Goal: Communication & Community: Answer question/provide support

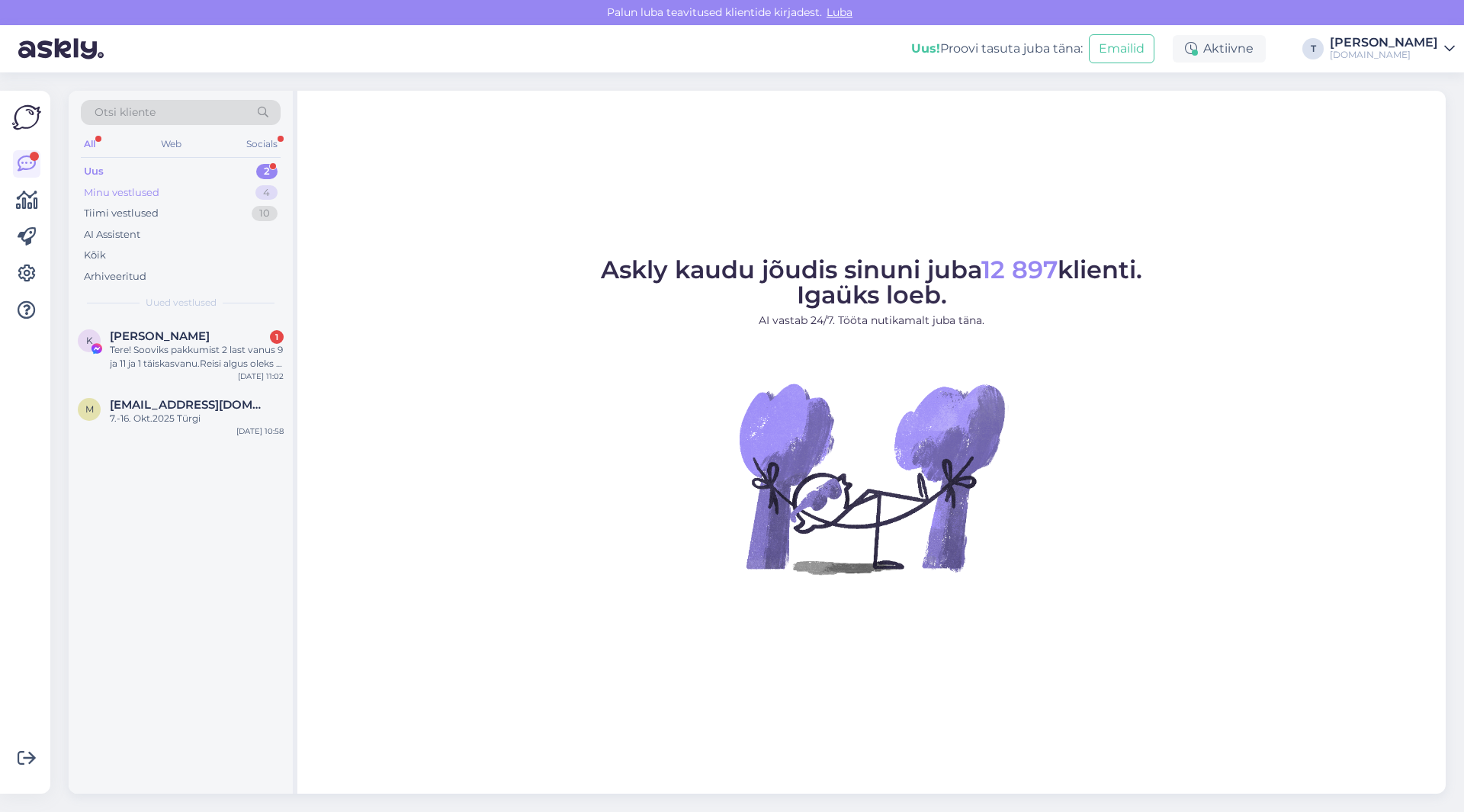
click at [220, 186] on div "Minu vestlused 4" at bounding box center [180, 193] width 200 height 21
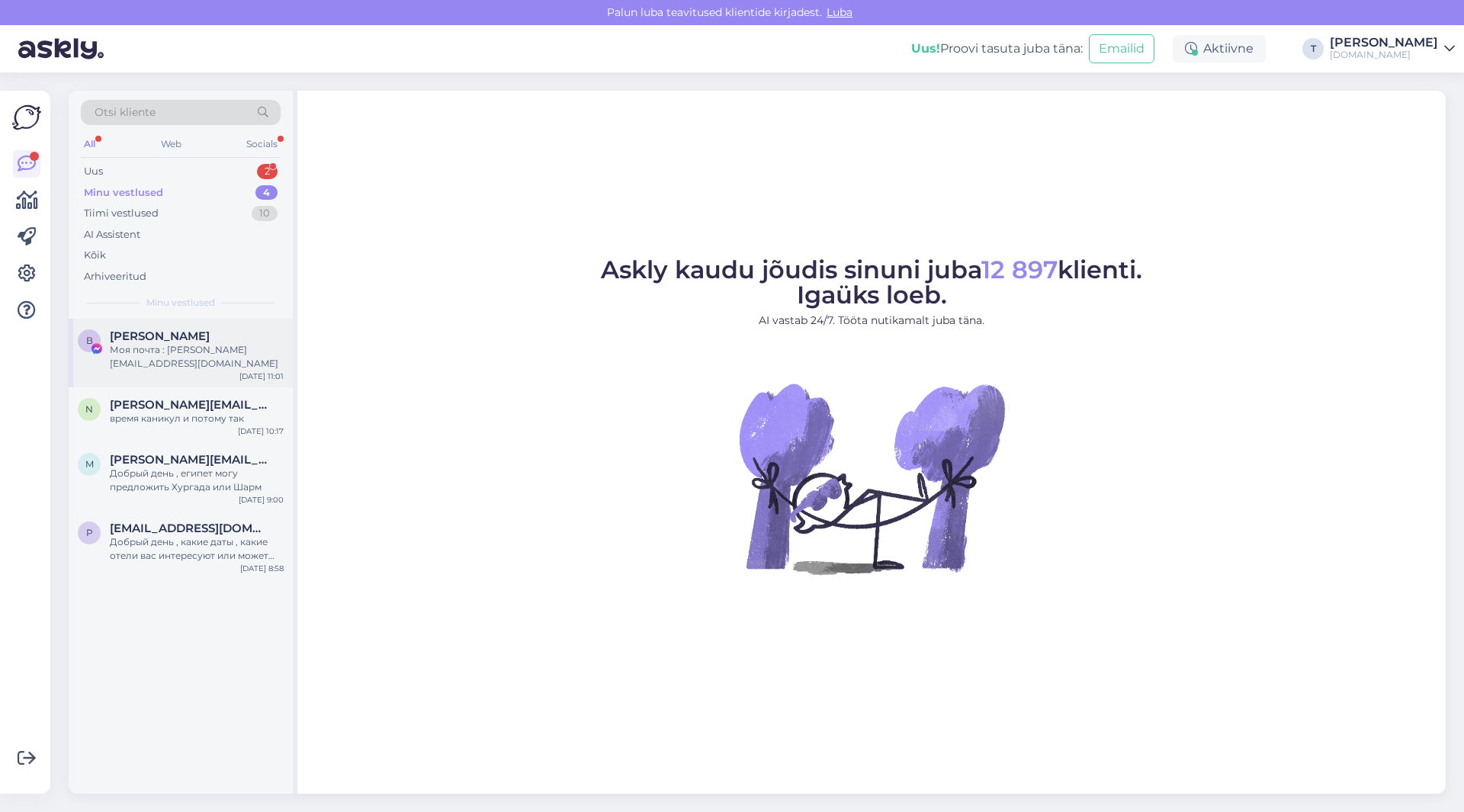
click at [192, 348] on div "Моя почта : [PERSON_NAME][EMAIL_ADDRESS][DOMAIN_NAME]" at bounding box center [197, 356] width 174 height 27
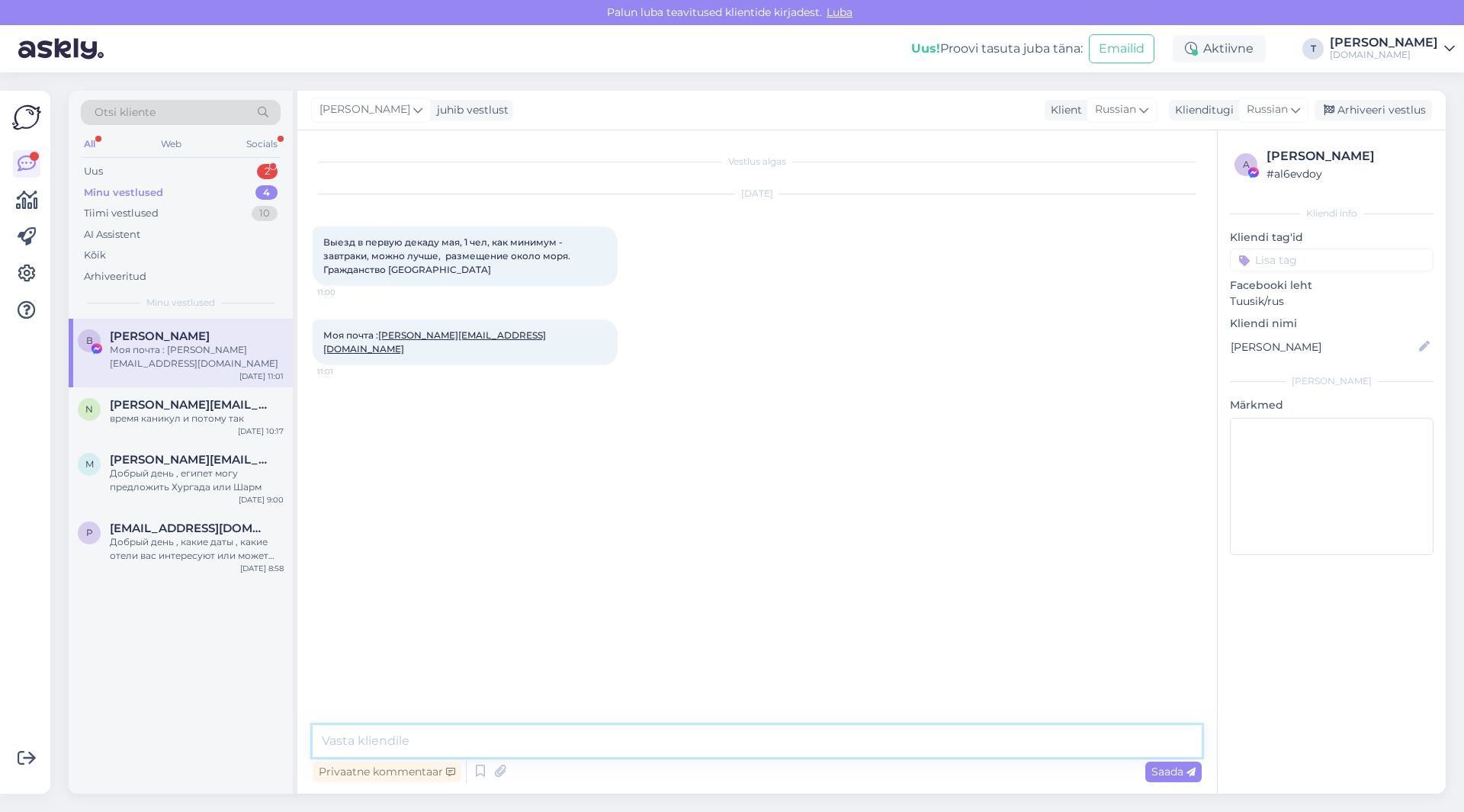
click at [537, 741] on textarea at bounding box center [757, 741] width 889 height 32
type textarea "L"
type textarea "Добрый день так же укажите примерно максимальный бюджет , чтоб я могла понять к…"
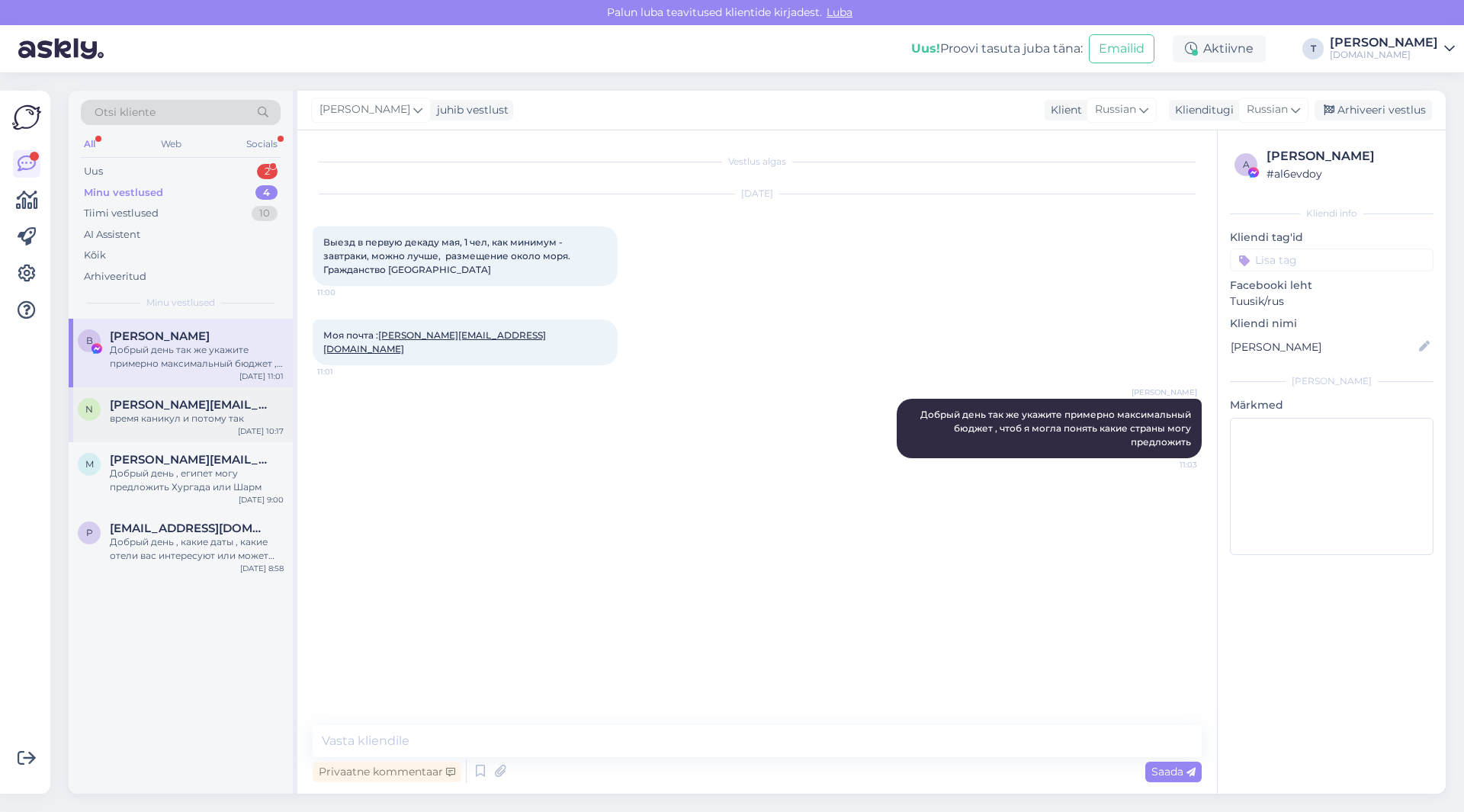
click at [197, 416] on div "время каникул и потому так" at bounding box center [197, 419] width 174 height 14
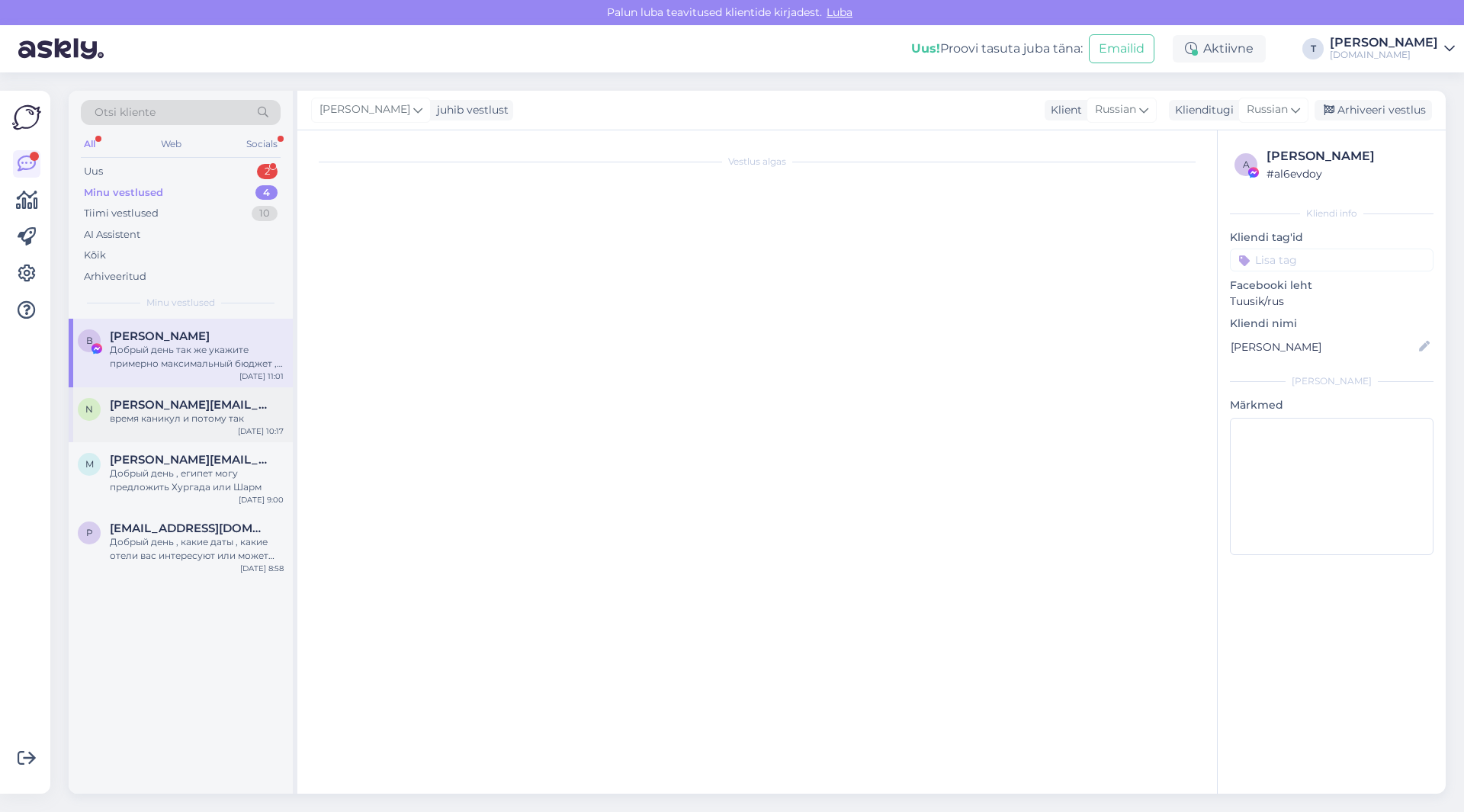
scroll to position [1384, 0]
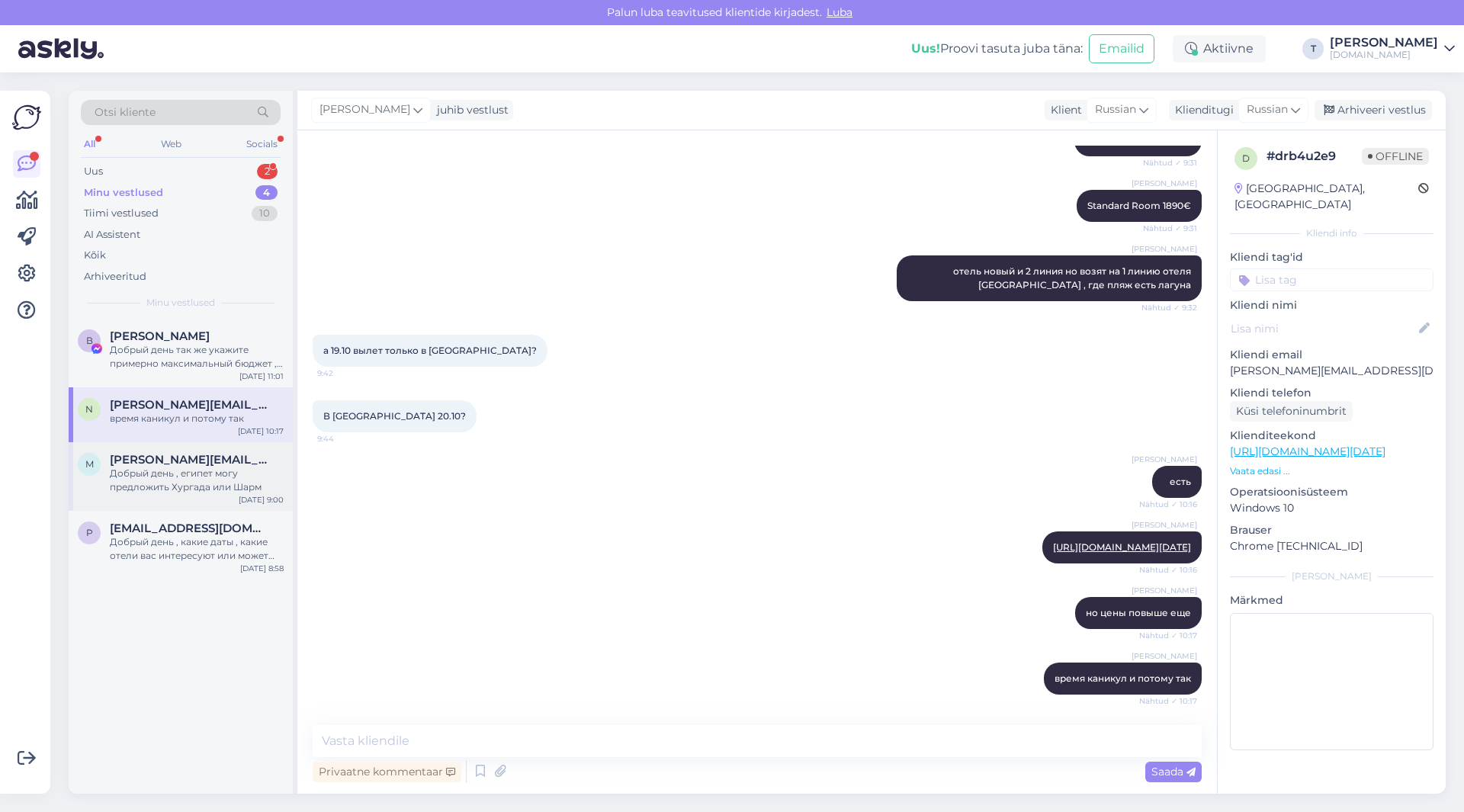
click at [190, 477] on div "Добрый день , египет могу предложить Хургада или Шарм" at bounding box center [197, 480] width 174 height 27
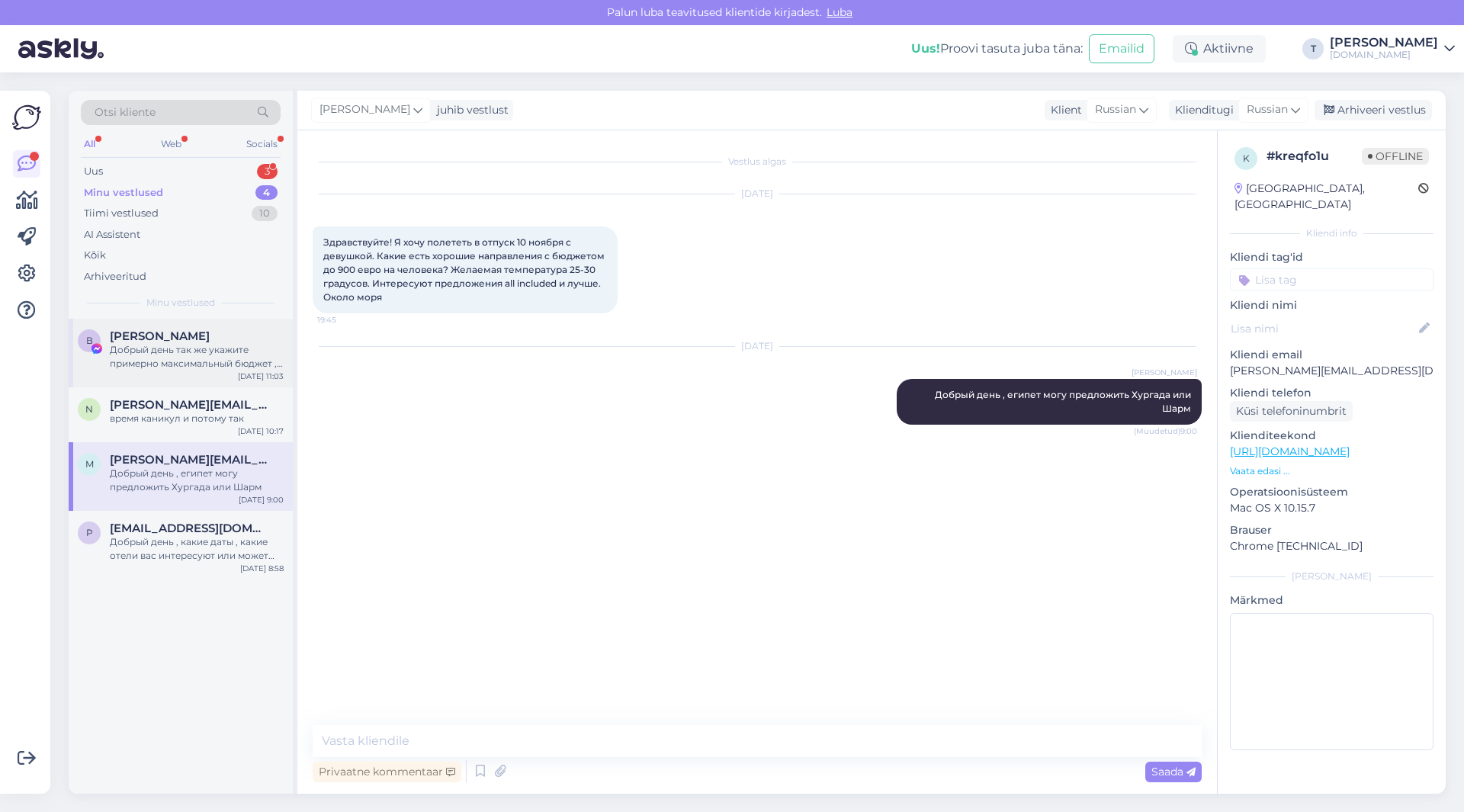
click at [132, 353] on div "Добрый день так же укажите примерно максимальный бюджет , чтоб я могла понять к…" at bounding box center [197, 356] width 174 height 27
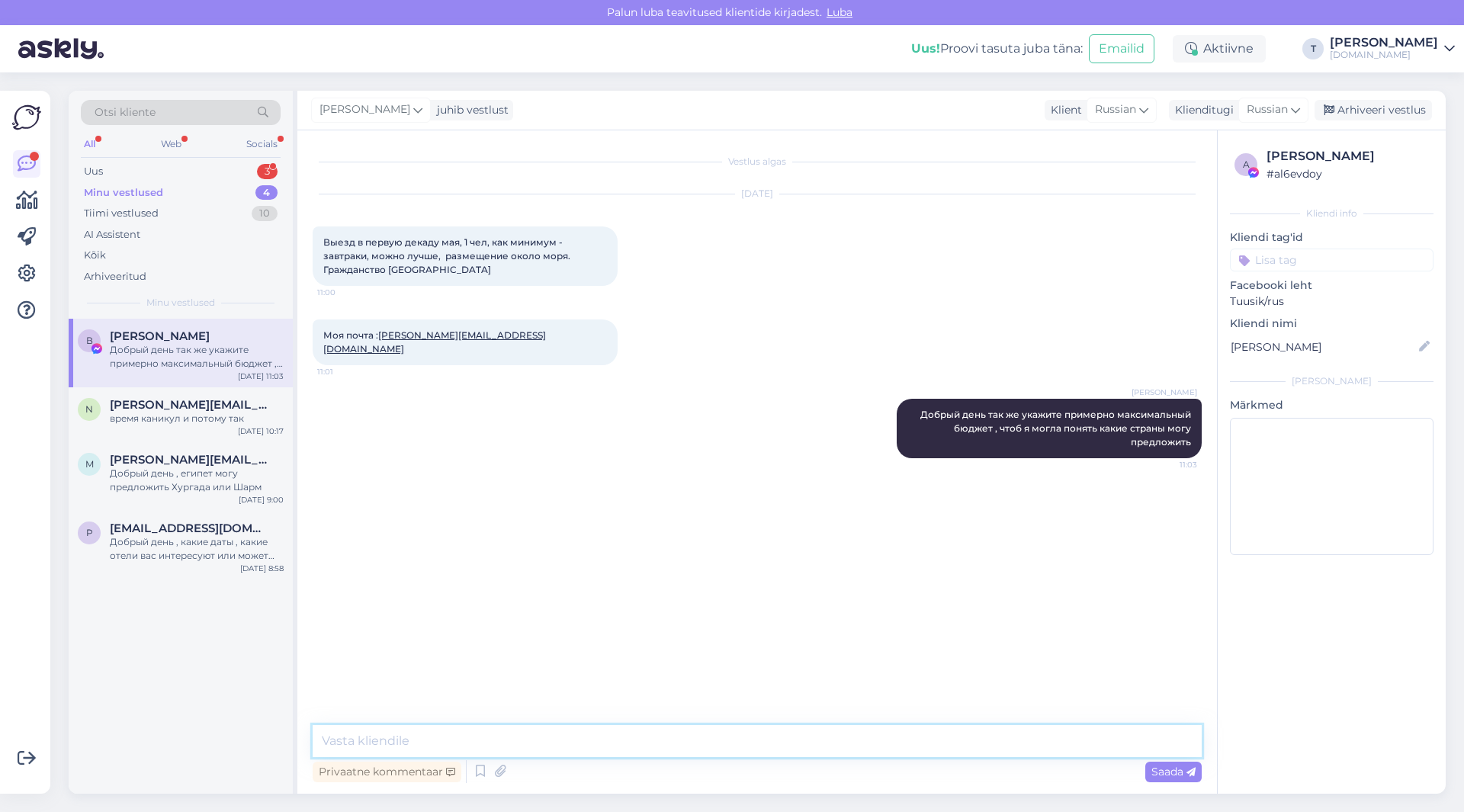
click at [634, 745] on textarea at bounding box center [757, 741] width 889 height 32
type textarea "пришлите вашу почту так же"
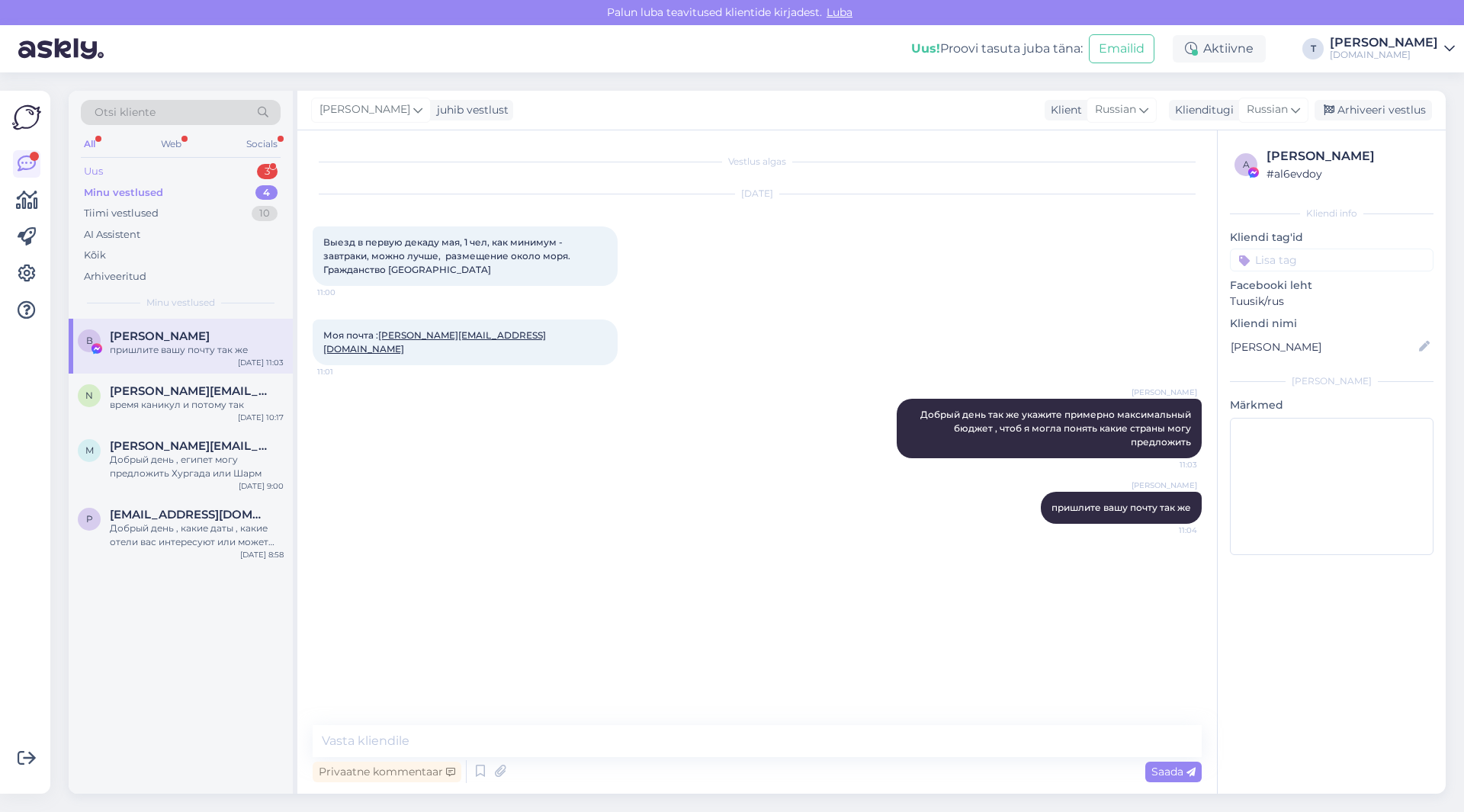
click at [228, 162] on div "Uus 3" at bounding box center [180, 171] width 200 height 21
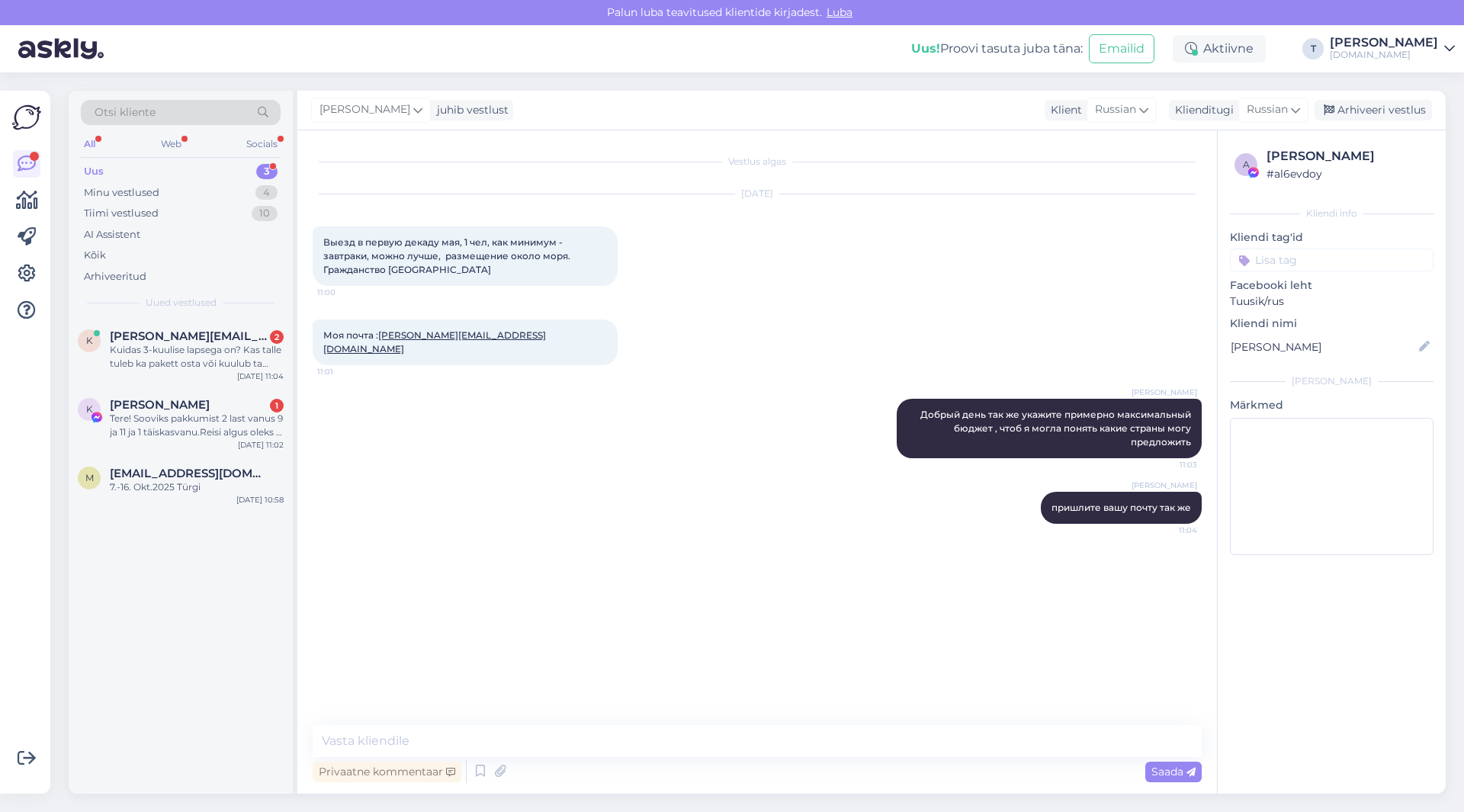
click at [567, 435] on div "[PERSON_NAME] день так же укажите примерно максимальный бюджет , чтоб я могла п…" at bounding box center [757, 428] width 889 height 93
click at [1086, 501] on span "пришлите вашу почту так же" at bounding box center [1121, 507] width 139 height 12
click at [1066, 604] on div "Vestlus algas [DATE] Выезд в первую декаду мая, 1 чел, как минимум - завтраки, …" at bounding box center [764, 428] width 902 height 565
click at [710, 737] on textarea at bounding box center [757, 741] width 889 height 32
click at [556, 739] on textarea at bounding box center [757, 741] width 889 height 32
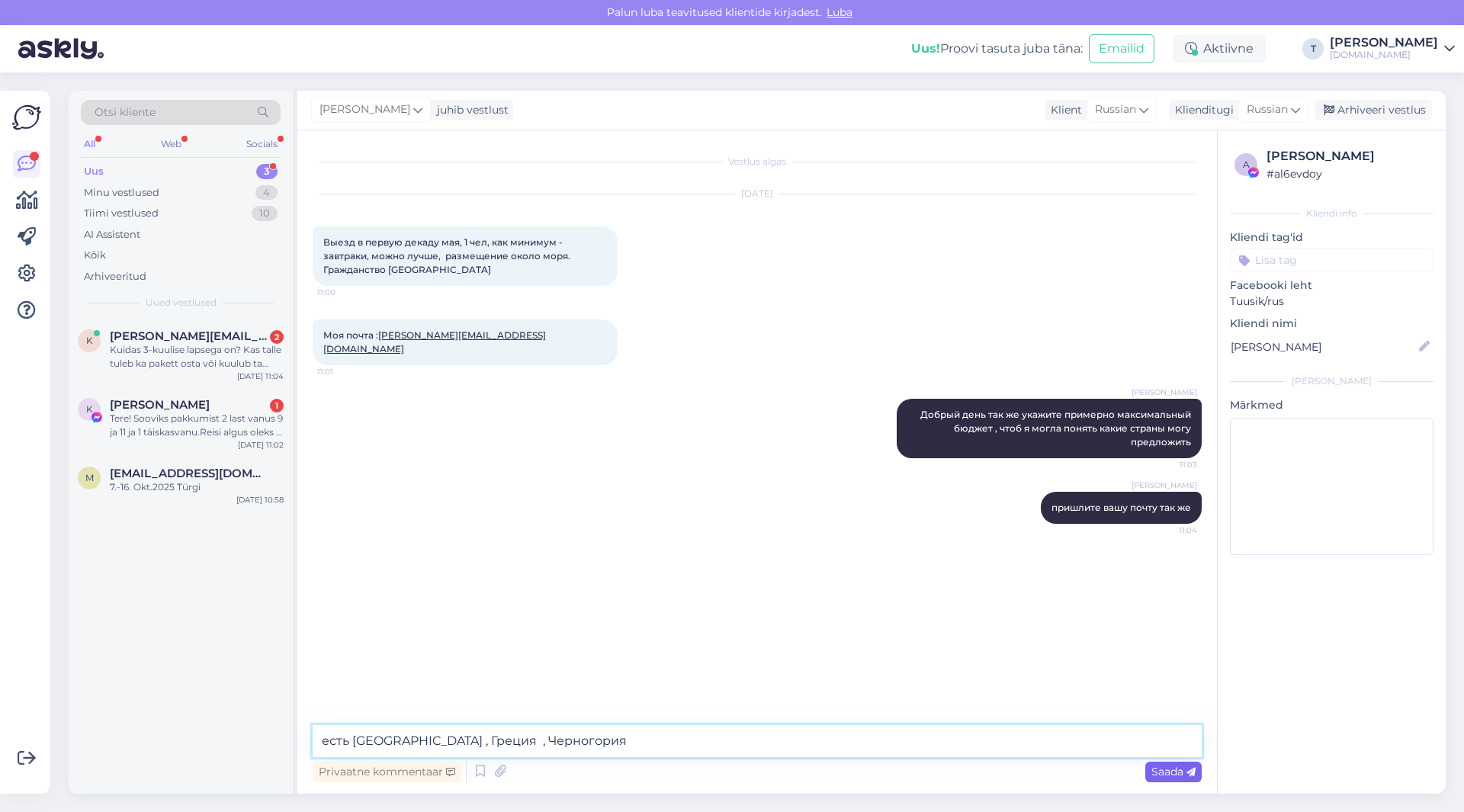
type textarea "есть [GEOGRAPHIC_DATA] , Греция , Черногория"
click at [1154, 772] on span "Saada" at bounding box center [1173, 771] width 44 height 14
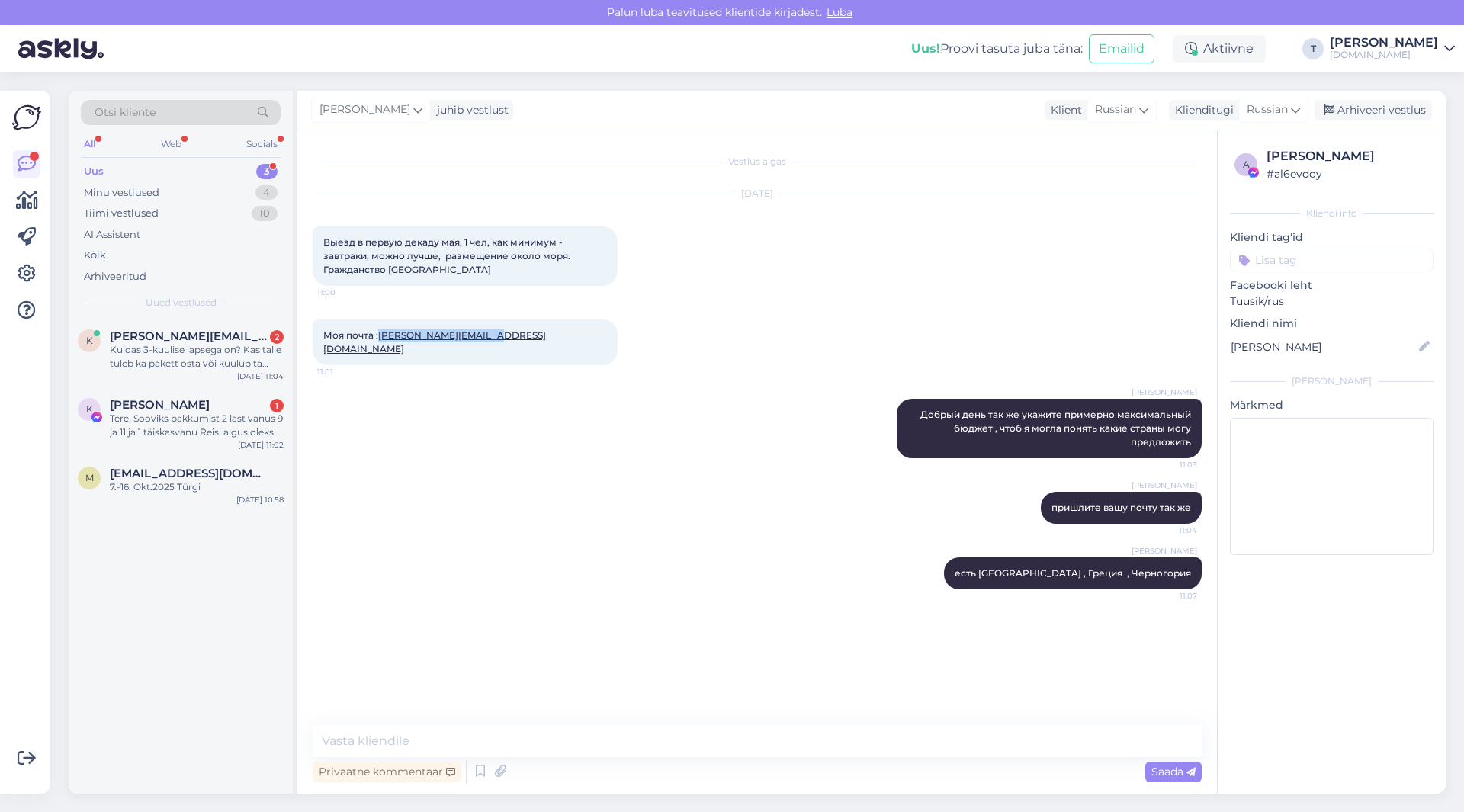
drag, startPoint x: 490, startPoint y: 336, endPoint x: 381, endPoint y: 334, distance: 109.0
click at [381, 334] on div "Моя почта : [EMAIL_ADDRESS][DOMAIN_NAME] 11:01" at bounding box center [465, 342] width 305 height 45
copy link "[PERSON_NAME][EMAIL_ADDRESS][DOMAIN_NAME]"
click at [168, 195] on div "Minu vestlused 4" at bounding box center [180, 193] width 200 height 21
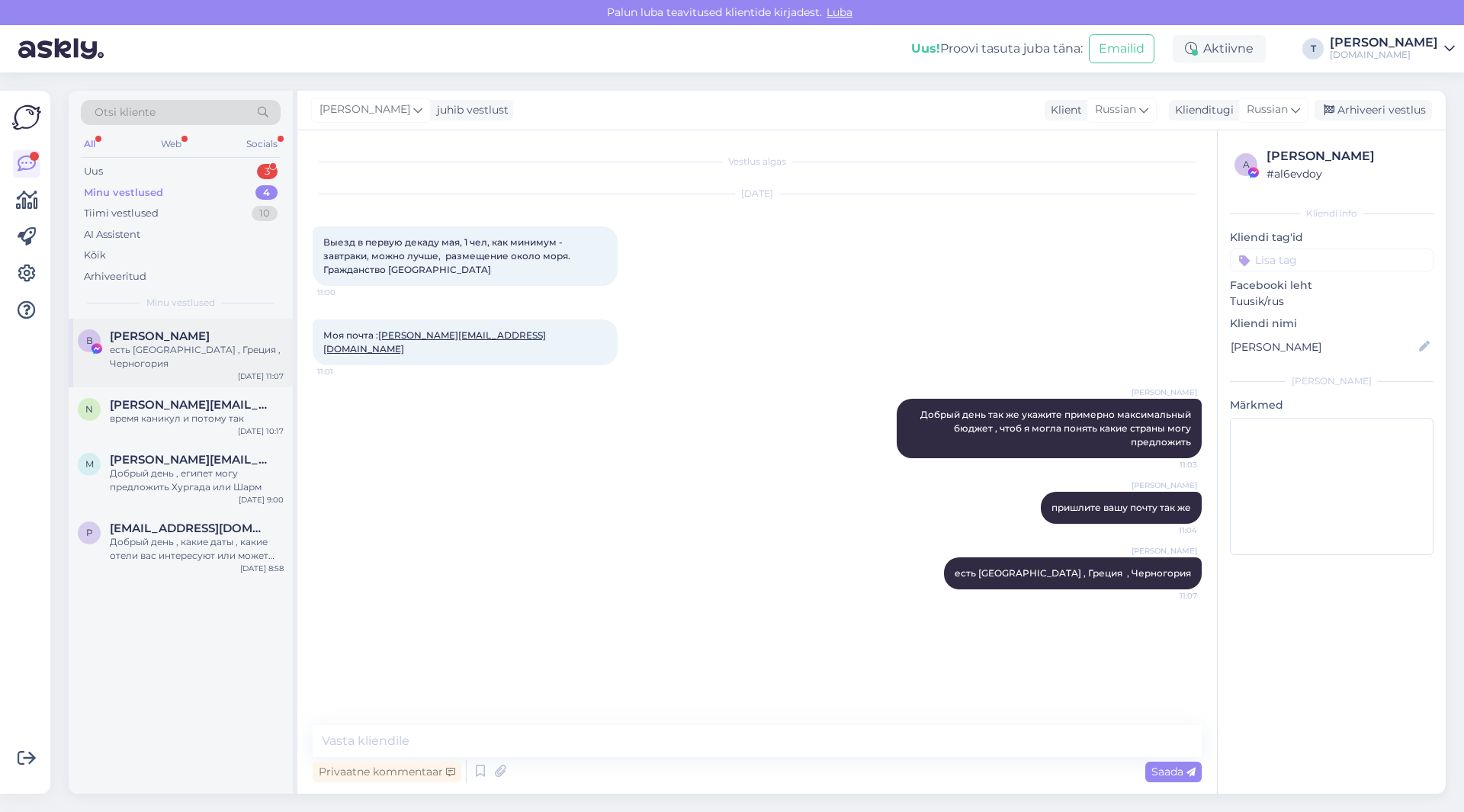
click at [183, 344] on div "есть [GEOGRAPHIC_DATA] , Греция , Черногория" at bounding box center [197, 356] width 174 height 27
click at [187, 412] on div "время каникул и потому так" at bounding box center [197, 419] width 174 height 14
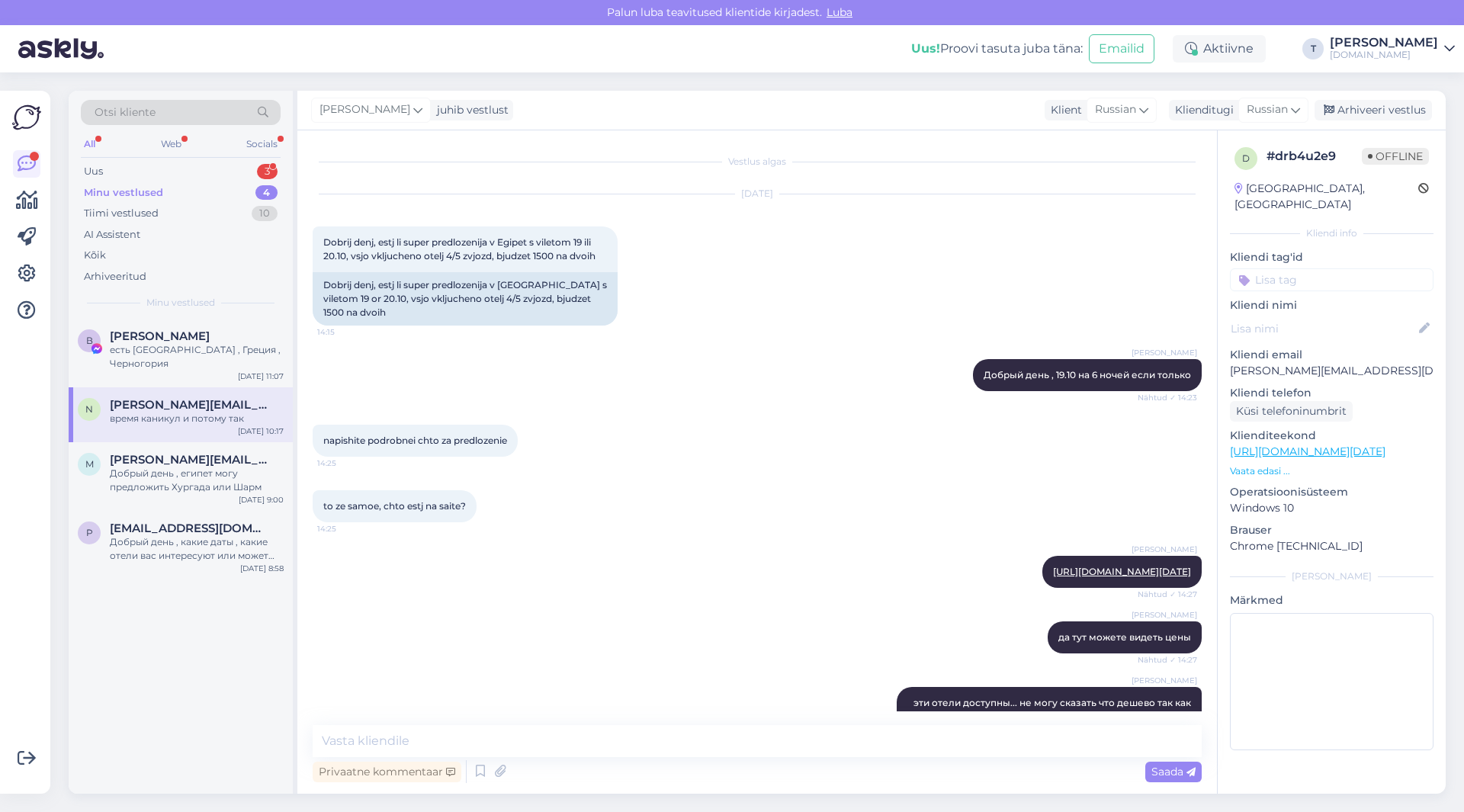
scroll to position [1384, 0]
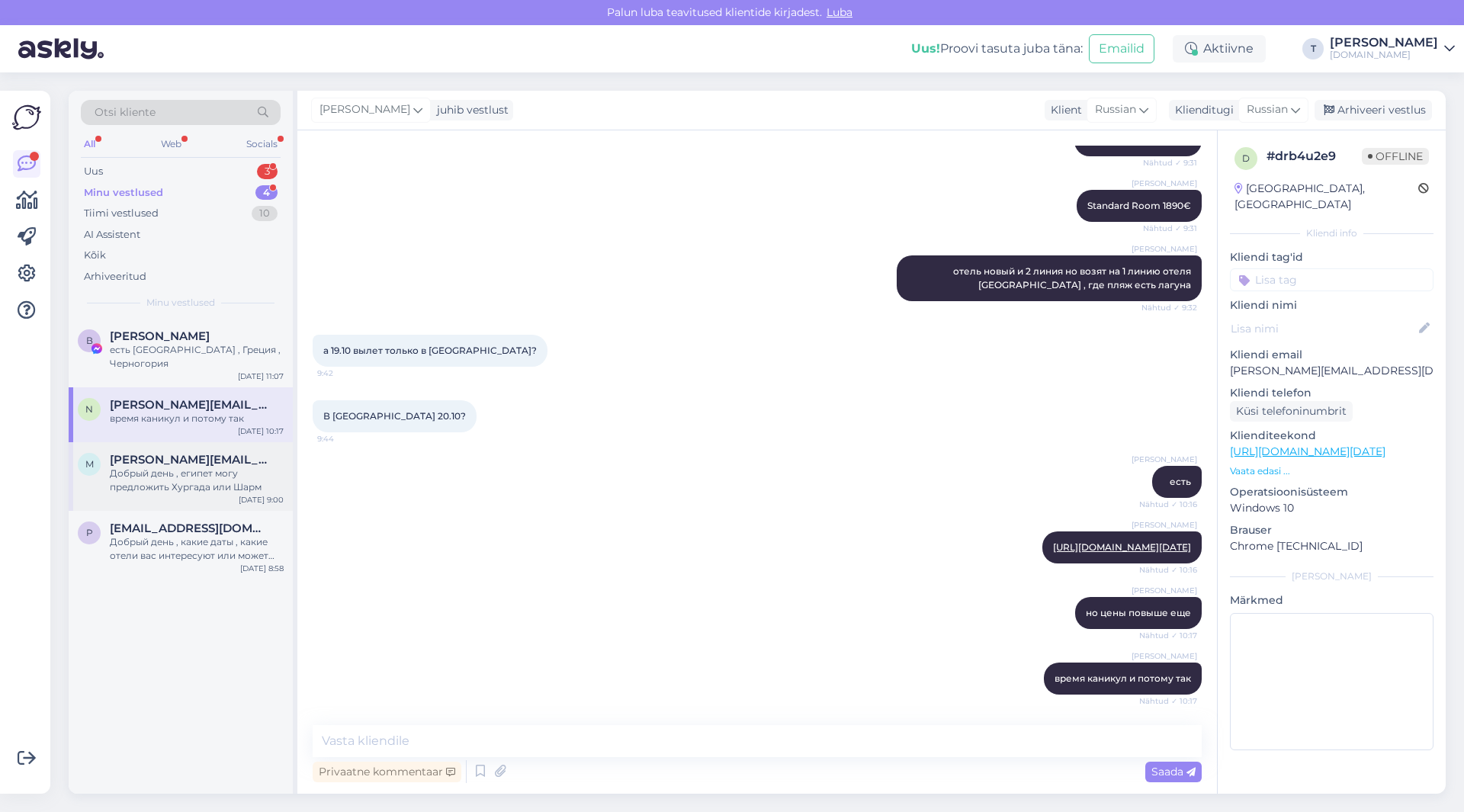
click at [140, 467] on div "Добрый день , египет могу предложить Хургада или Шарм" at bounding box center [197, 480] width 174 height 27
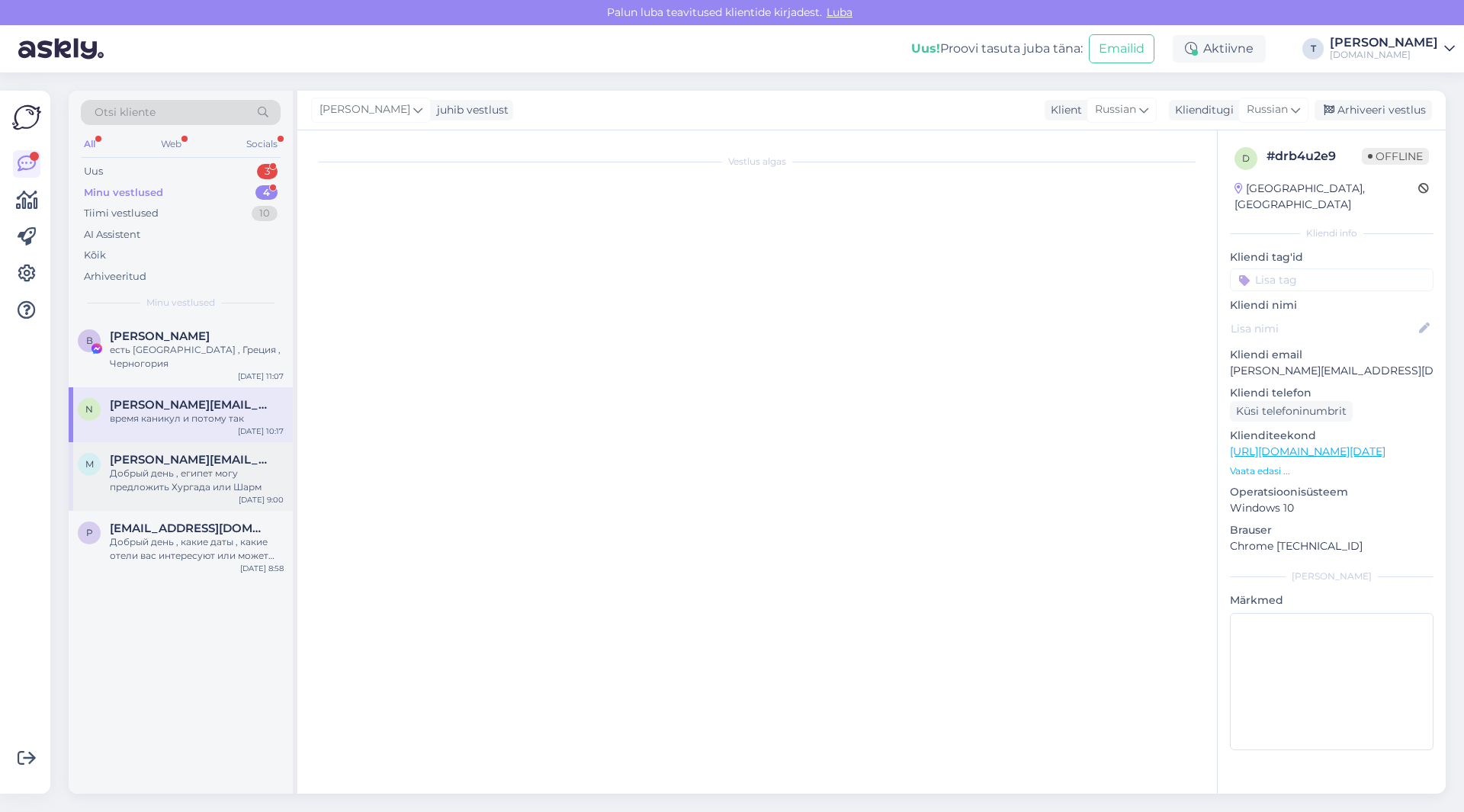
scroll to position [0, 0]
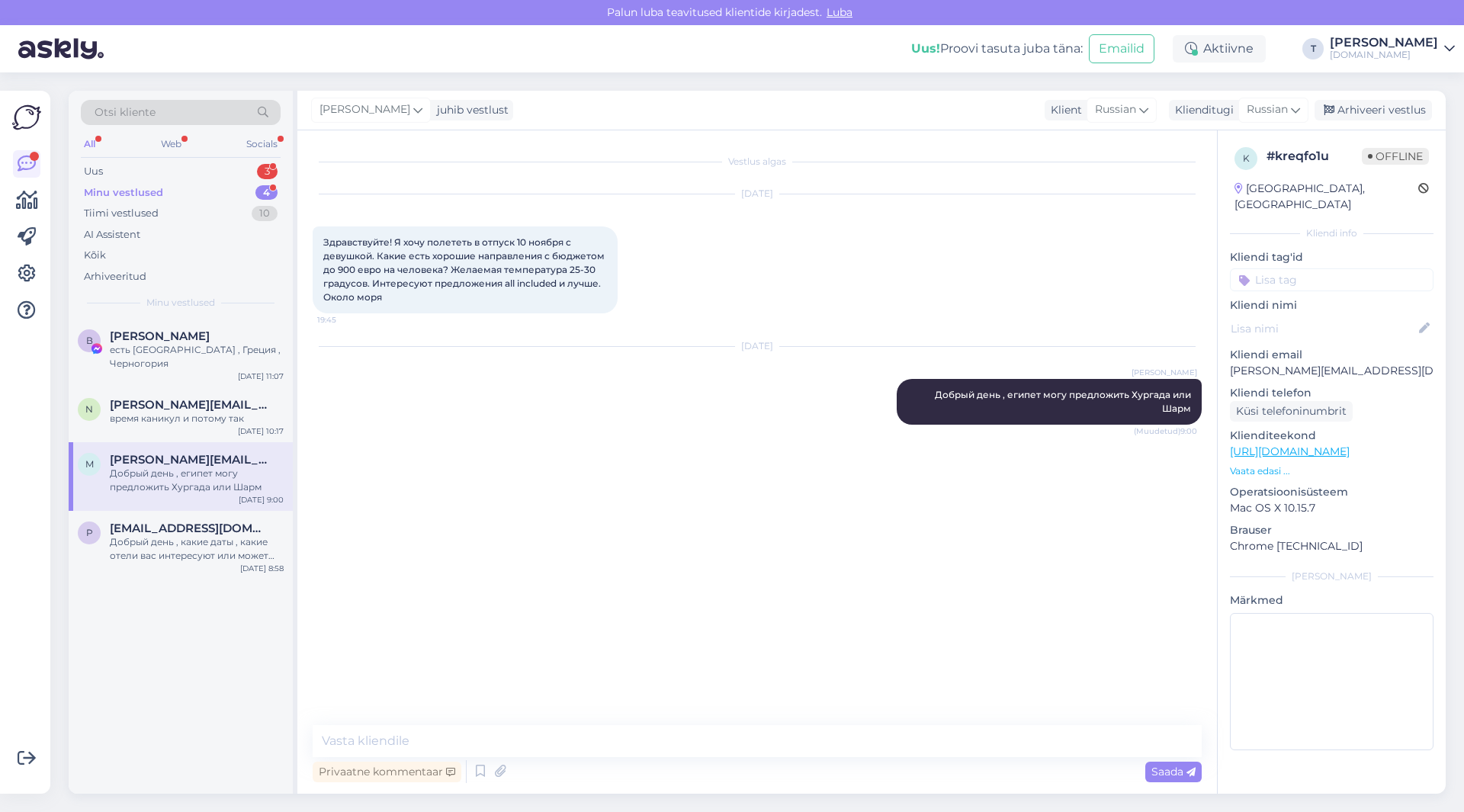
click at [1289, 363] on p "[PERSON_NAME][EMAIL_ADDRESS][DOMAIN_NAME]" at bounding box center [1332, 370] width 204 height 16
copy p "[PERSON_NAME][EMAIL_ADDRESS][DOMAIN_NAME]"
click at [1256, 464] on p "Vaata edasi ..." at bounding box center [1332, 471] width 204 height 14
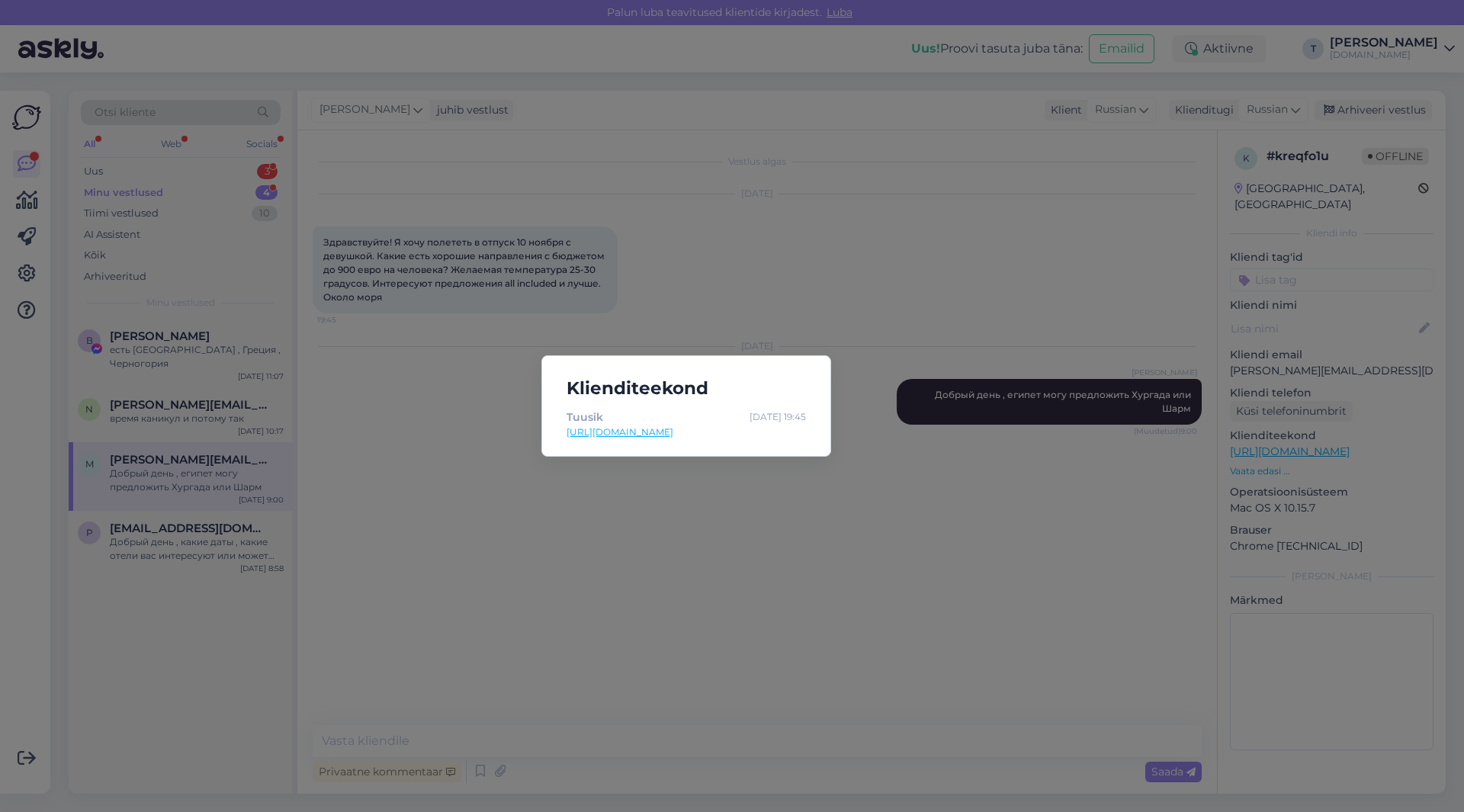
click at [815, 564] on div "Klienditeekond Tuusik [DATE] 19:45 [URL][DOMAIN_NAME]" at bounding box center [732, 406] width 1464 height 812
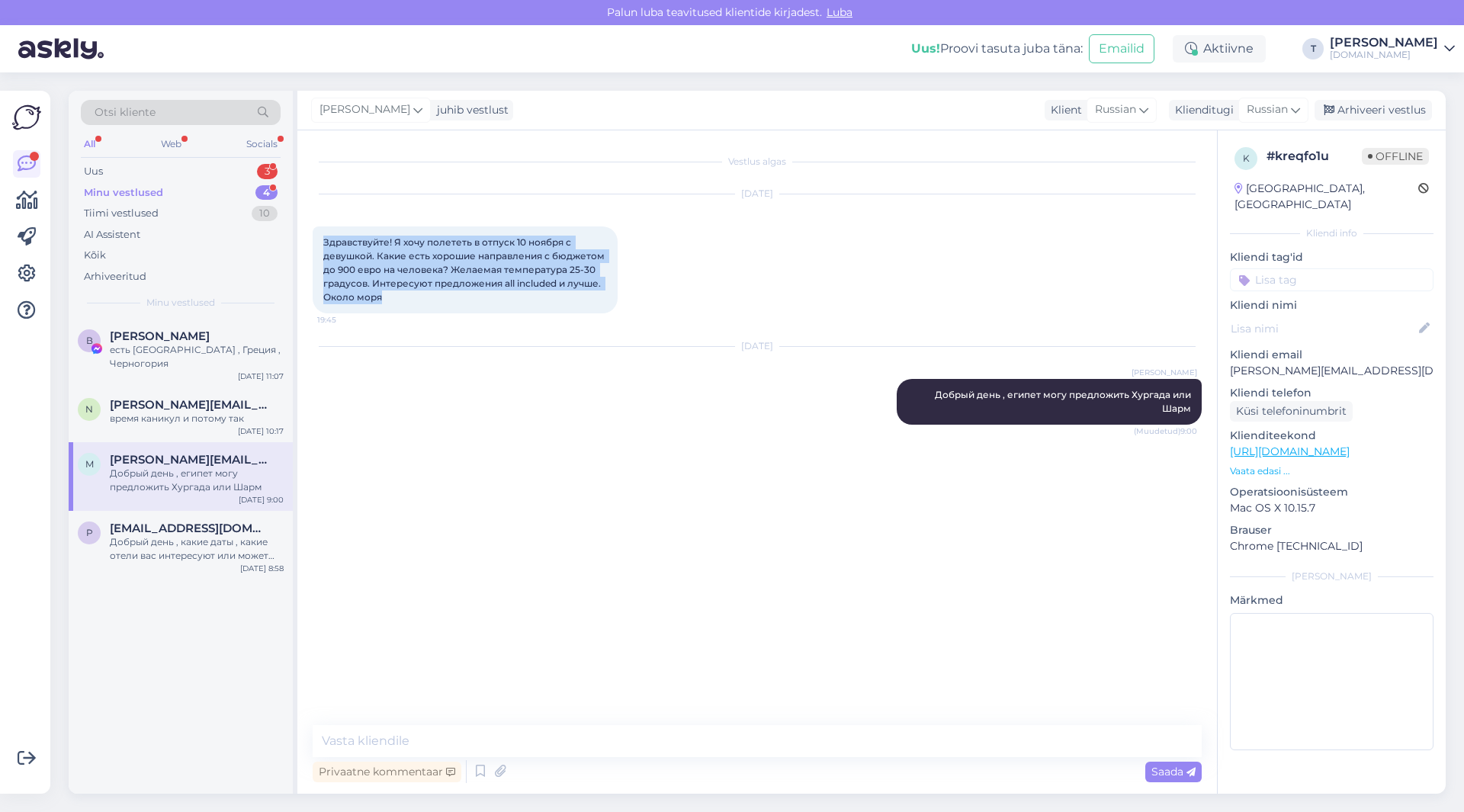
drag, startPoint x: 391, startPoint y: 300, endPoint x: 337, endPoint y: 255, distance: 70.3
click at [319, 244] on div "Здравствуйте! Я хочу полететь в отпуск [DATE] с девушкой. Какие есть хорошие на…" at bounding box center [465, 269] width 305 height 87
copy span "Здравствуйте! Я хочу полететь в отпуск 10 ноября с девушкой. Какие есть хорошие…"
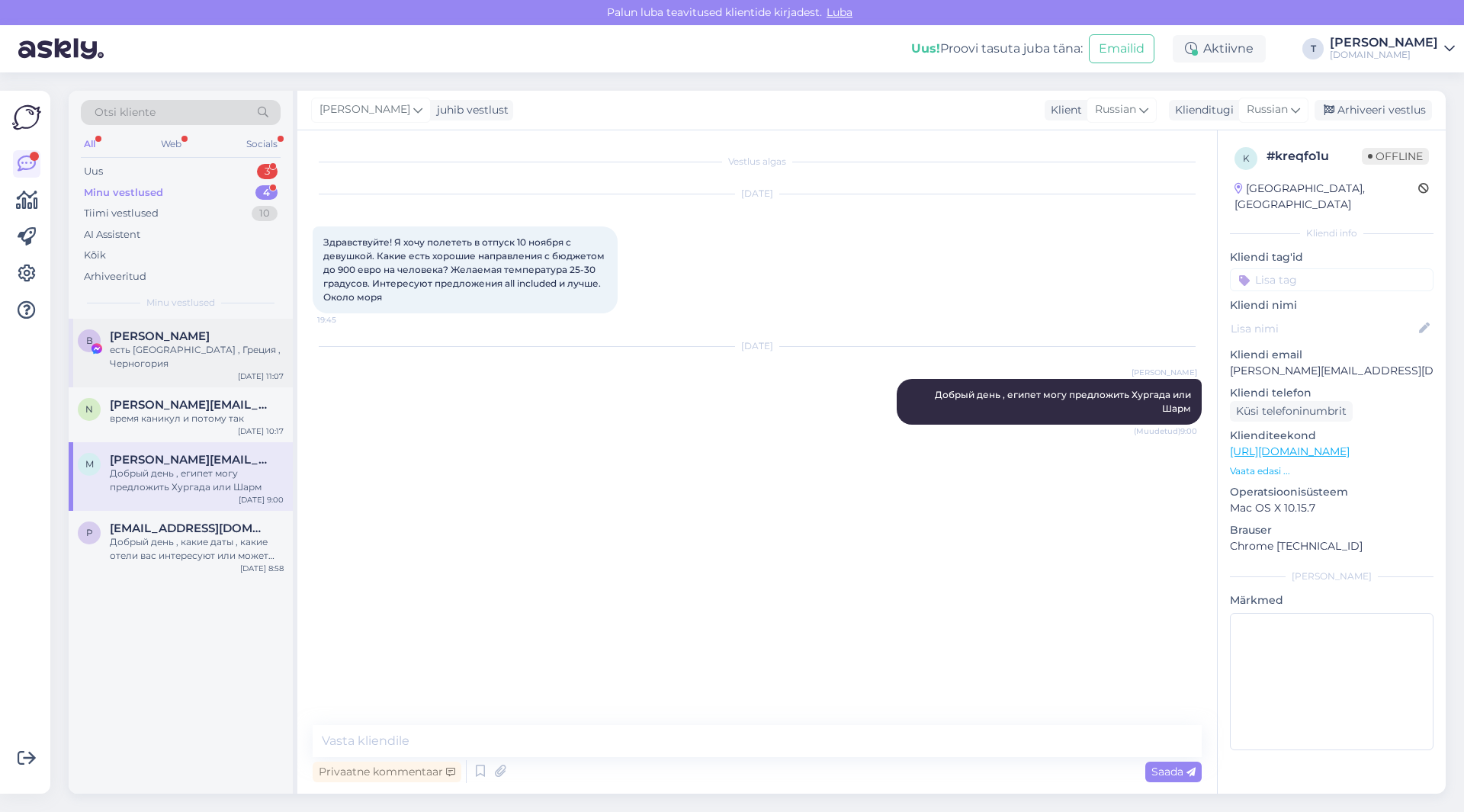
click at [198, 360] on div "В [PERSON_NAME] есть [GEOGRAPHIC_DATA] , [GEOGRAPHIC_DATA] , Черногория [DATE] …" at bounding box center [181, 353] width 224 height 69
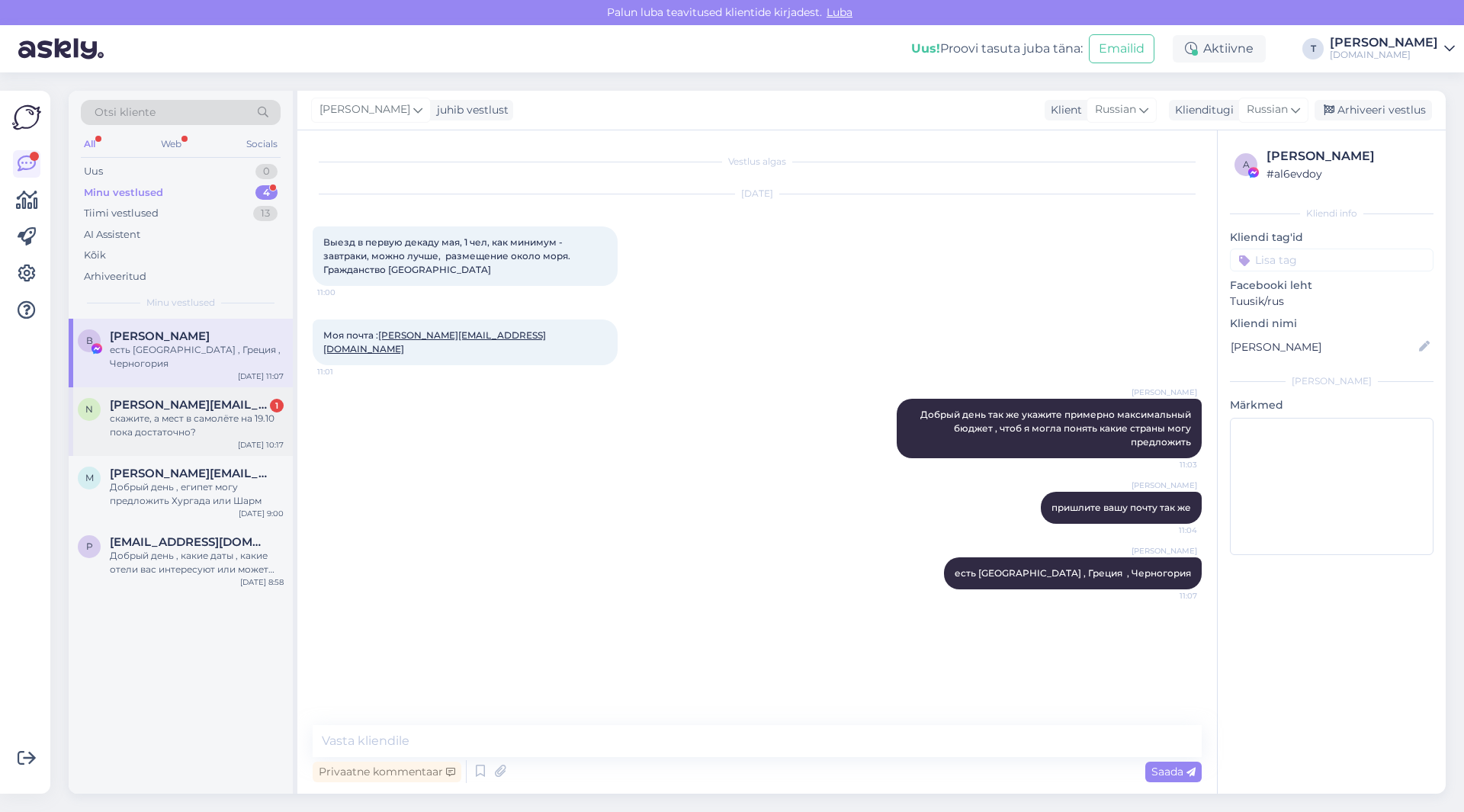
click at [219, 412] on div "скажите, а мест в самолёте на 19.10 пока достаточно?" at bounding box center [197, 425] width 174 height 27
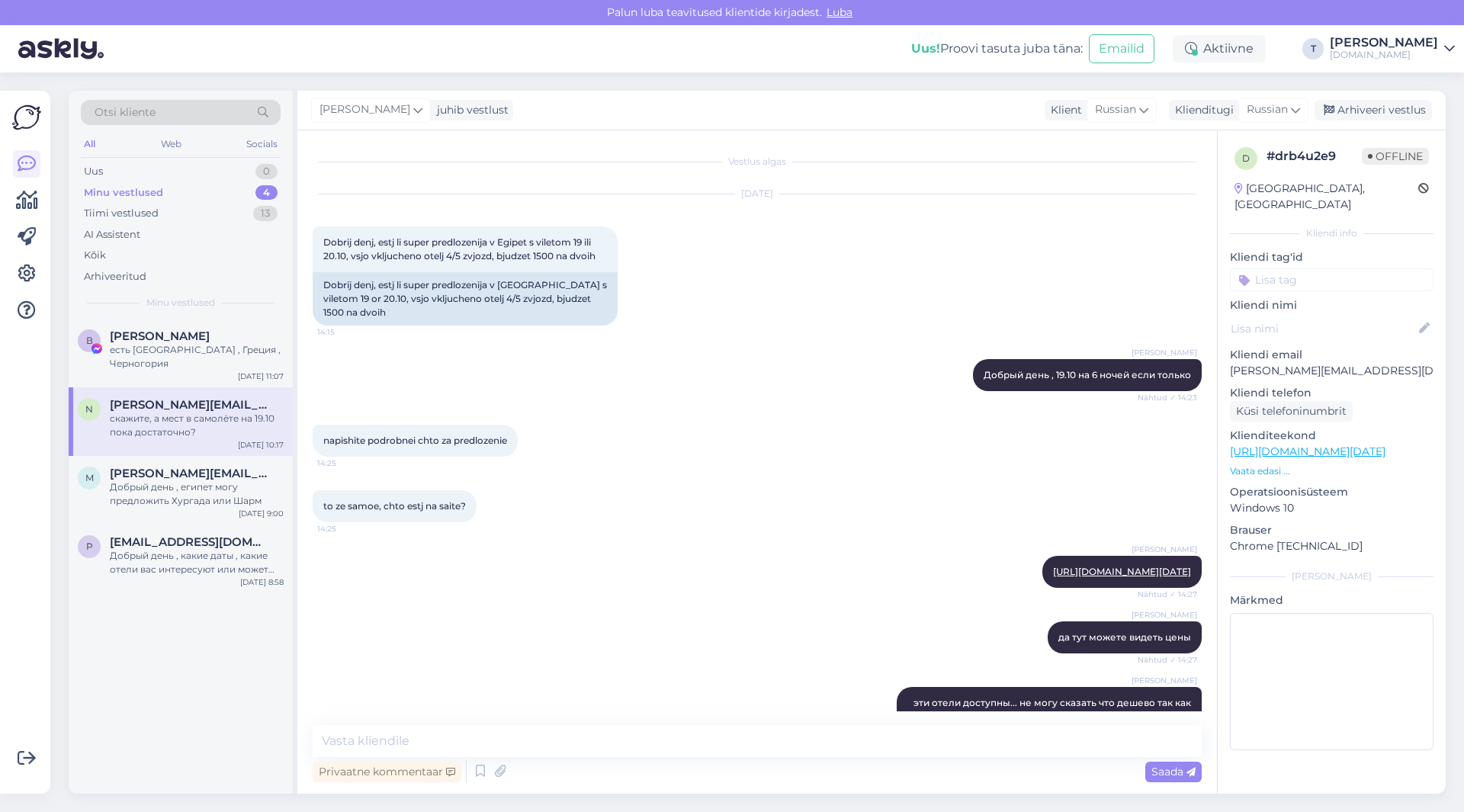
scroll to position [1449, 0]
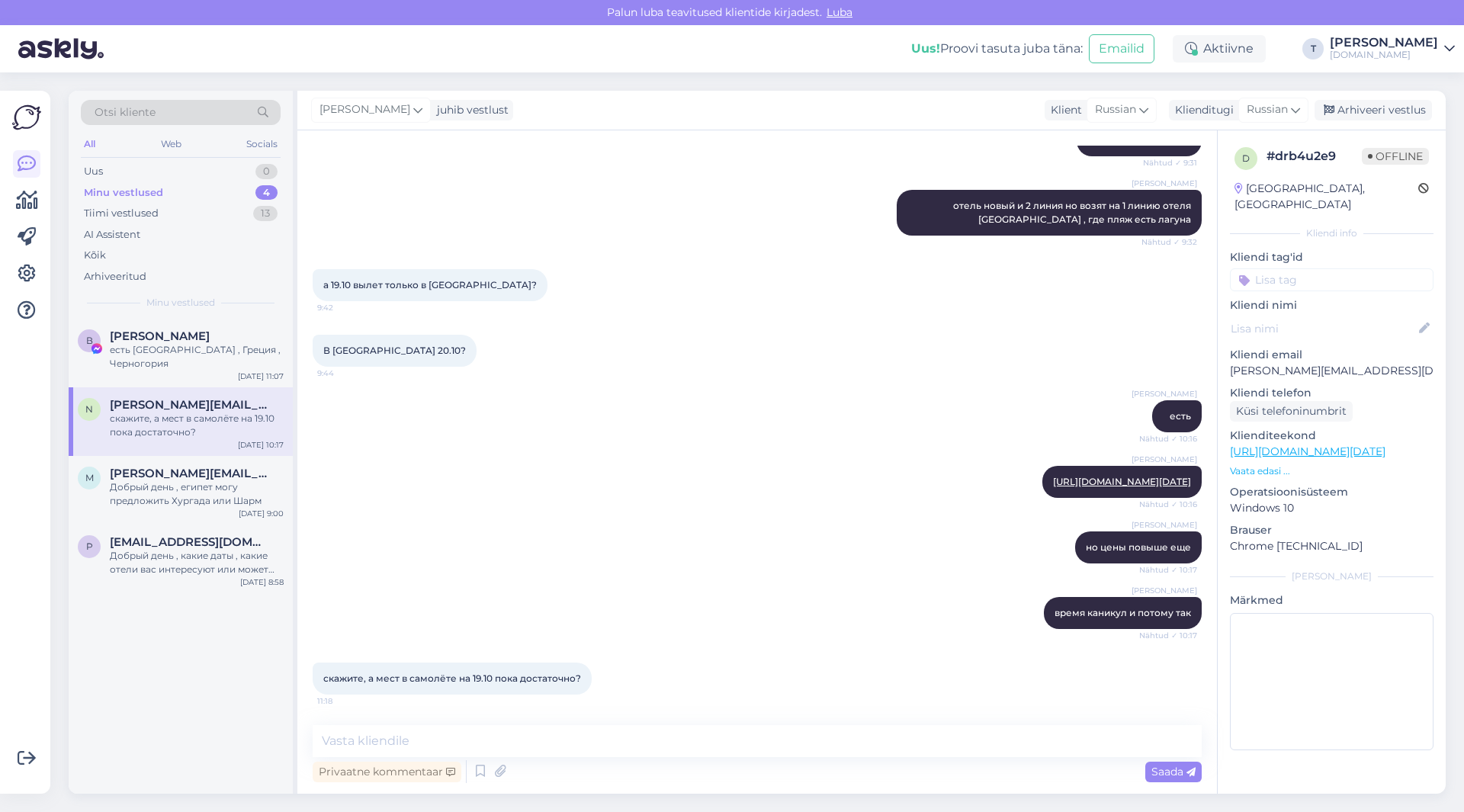
click at [739, 768] on div "Privaatne kommentaar Saada" at bounding box center [757, 771] width 889 height 29
click at [739, 741] on textarea at bounding box center [757, 741] width 889 height 32
type textarea "7 мест"
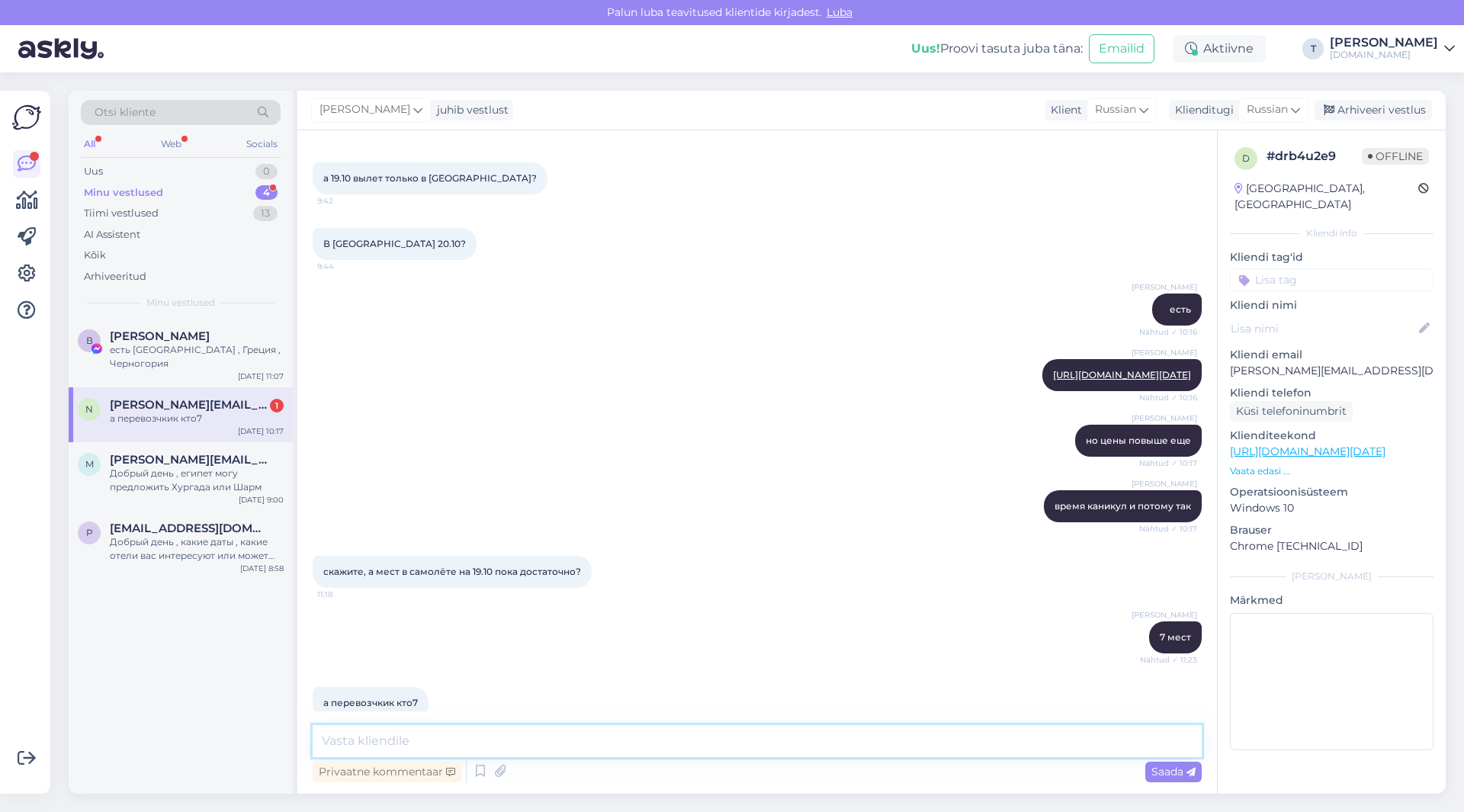
scroll to position [1581, 0]
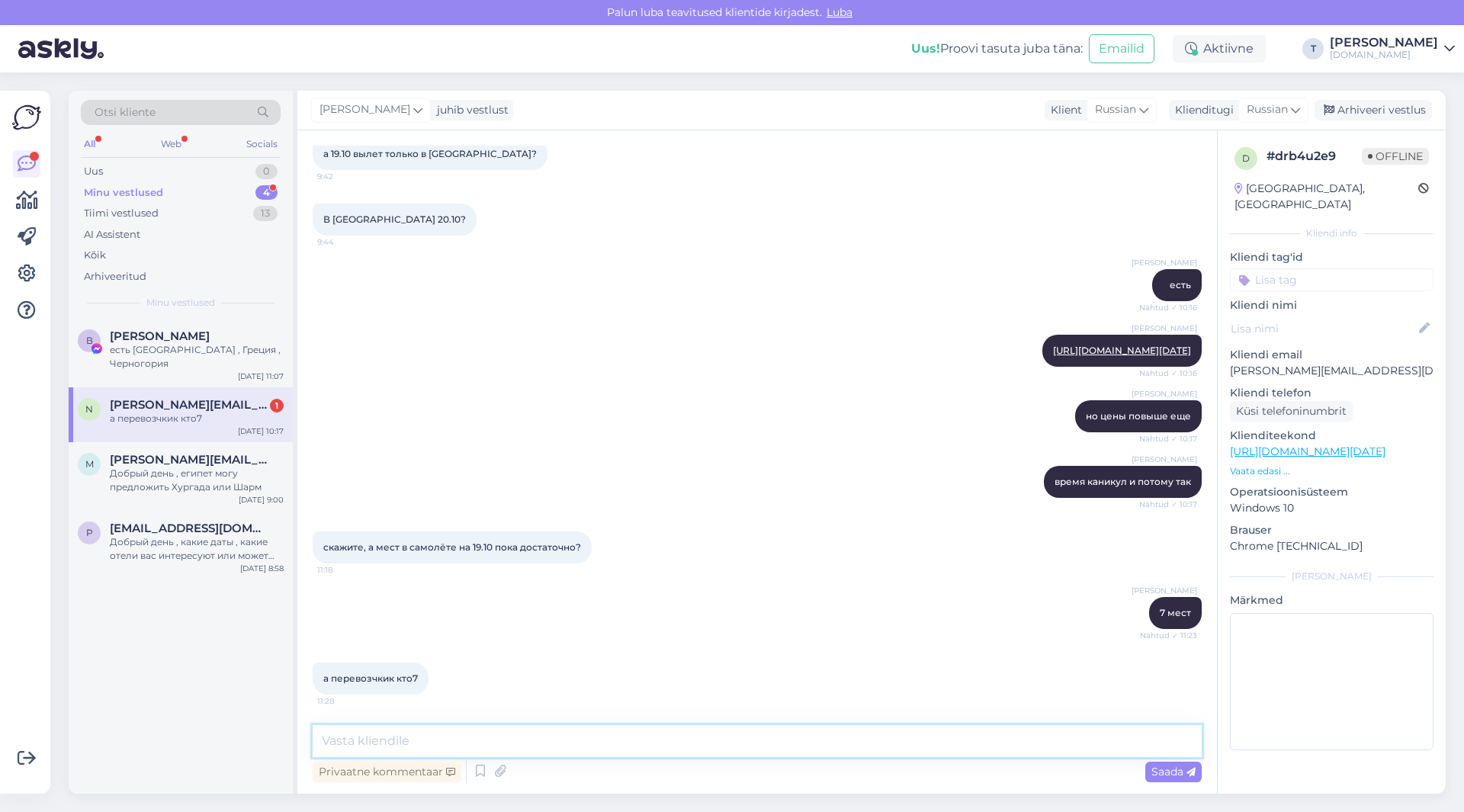
click at [529, 740] on textarea at bounding box center [757, 741] width 889 height 32
type textarea "ы"
type textarea "Sky Up"
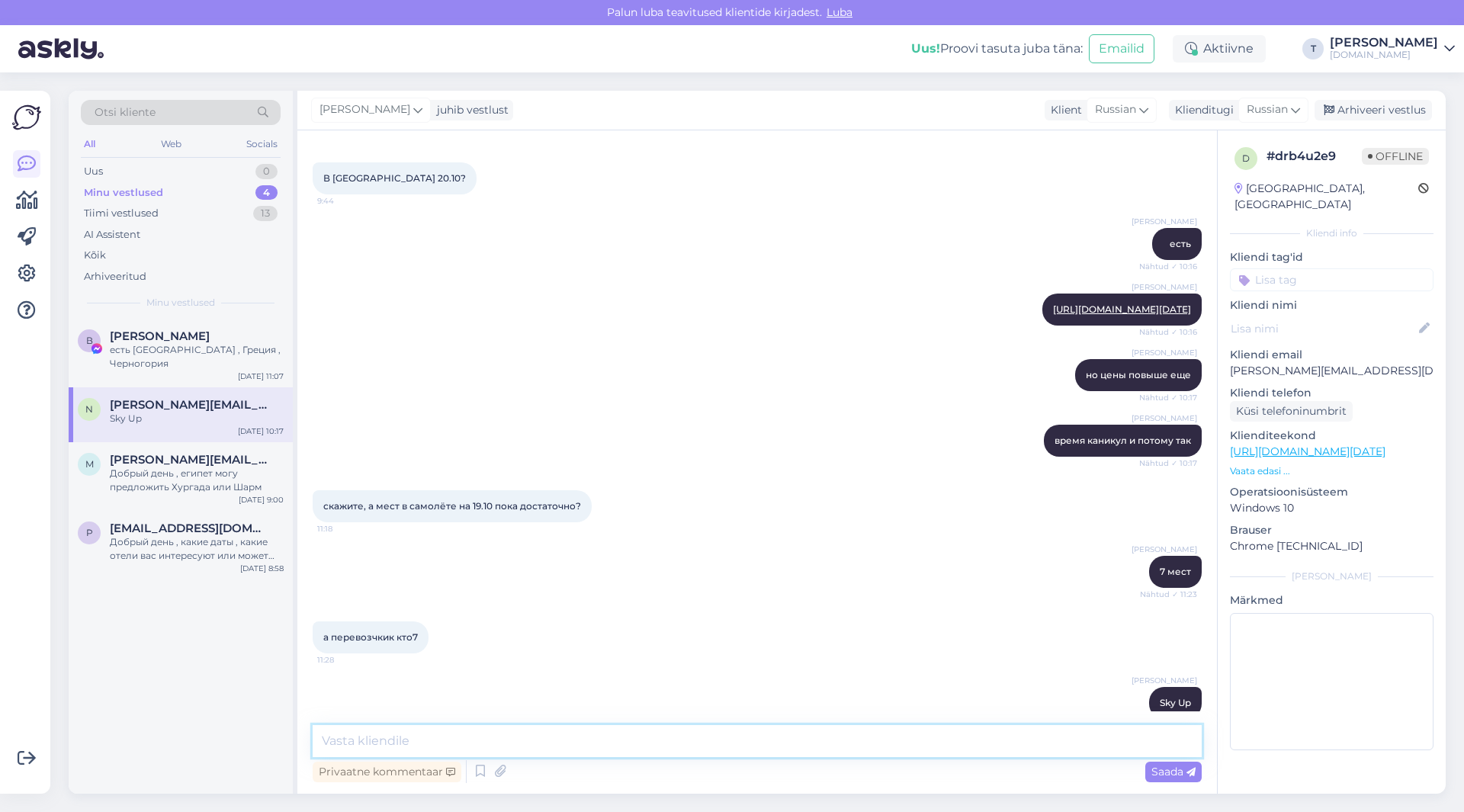
scroll to position [1646, 0]
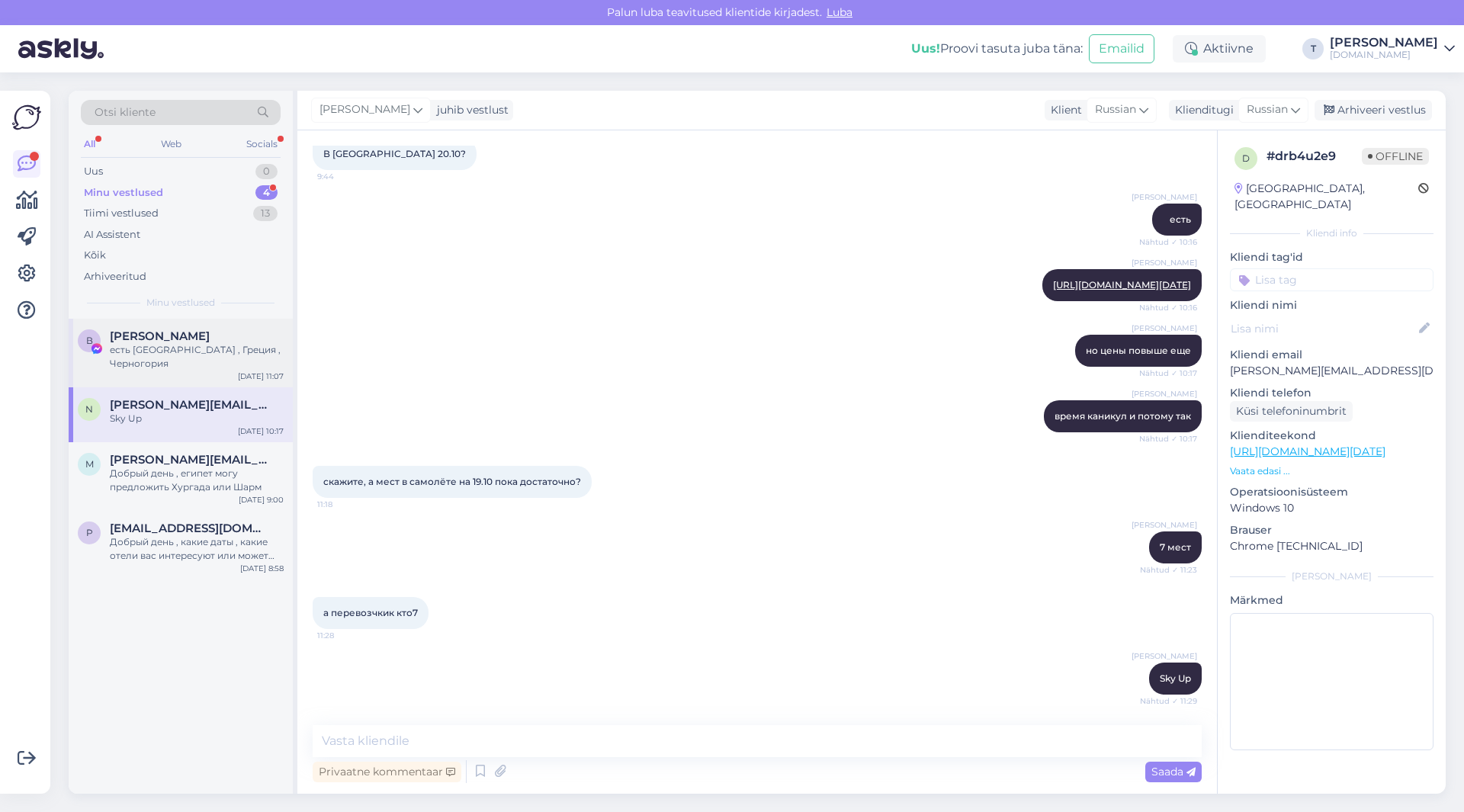
click at [111, 337] on span "[PERSON_NAME]" at bounding box center [160, 336] width 100 height 14
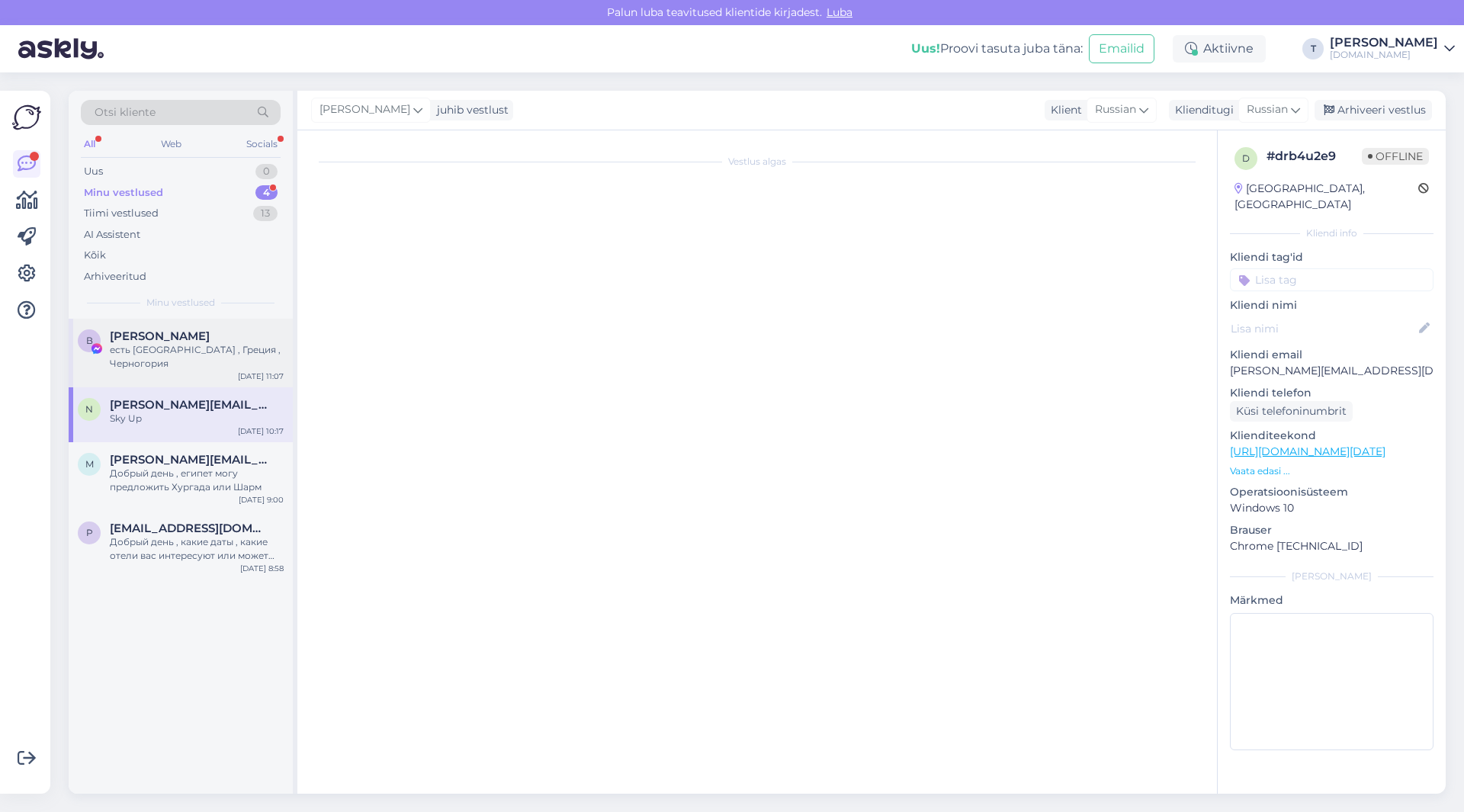
scroll to position [0, 0]
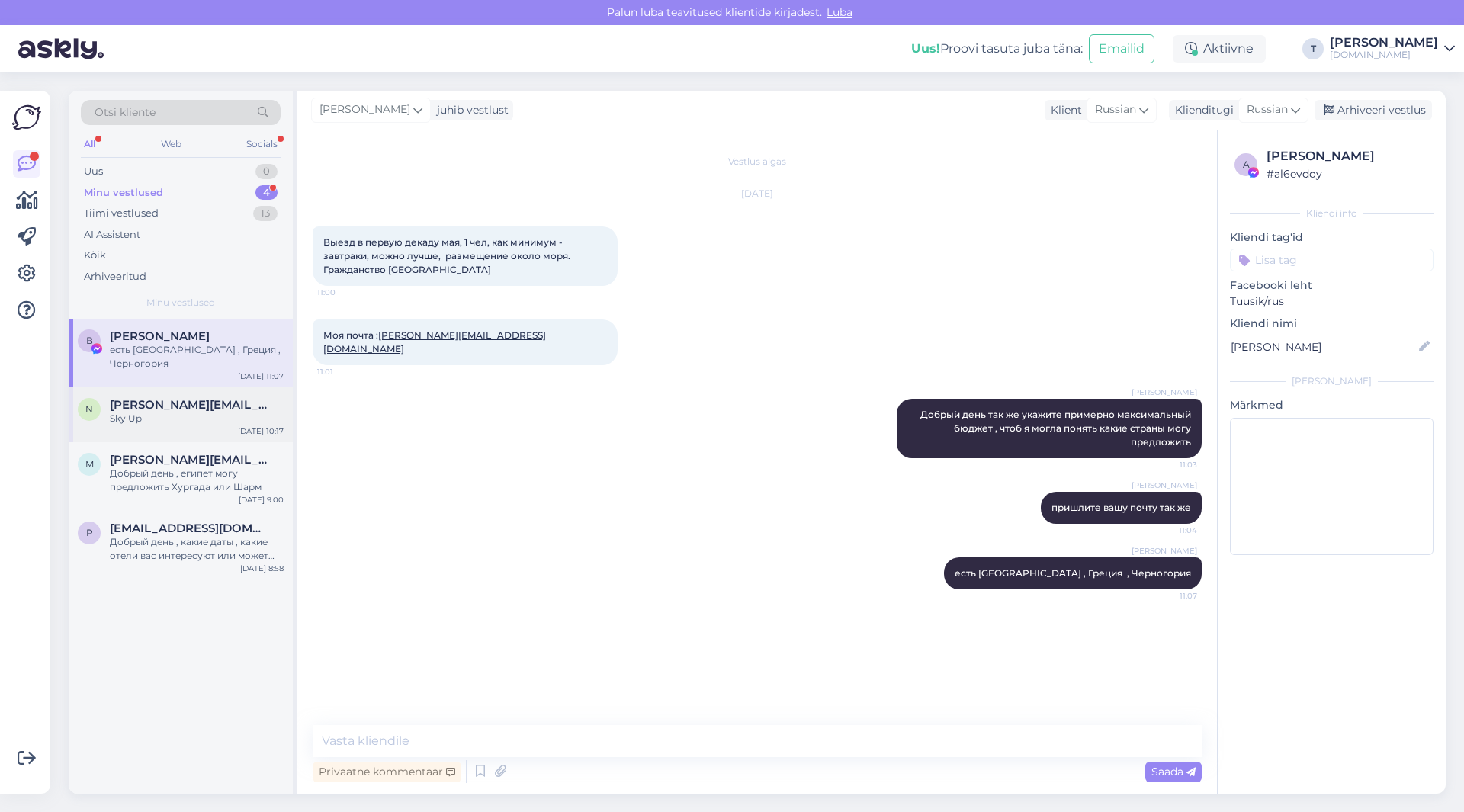
click at [251, 398] on span "[PERSON_NAME][EMAIL_ADDRESS][DOMAIN_NAME]" at bounding box center [189, 405] width 158 height 14
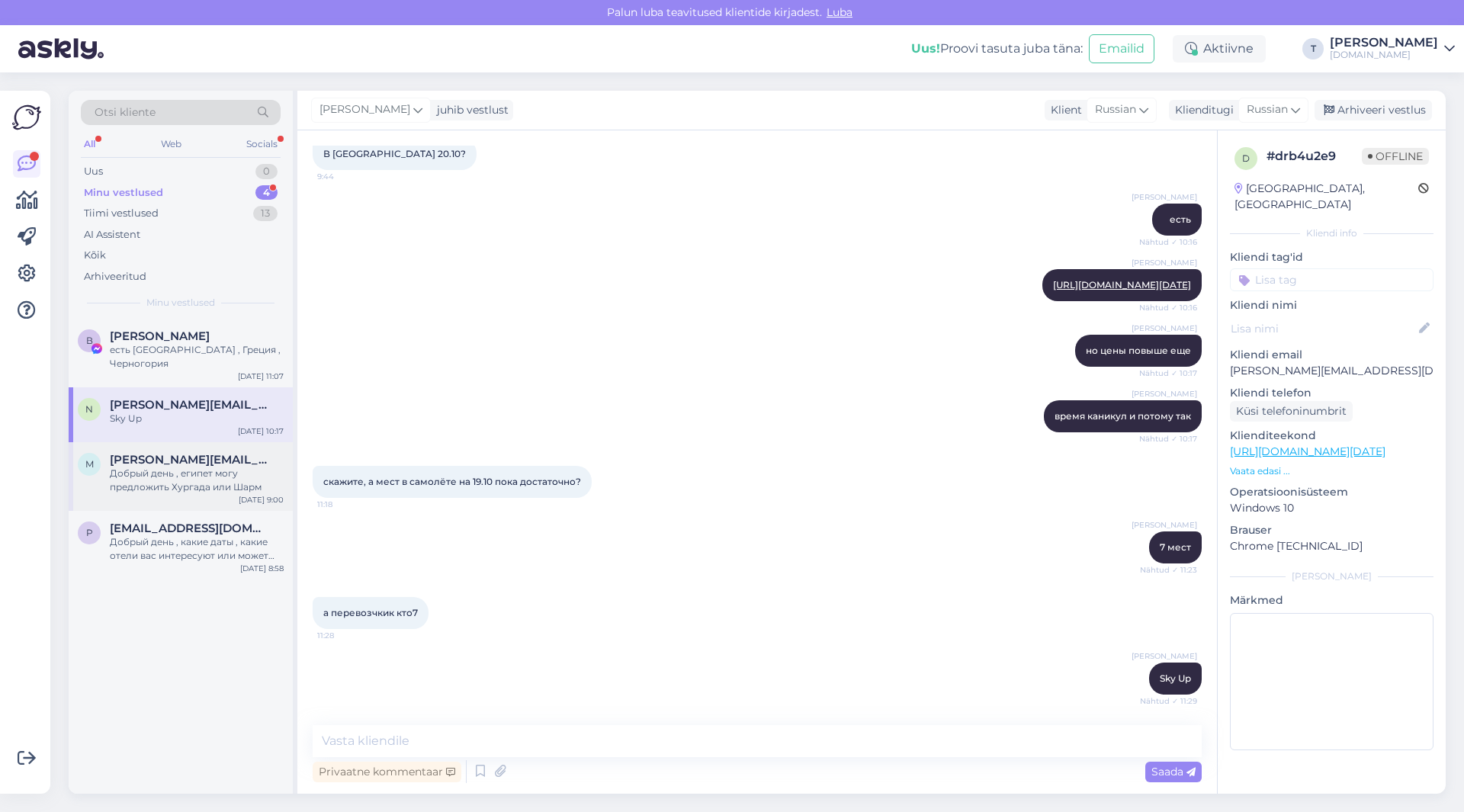
click at [209, 467] on div "Добрый день , египет могу предложить Хургада или Шарм" at bounding box center [197, 480] width 174 height 27
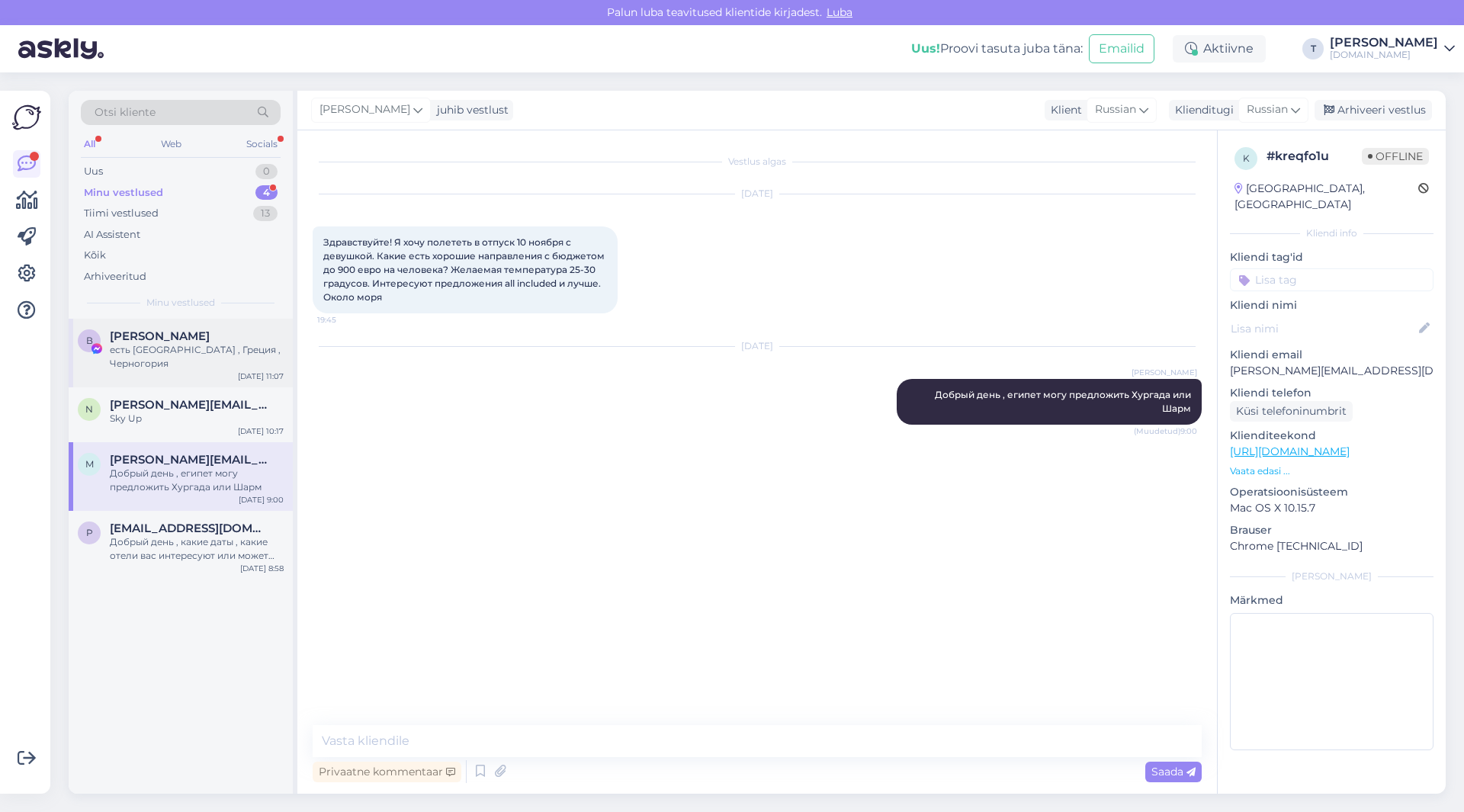
click at [238, 345] on div "есть [GEOGRAPHIC_DATA] , Греция , Черногория" at bounding box center [197, 356] width 174 height 27
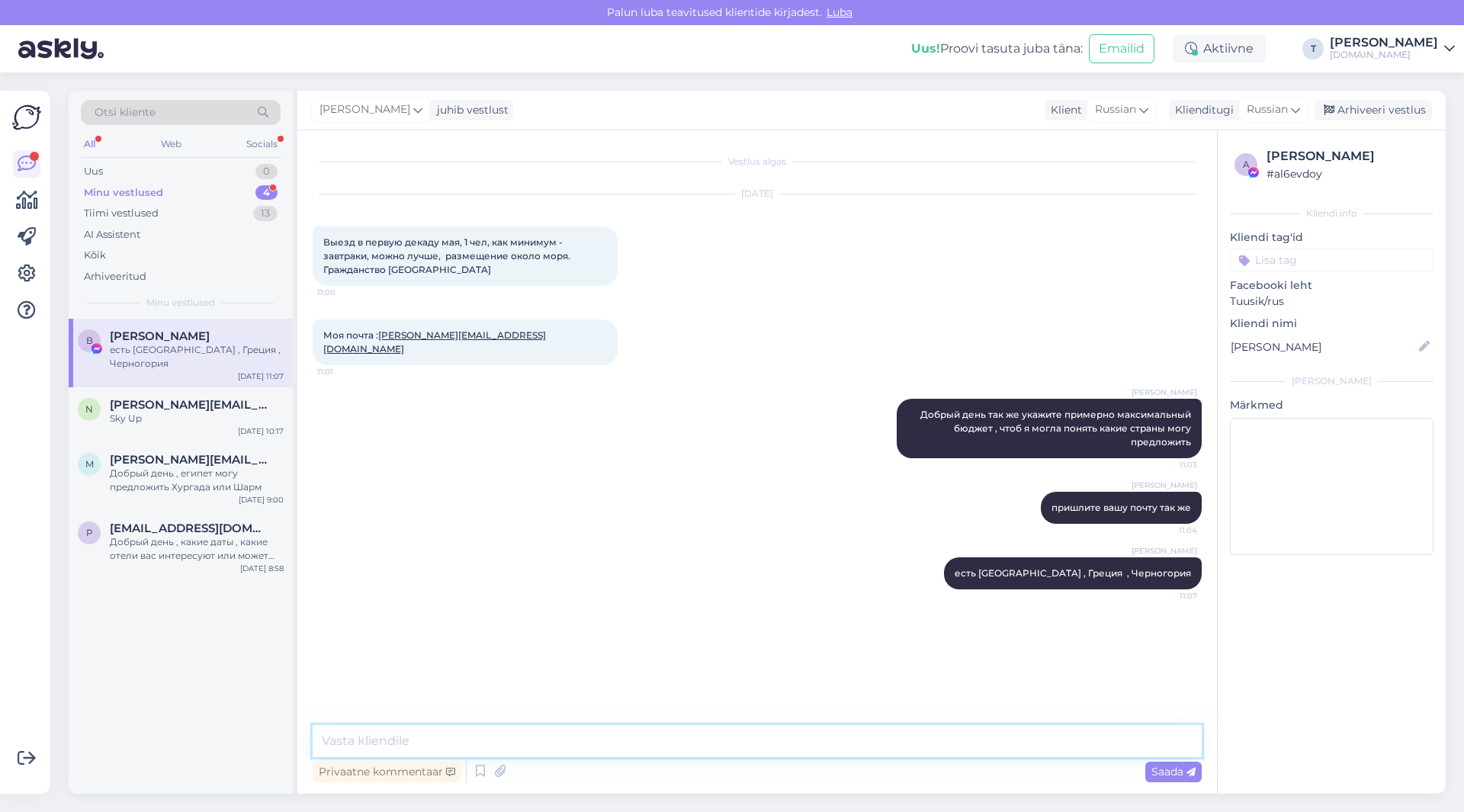
click at [511, 742] on textarea at bounding box center [757, 741] width 889 height 32
type textarea "[GEOGRAPHIC_DATA]"
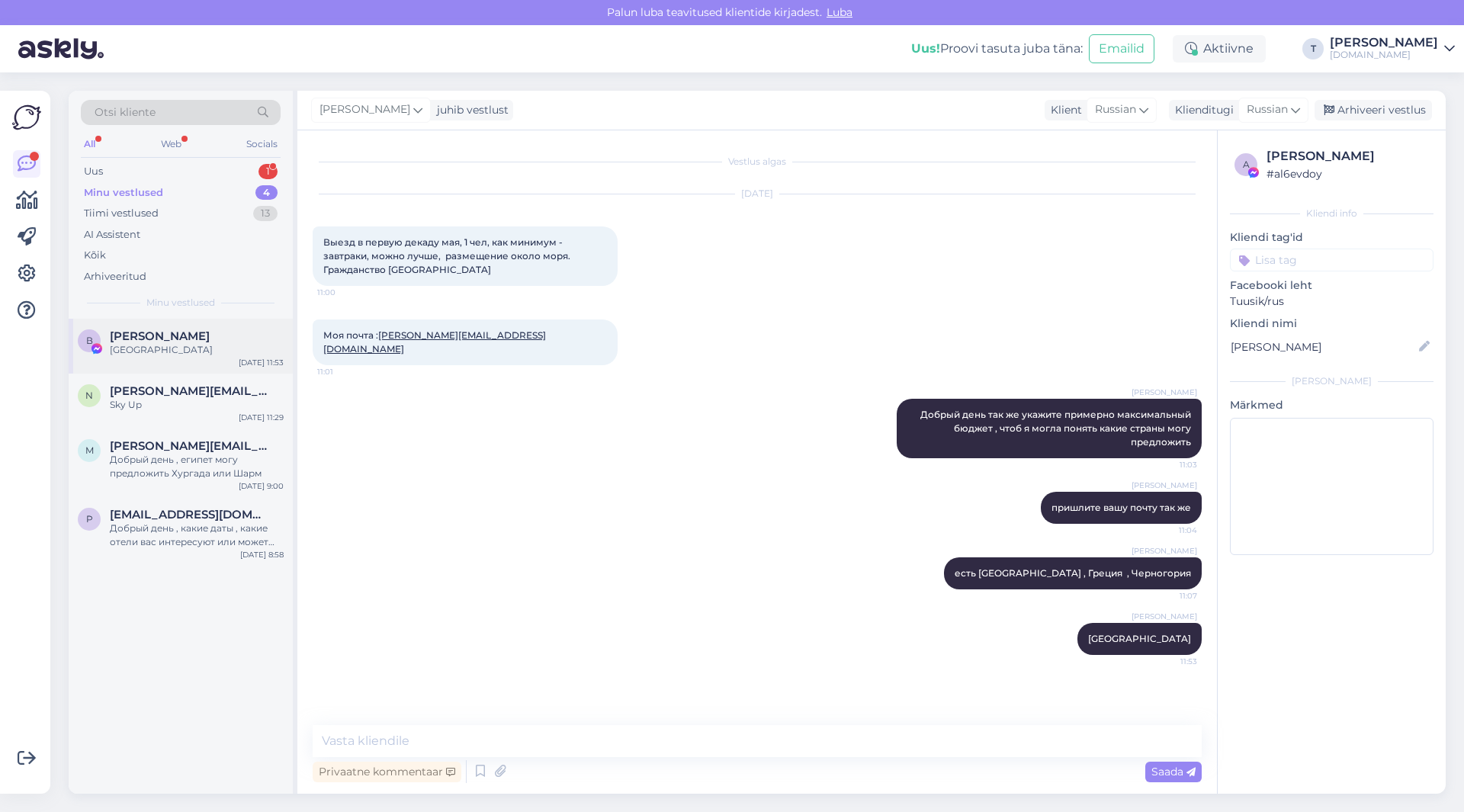
click at [165, 343] on div "[GEOGRAPHIC_DATA]" at bounding box center [197, 350] width 174 height 14
click at [170, 357] on div "В [PERSON_NAME] Испания [DATE] 11:53" at bounding box center [181, 346] width 224 height 55
click at [1364, 108] on div "Arhiveeri vestlus" at bounding box center [1373, 110] width 117 height 20
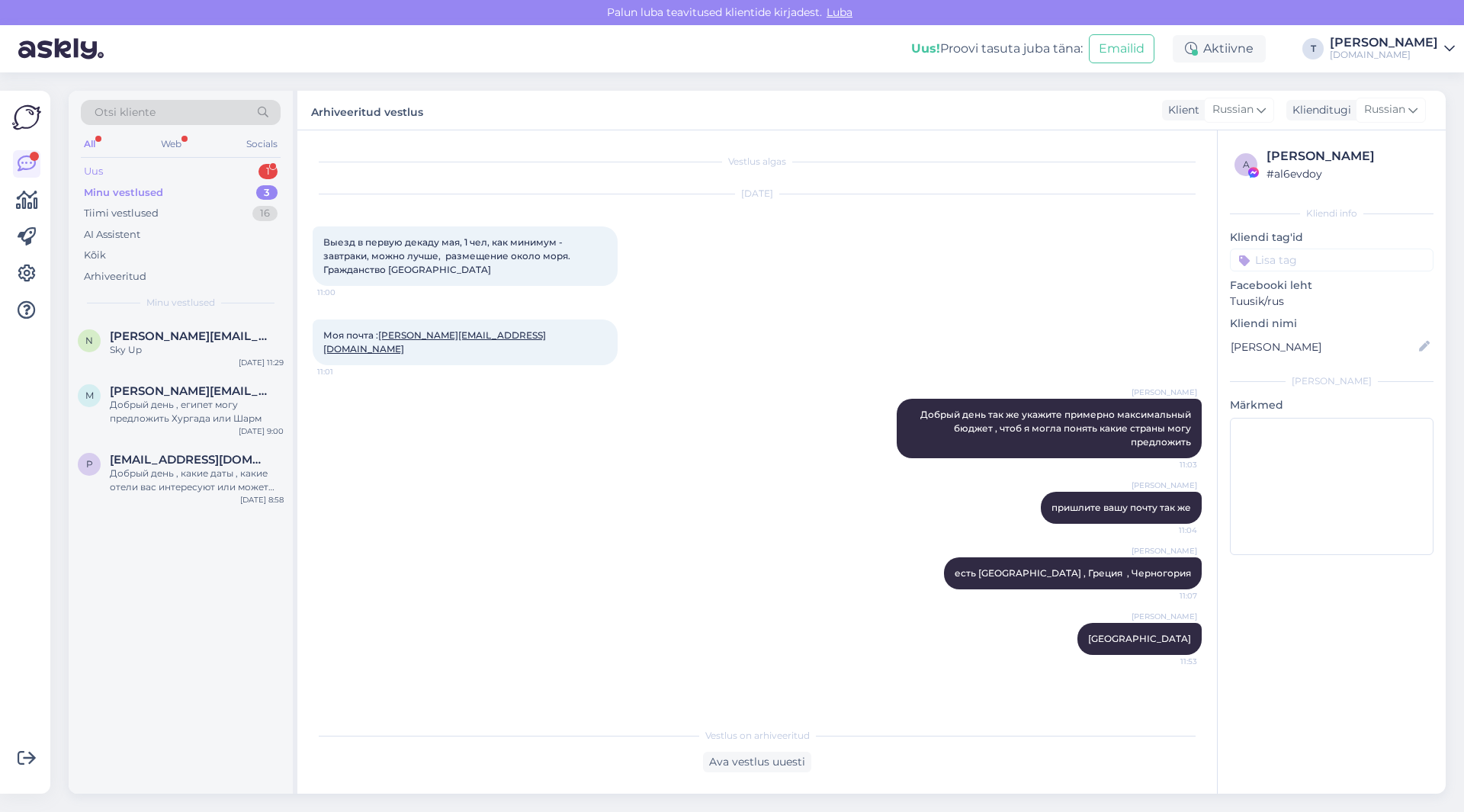
click at [209, 172] on div "Uus 1" at bounding box center [180, 171] width 200 height 21
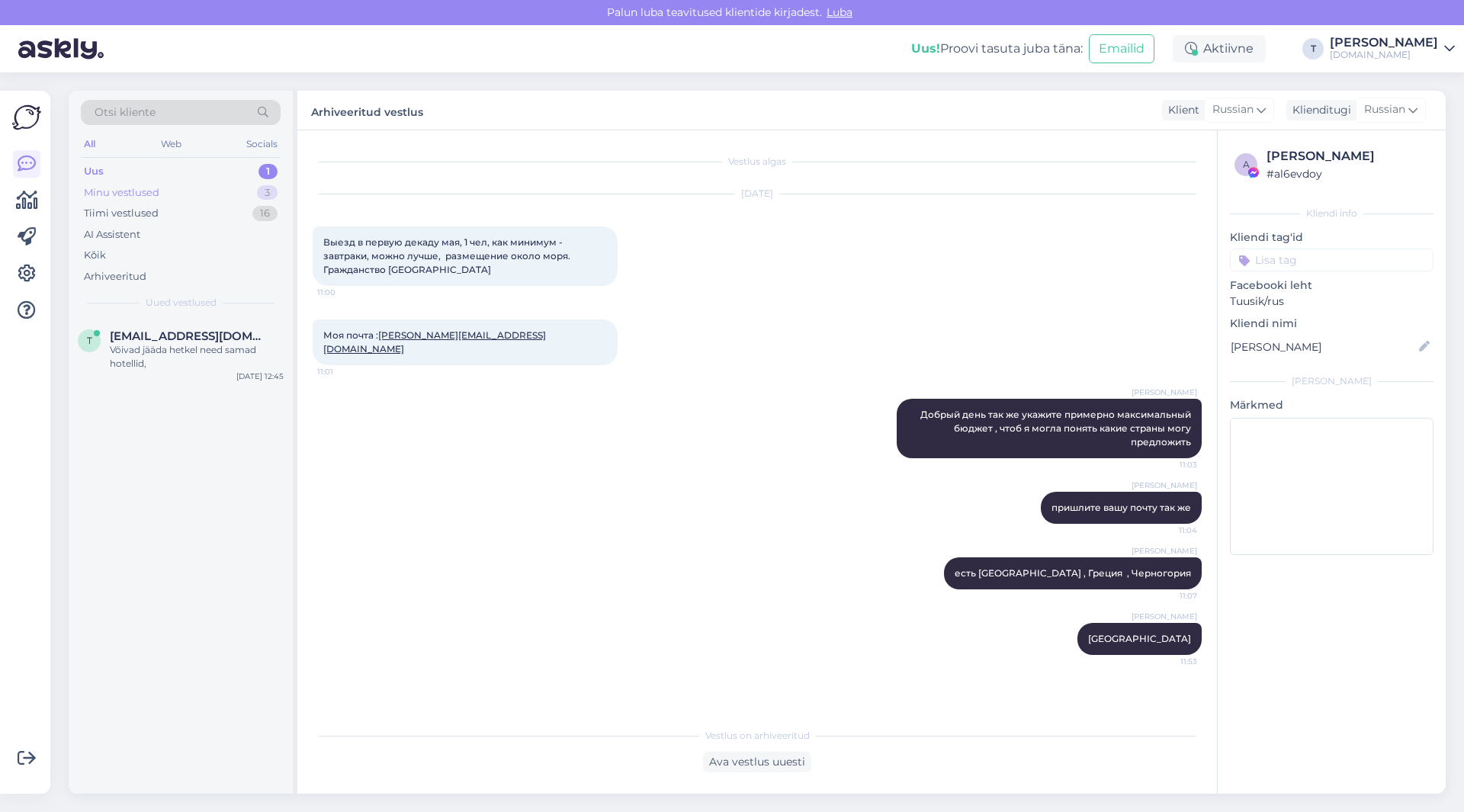
click at [204, 193] on div "Minu vestlused 3" at bounding box center [180, 193] width 200 height 21
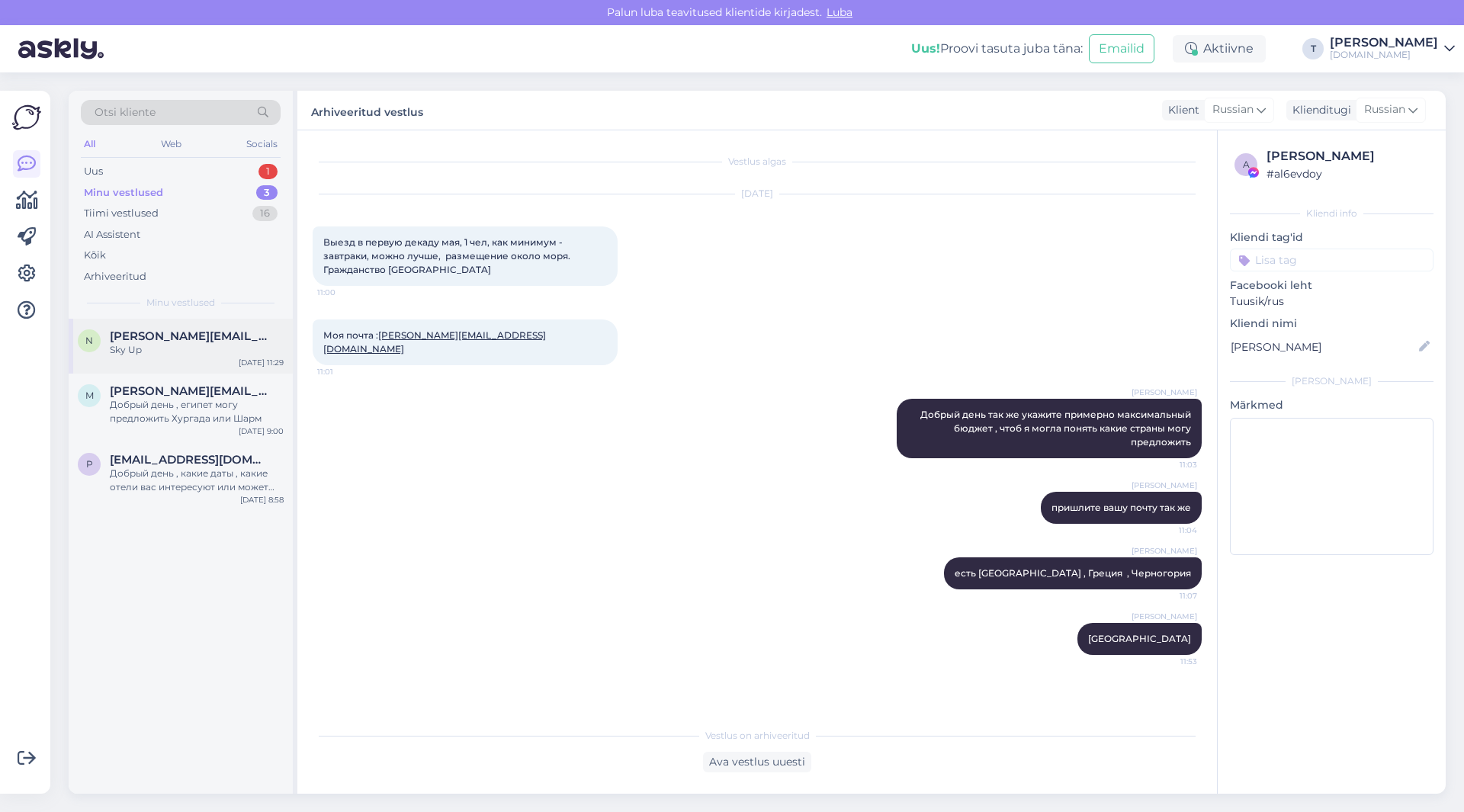
click at [190, 350] on div "Sky Up" at bounding box center [197, 350] width 174 height 14
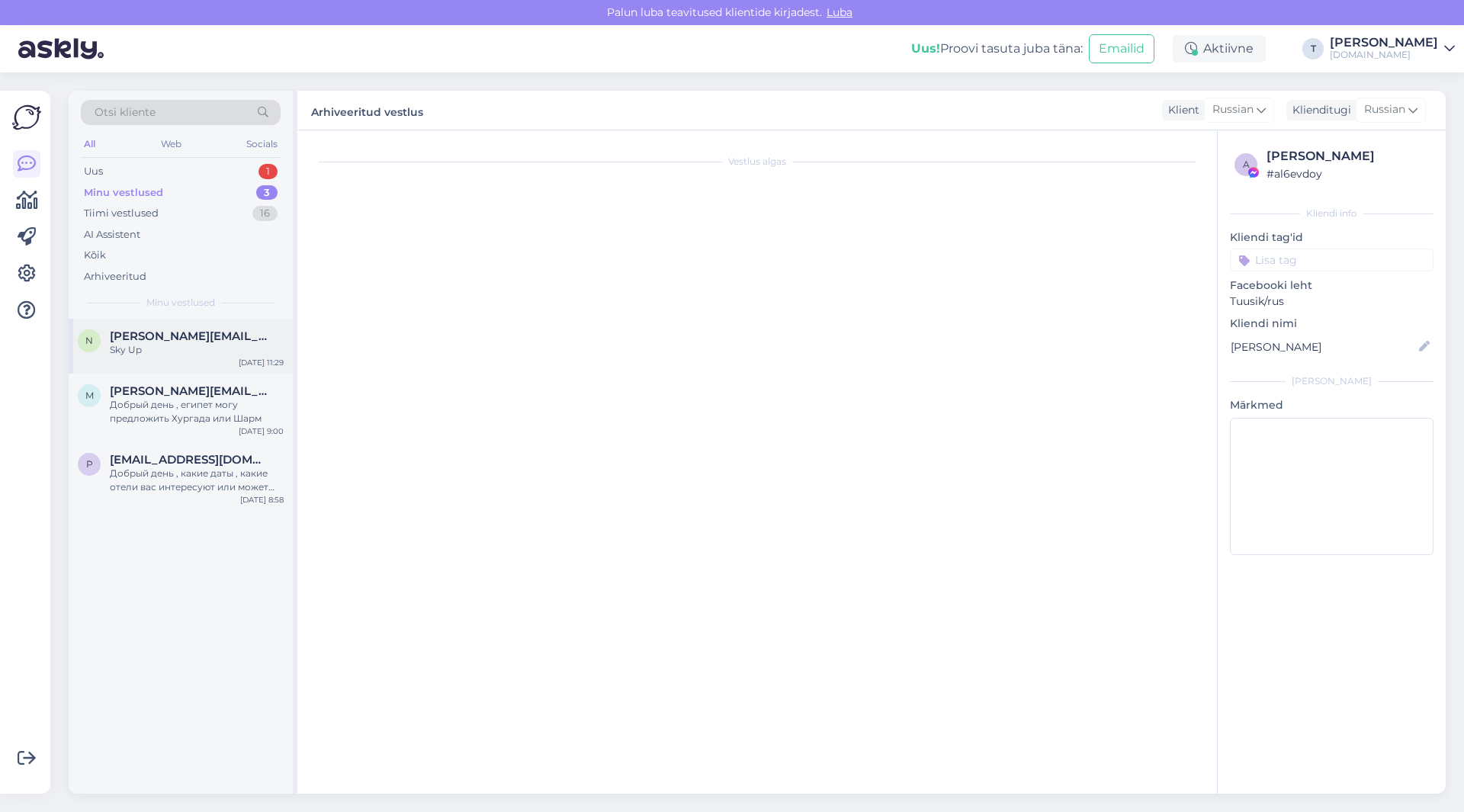
scroll to position [1646, 0]
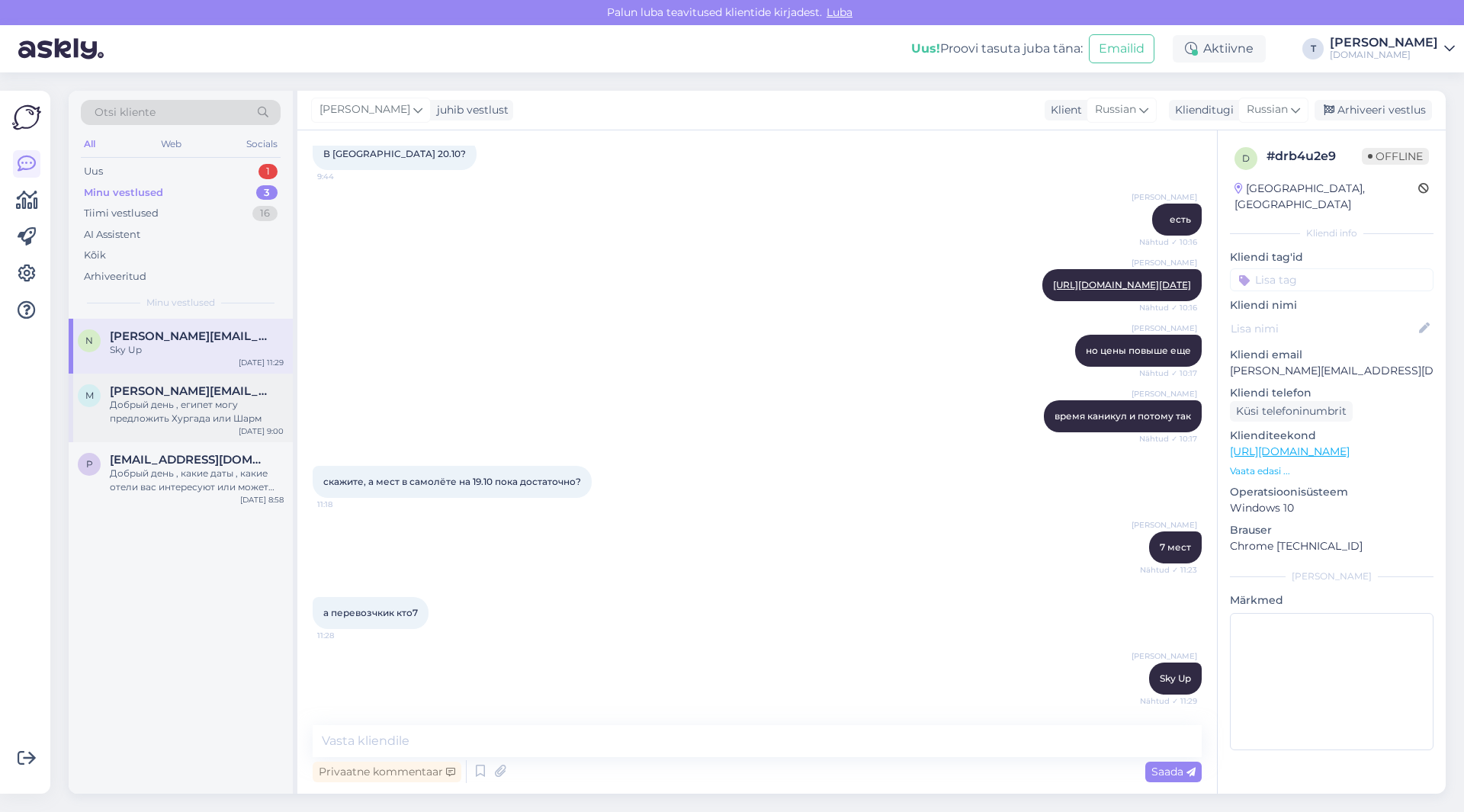
click at [214, 412] on div "Добрый день , египет могу предложить Хургада или Шарм" at bounding box center [197, 411] width 174 height 27
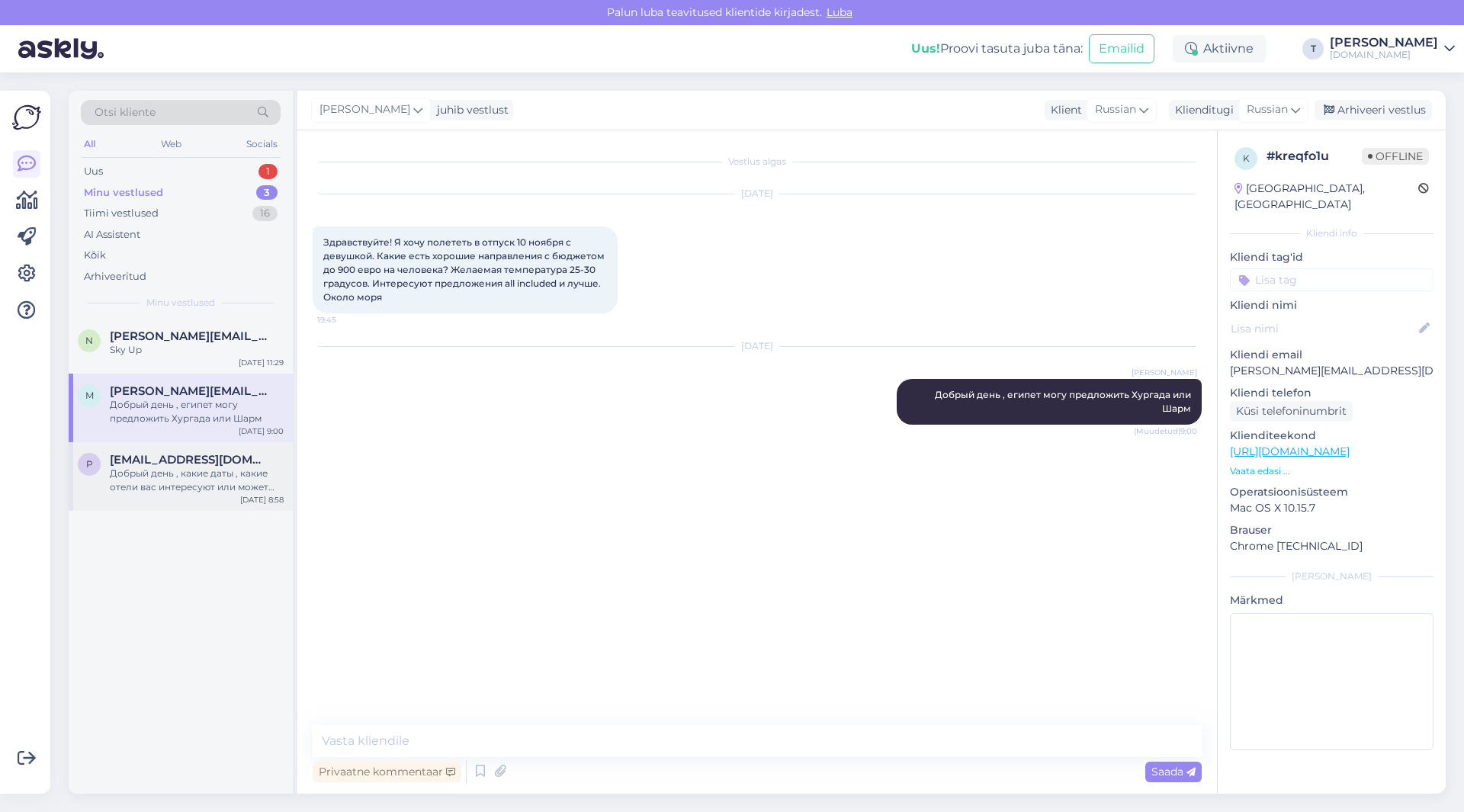
click at [214, 462] on span "[EMAIL_ADDRESS][DOMAIN_NAME]" at bounding box center [189, 460] width 158 height 14
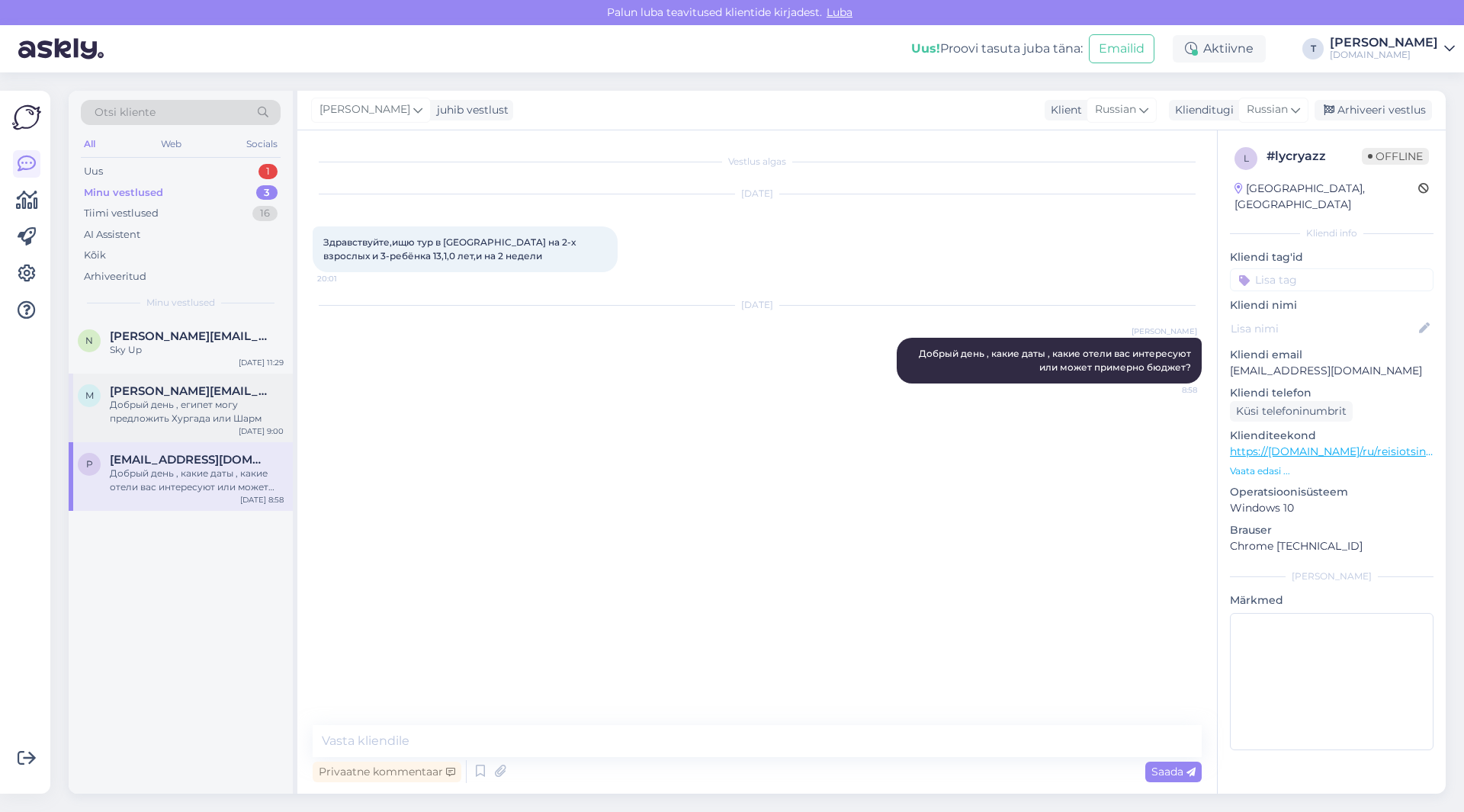
click at [128, 398] on div "Добрый день , египет могу предложить Хургада или Шарм" at bounding box center [197, 411] width 174 height 27
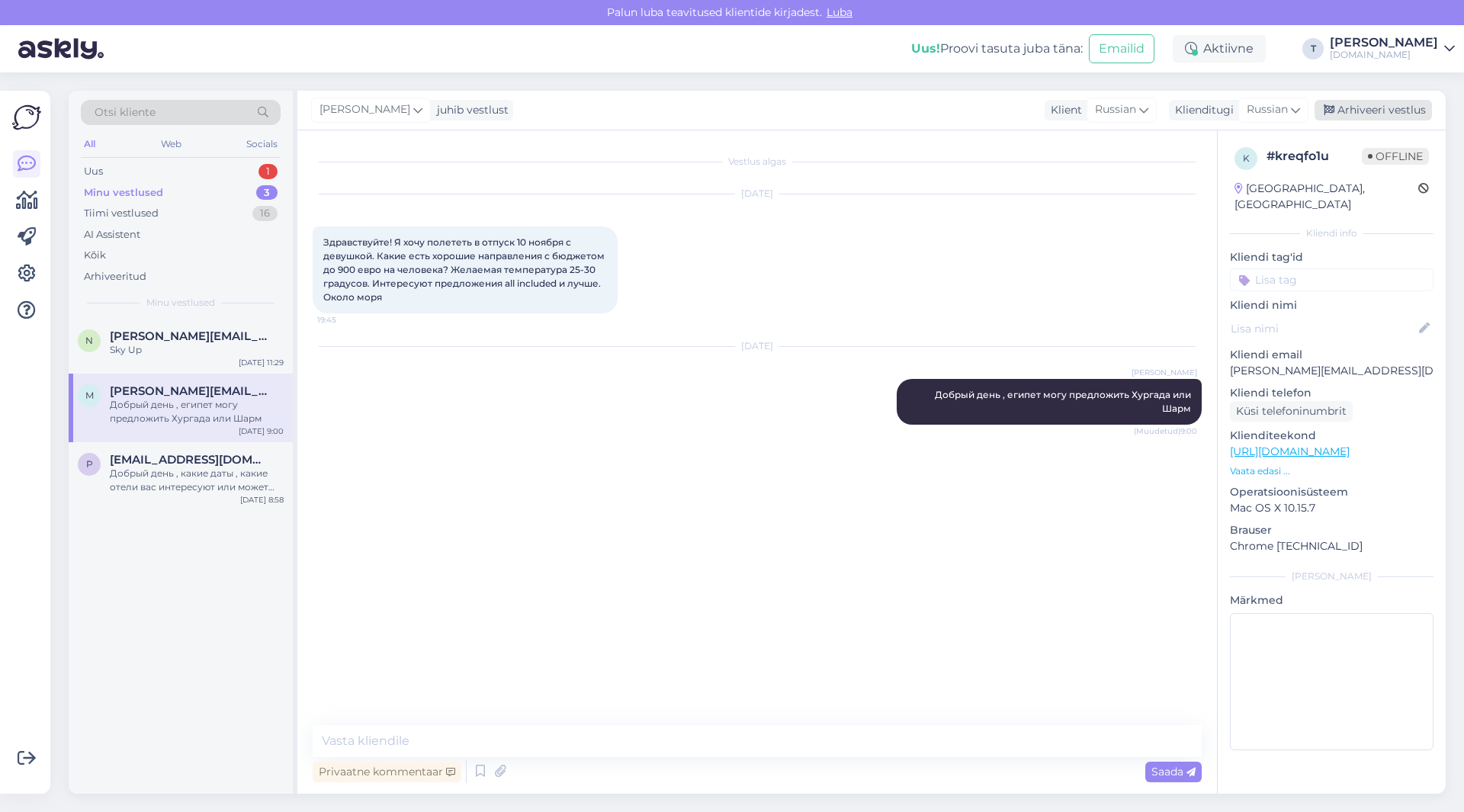
click at [1357, 110] on div "Arhiveeri vestlus" at bounding box center [1373, 110] width 117 height 20
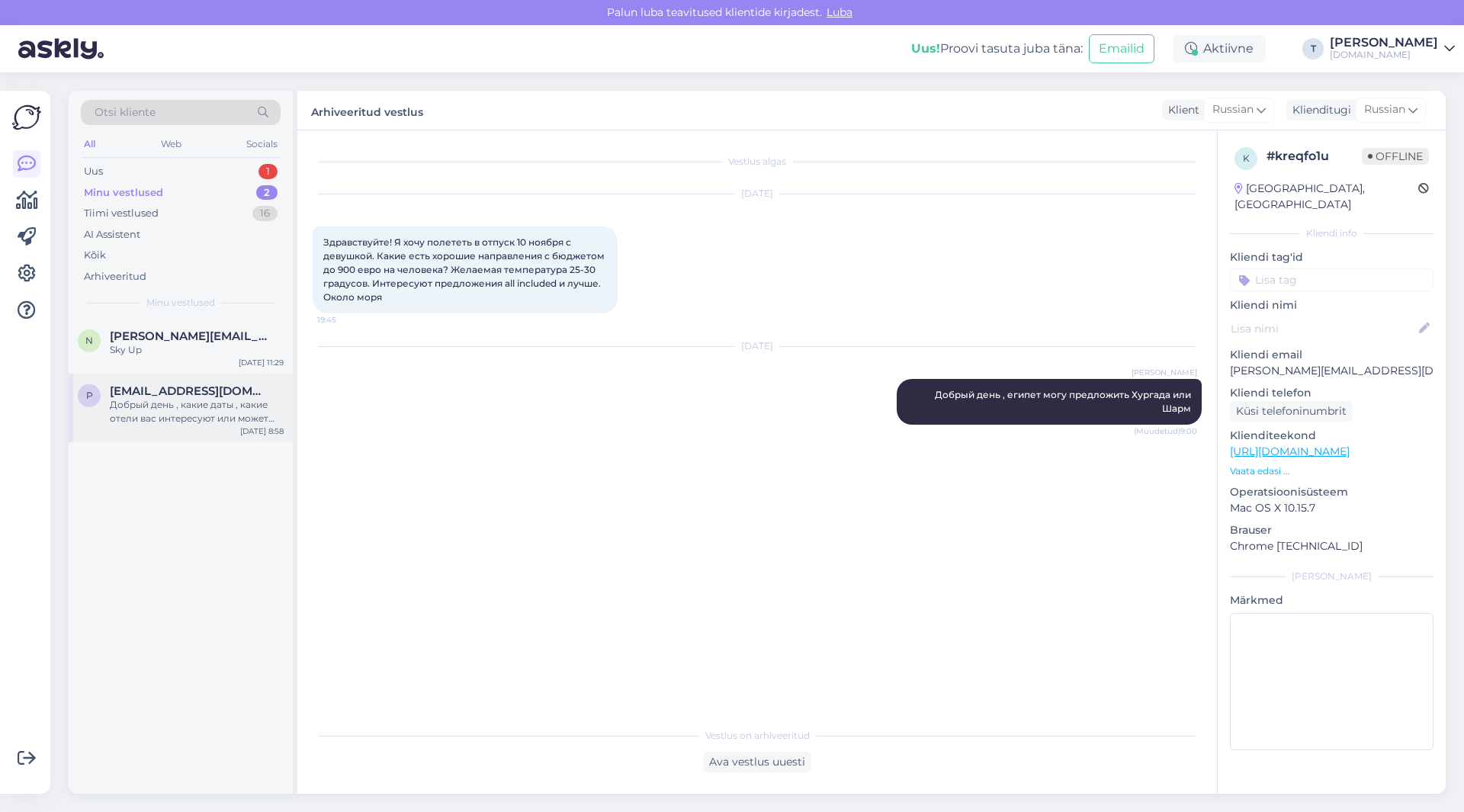
click at [157, 414] on div "Добрый день , какие даты , какие отели вас интересуют или может примерно бюджет?" at bounding box center [197, 411] width 174 height 27
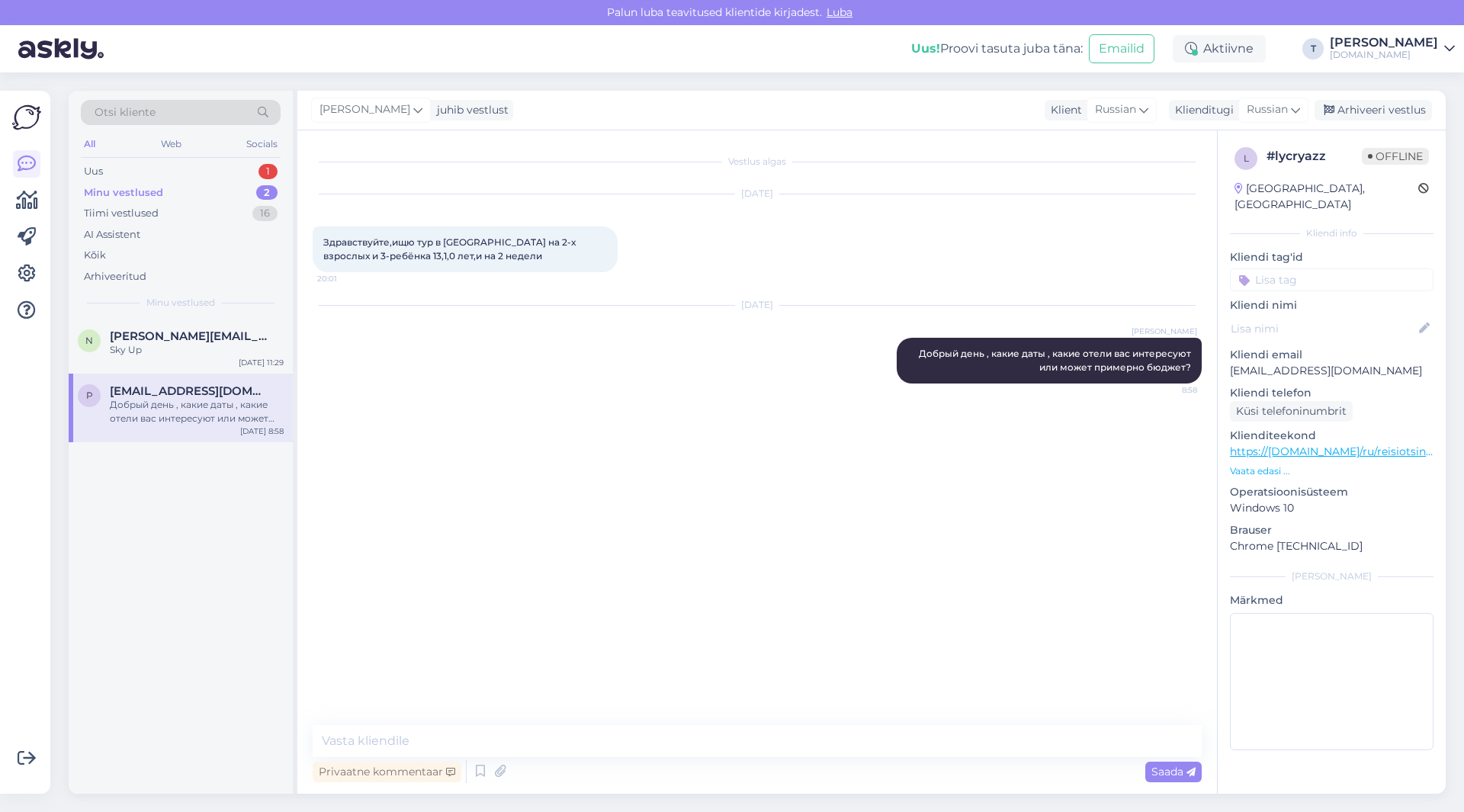
click at [1292, 363] on p "[EMAIL_ADDRESS][DOMAIN_NAME]" at bounding box center [1332, 370] width 204 height 16
click at [1293, 363] on p "[EMAIL_ADDRESS][DOMAIN_NAME]" at bounding box center [1332, 370] width 204 height 16
copy p "[EMAIL_ADDRESS][DOMAIN_NAME]"
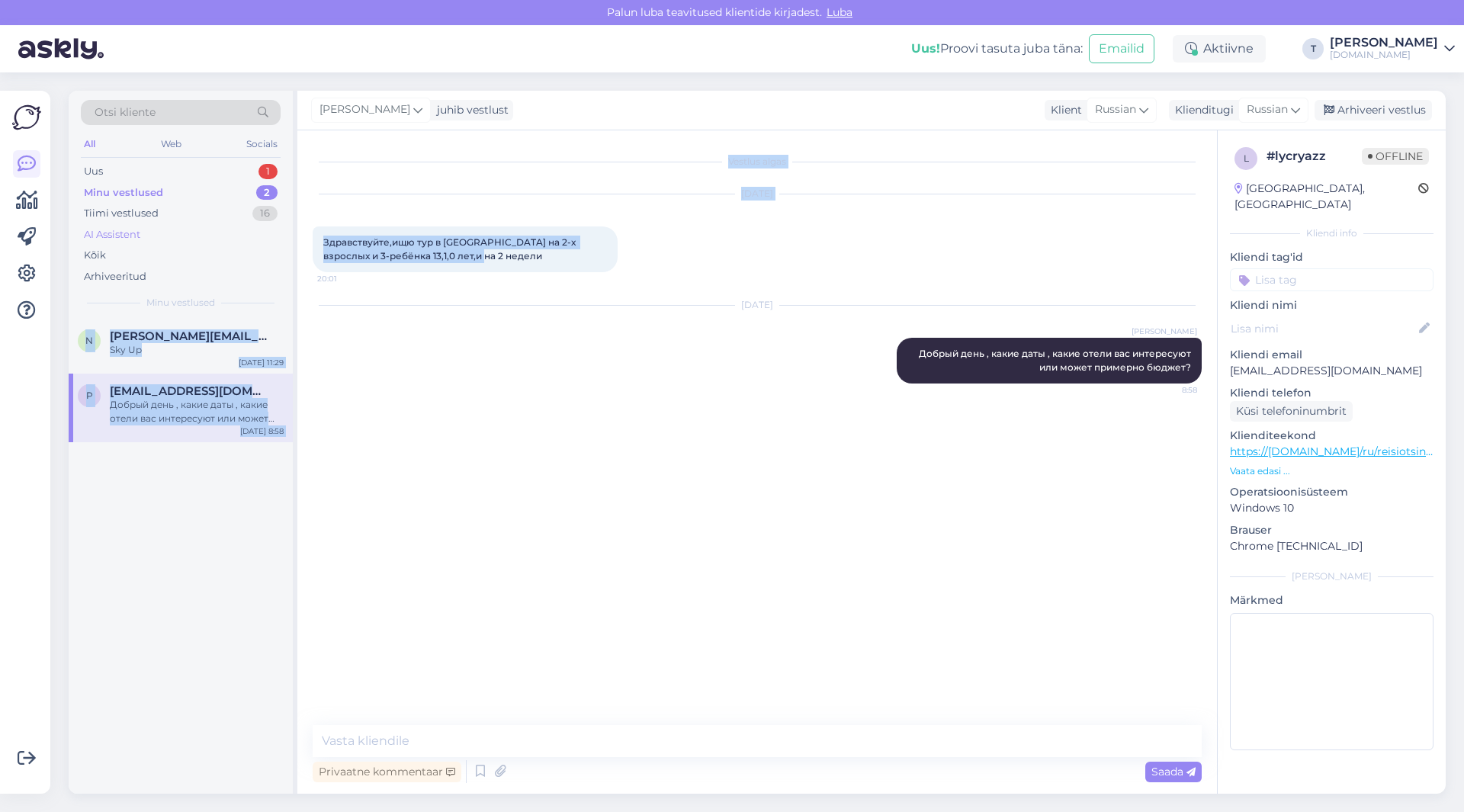
drag, startPoint x: 496, startPoint y: 258, endPoint x: 352, endPoint y: 258, distance: 144.0
click at [267, 230] on div "Otsi kliente All Web Socials Uus 1 Minu vestlused 2 Tiimi vestlused 16 AI Assis…" at bounding box center [757, 442] width 1377 height 702
click at [523, 255] on div "Здравствуйте,ищю тур в [GEOGRAPHIC_DATA] на 2-х взрослых и 3-ребёнка 13,1,0 лет…" at bounding box center [465, 249] width 305 height 45
click at [517, 255] on div "Здравствуйте,ищю тур в [GEOGRAPHIC_DATA] на 2-х взрослых и 3-ребёнка 13,1,0 лет…" at bounding box center [465, 249] width 305 height 45
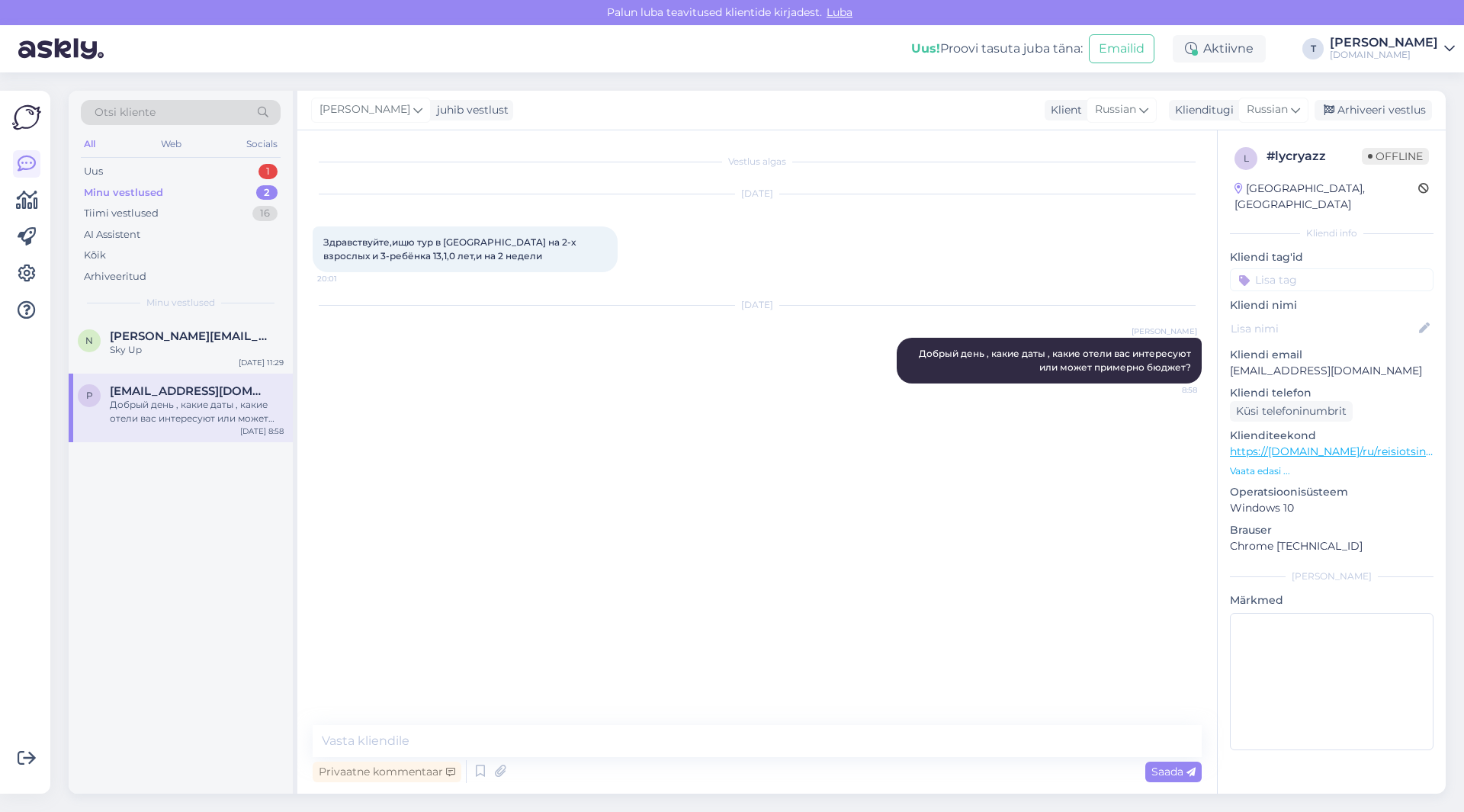
click at [541, 335] on div "[DATE] [PERSON_NAME] день , какие даты , какие отели вас интересуют или может п…" at bounding box center [757, 345] width 889 height 111
drag, startPoint x: 494, startPoint y: 253, endPoint x: 322, endPoint y: 233, distance: 173.2
click at [322, 233] on div "Здравствуйте,ищю тур в [GEOGRAPHIC_DATA] на 2-х взрослых и 3-ребёнка 13,1,0 лет…" at bounding box center [465, 249] width 305 height 45
copy span "Здравствуйте,ищю тур в [GEOGRAPHIC_DATA] на 2-х взрослых и 3-ребёнка 13,1,0 лет…"
drag, startPoint x: 918, startPoint y: 350, endPoint x: 1162, endPoint y: 366, distance: 244.5
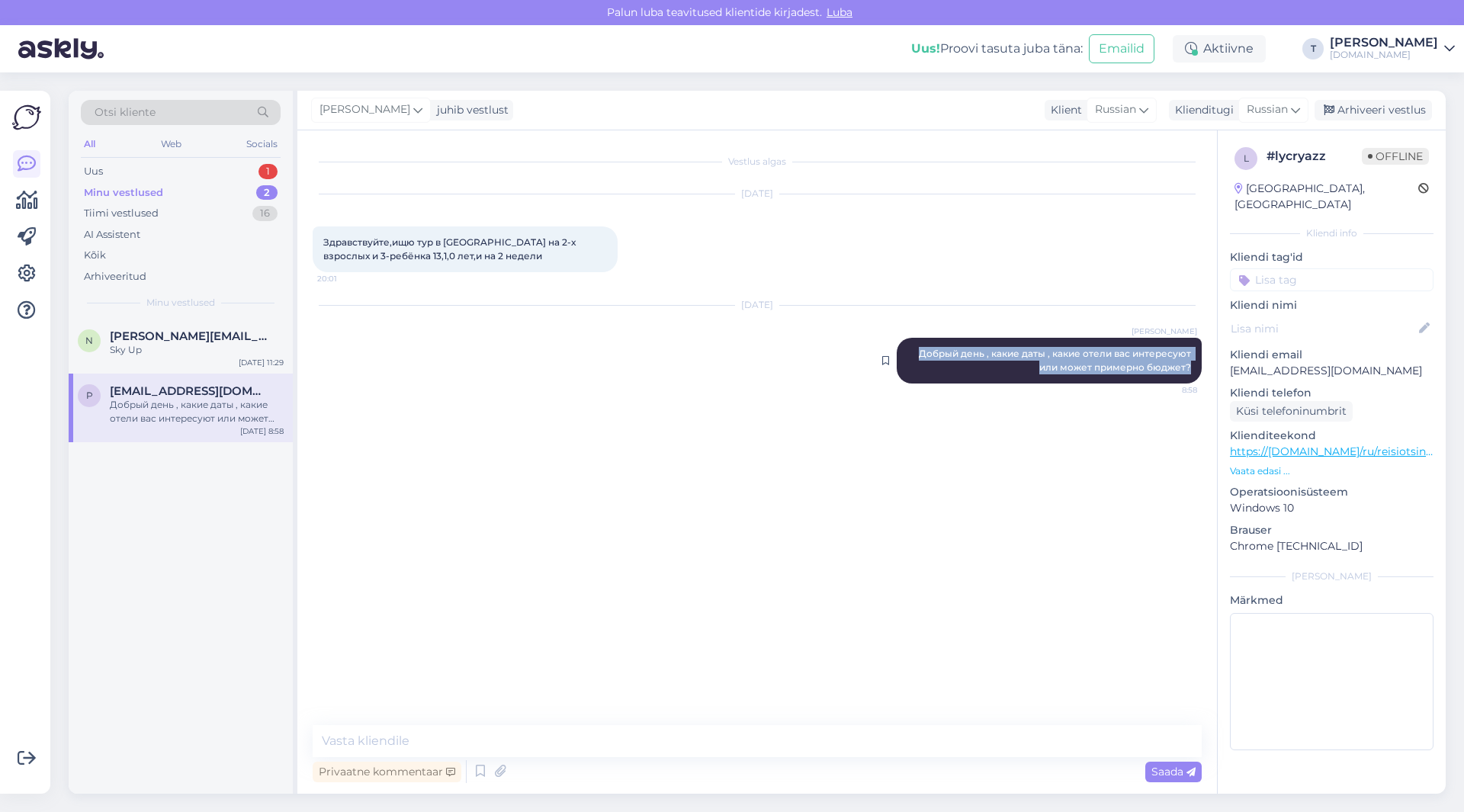
click at [1190, 368] on div "[PERSON_NAME] день , какие даты , какие отели вас интересуют или может примерно…" at bounding box center [1049, 360] width 305 height 45
copy span "Добрый день , какие даты , какие отели вас интересуют или может примерно бюджет?"
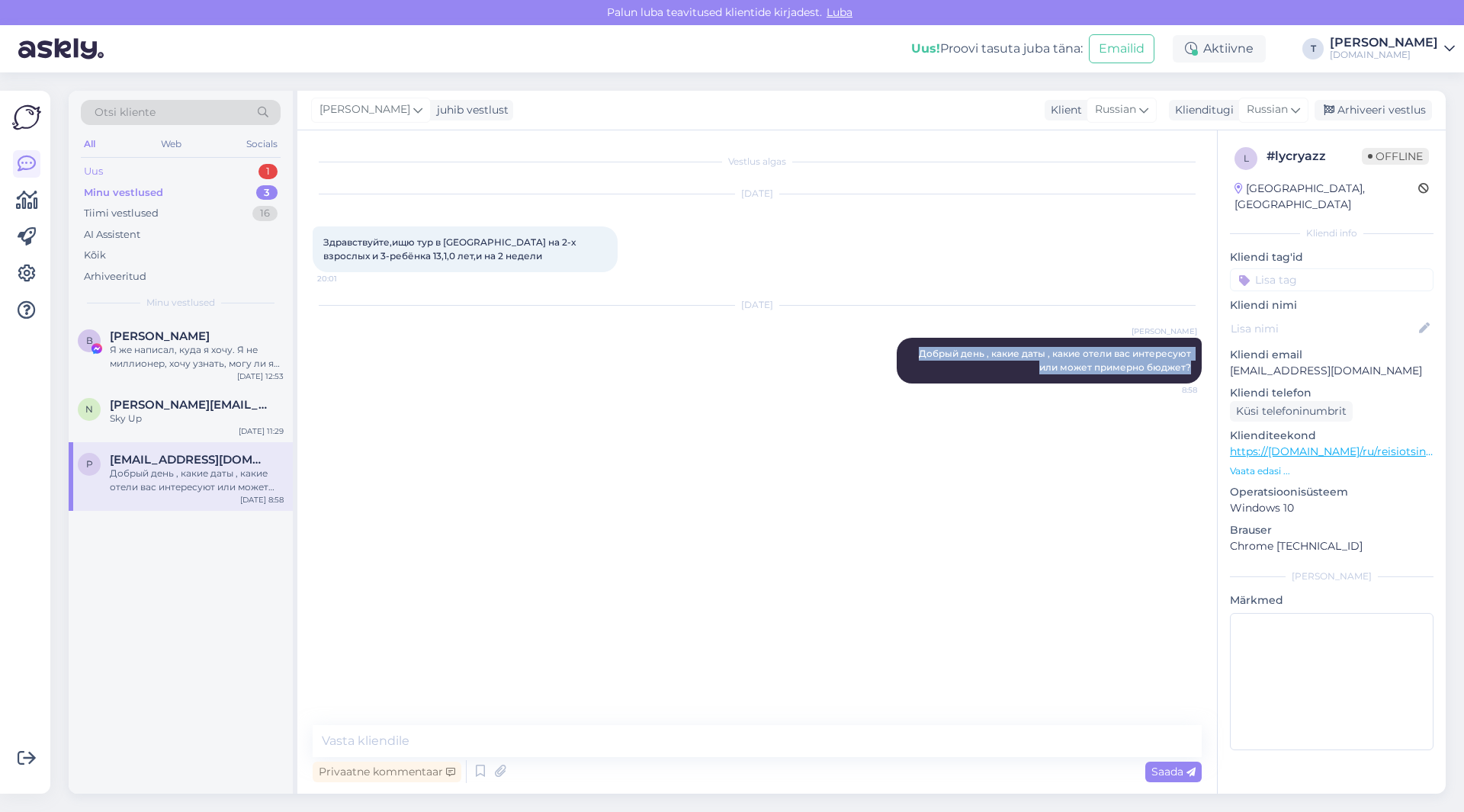
click at [202, 166] on div "Uus 1" at bounding box center [180, 171] width 200 height 21
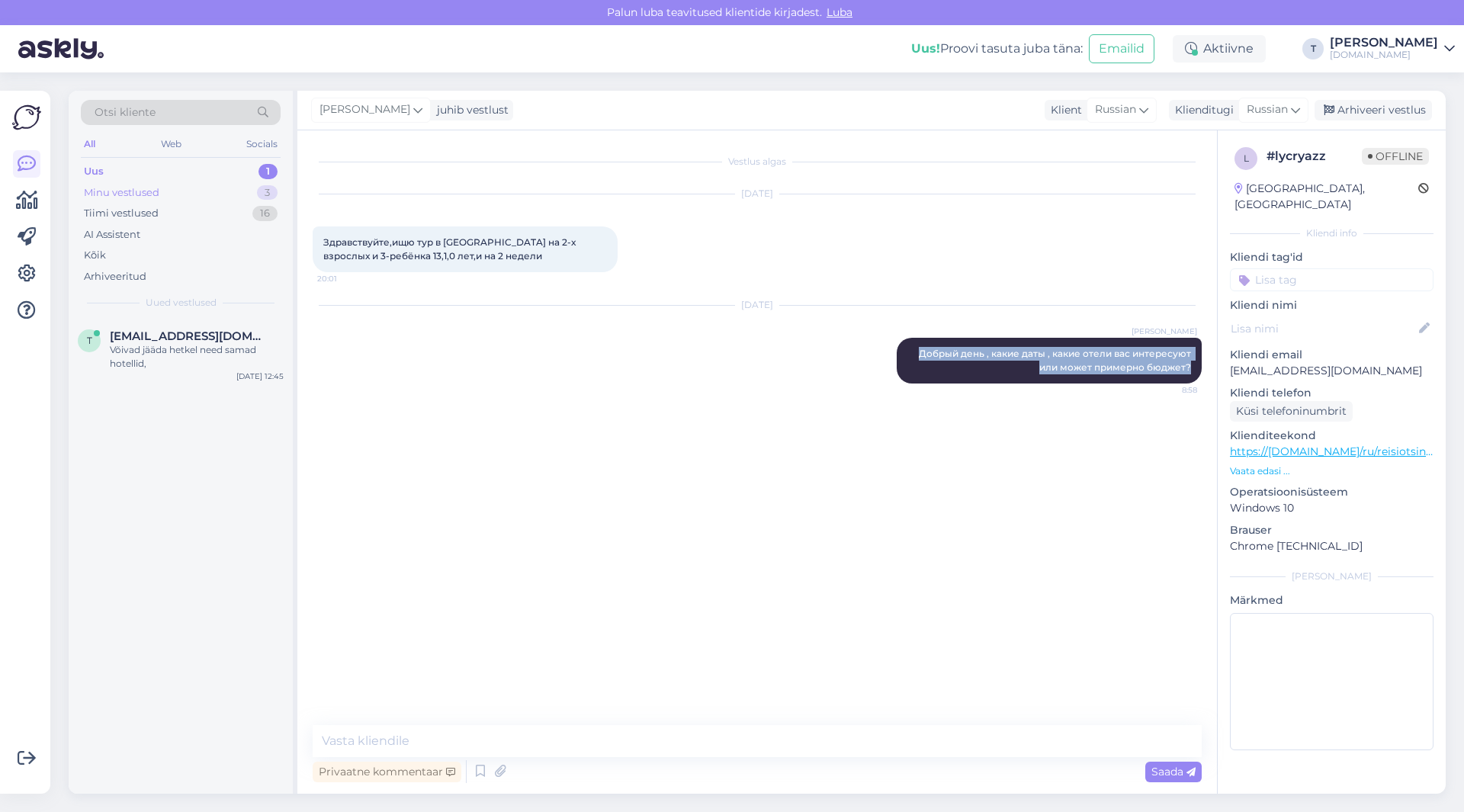
click at [158, 193] on div "Minu vestlused" at bounding box center [121, 193] width 75 height 15
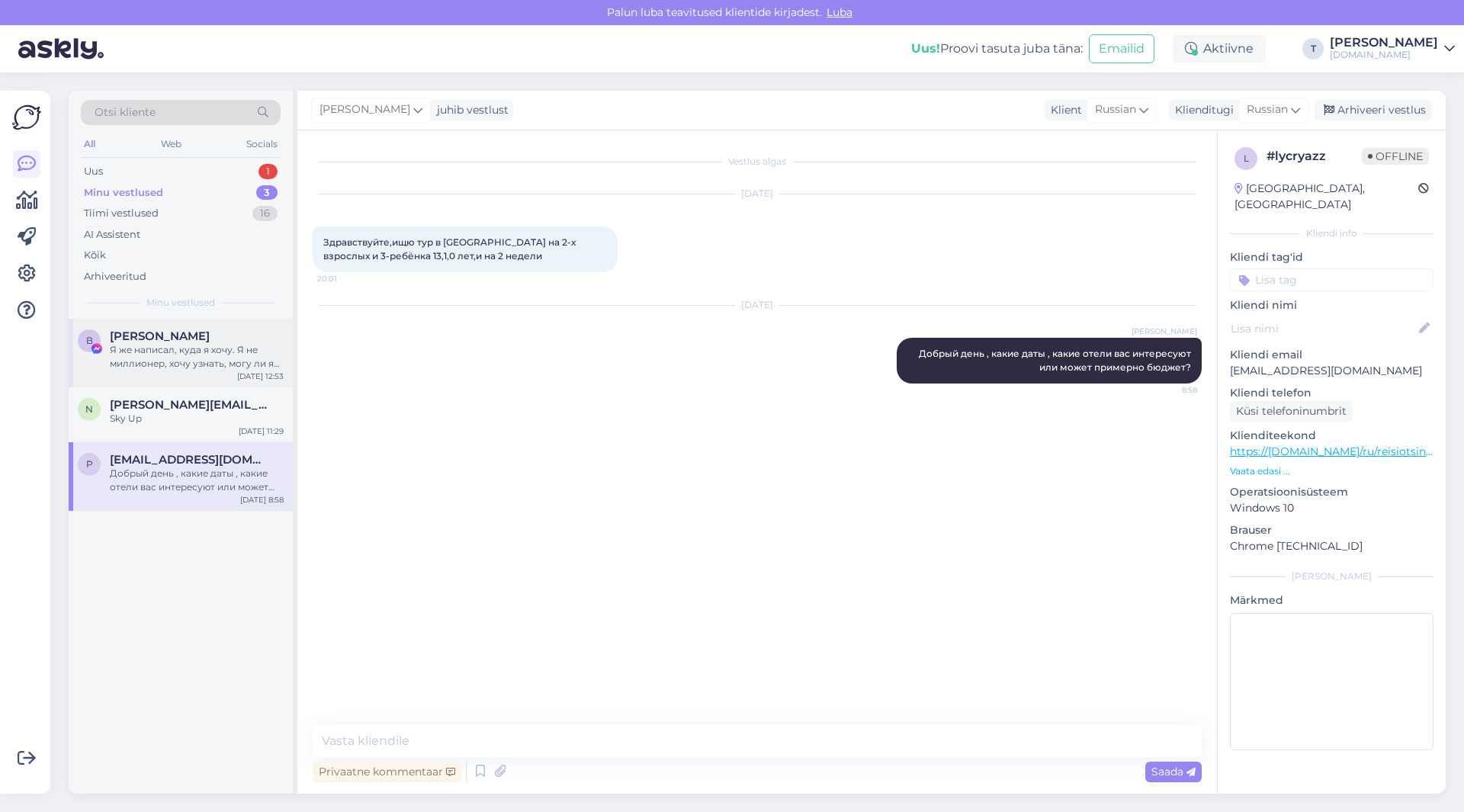
click at [190, 351] on div "Я же написал, куда я хочу. Я не миллионер, хочу узнать, могу ли я туда поехать" at bounding box center [197, 356] width 174 height 27
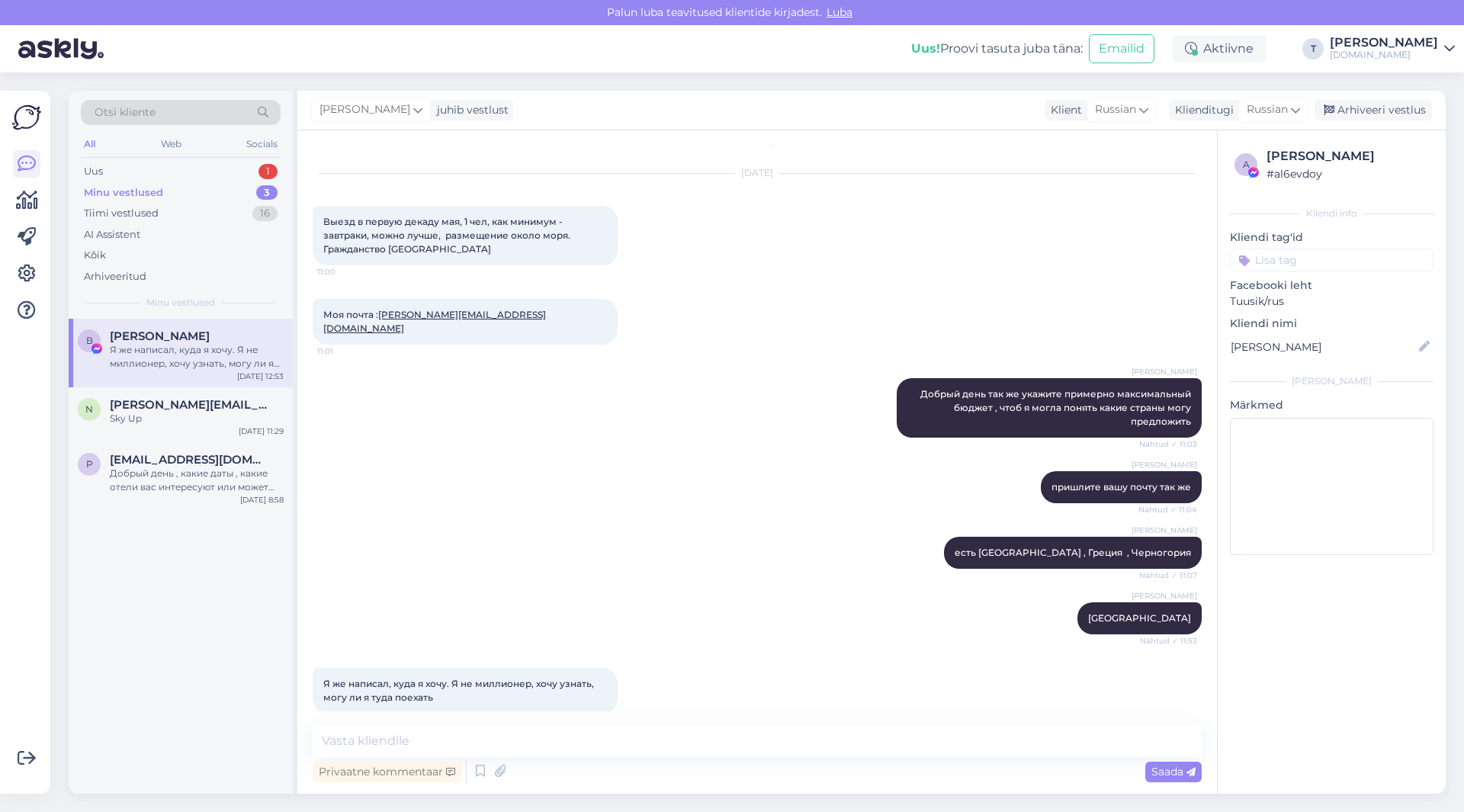
scroll to position [26, 0]
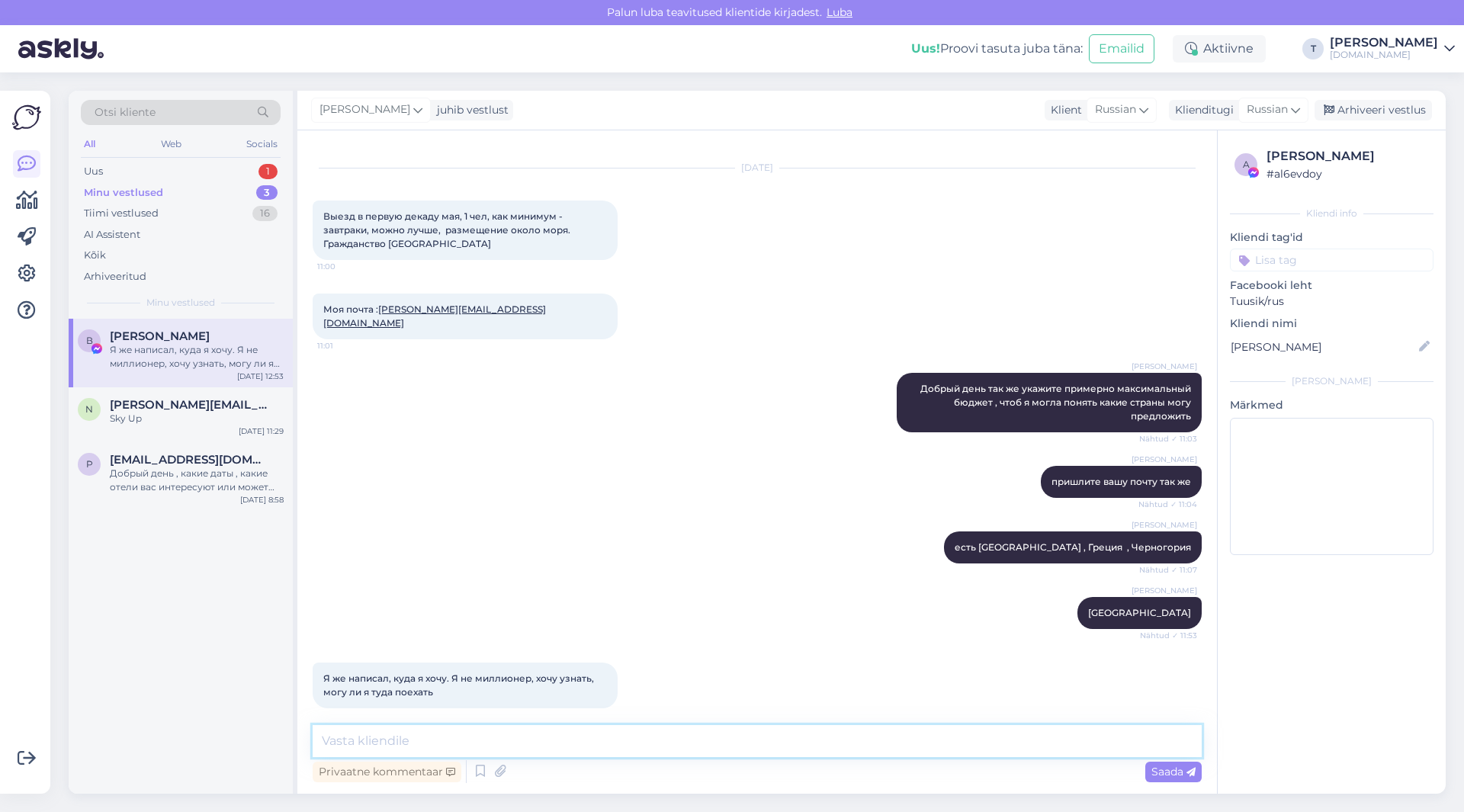
click at [527, 742] on textarea at bounding box center [757, 741] width 889 height 32
click at [527, 734] on textarea at bounding box center [757, 741] width 889 height 32
type textarea "d"
type textarea "вы написали у моря от"
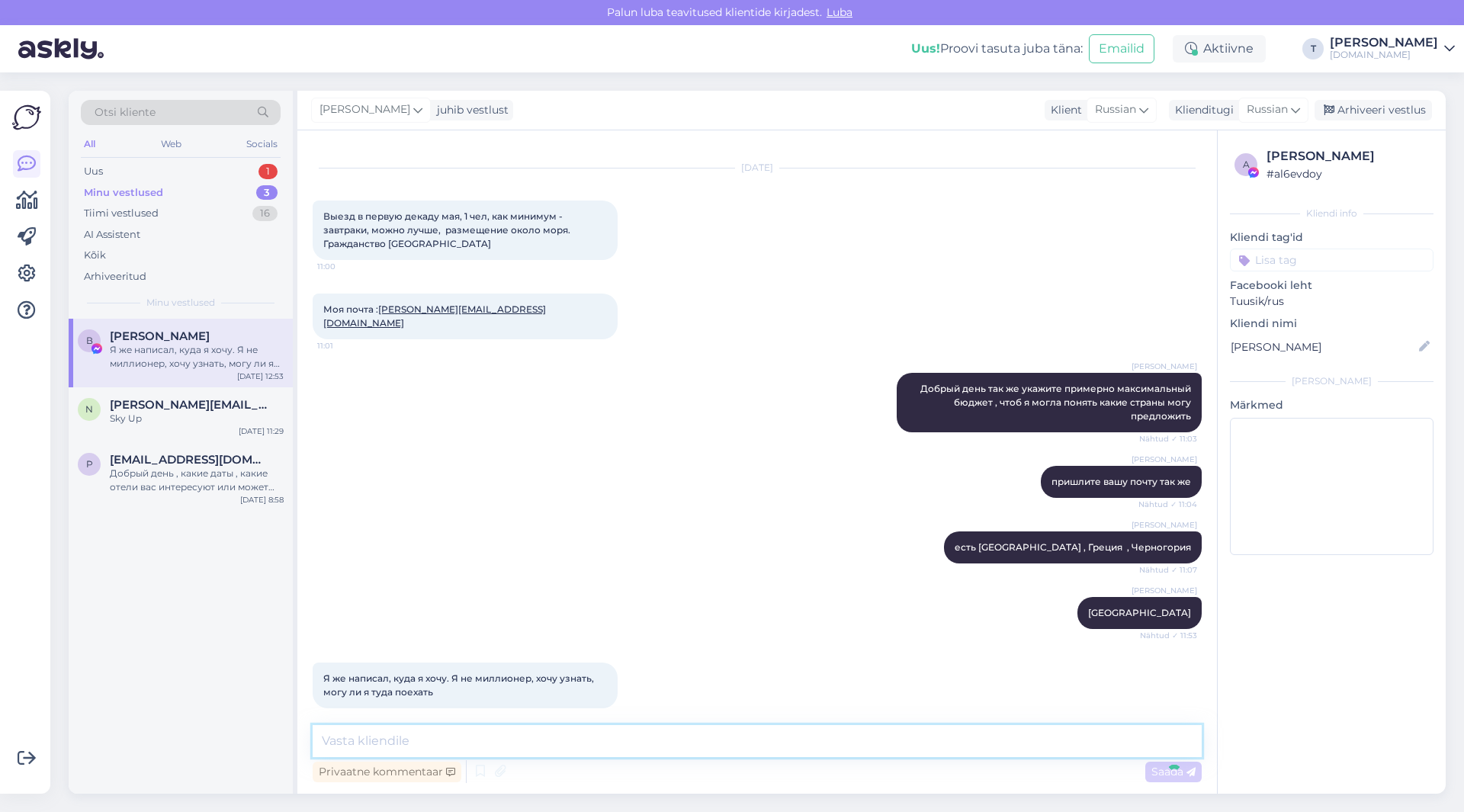
scroll to position [92, 0]
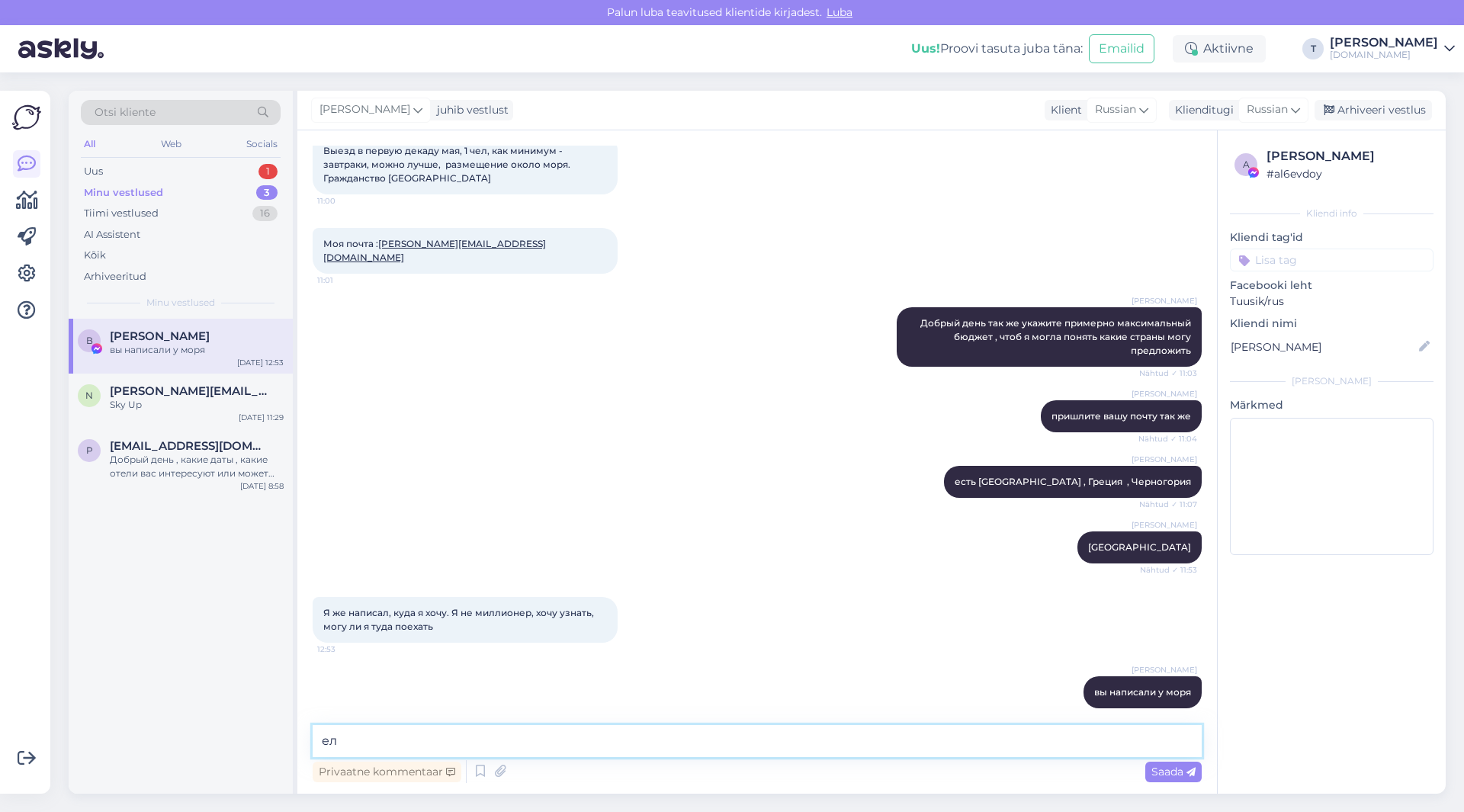
type textarea "е"
click at [568, 728] on textarea at bounding box center [757, 741] width 889 height 32
click at [567, 736] on textarea at bounding box center [757, 741] width 889 height 32
click at [567, 738] on textarea at bounding box center [757, 741] width 889 height 32
type textarea "я спрашиваю так как отелей миллионы и предлагать чтоб понять из чего"
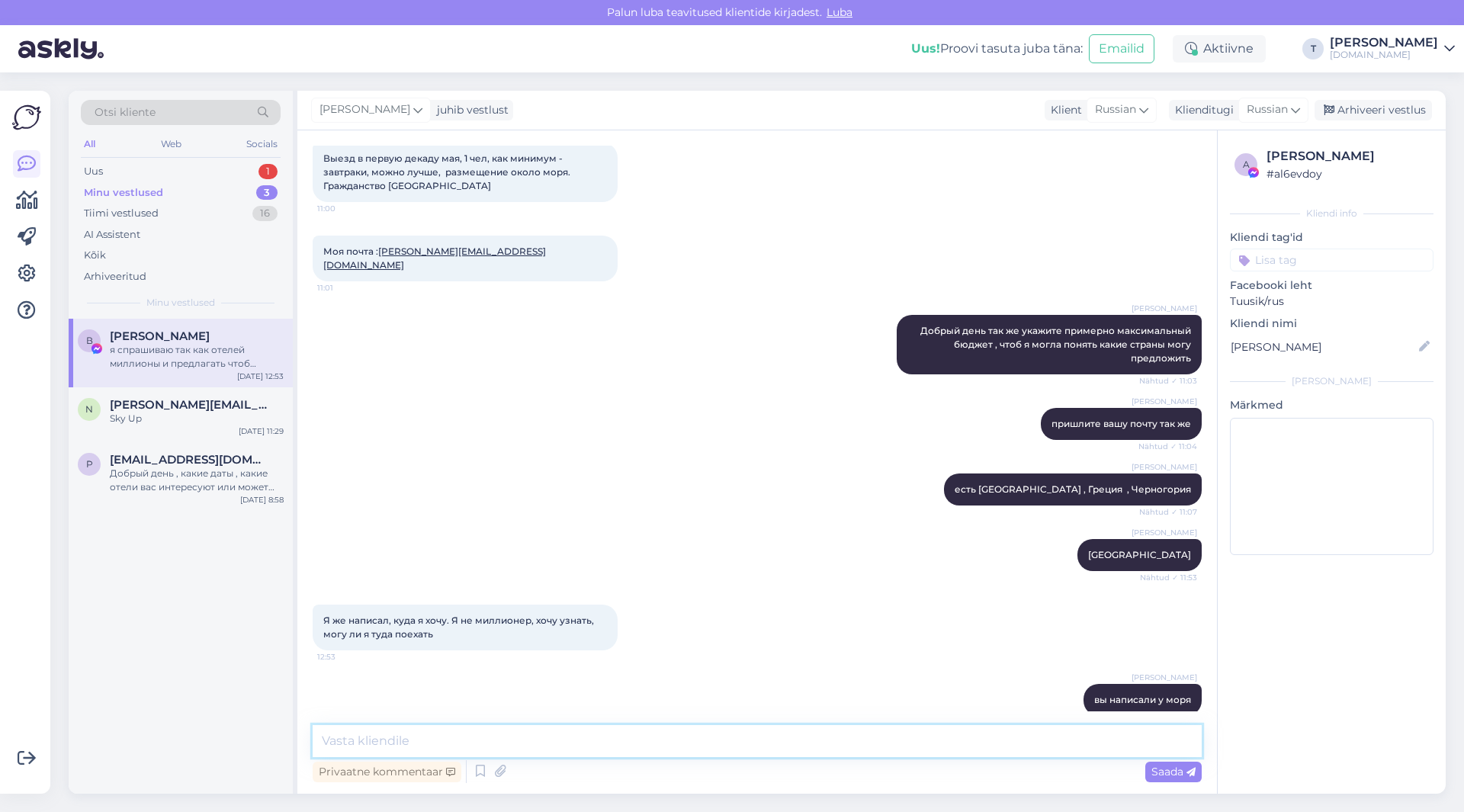
scroll to position [171, 0]
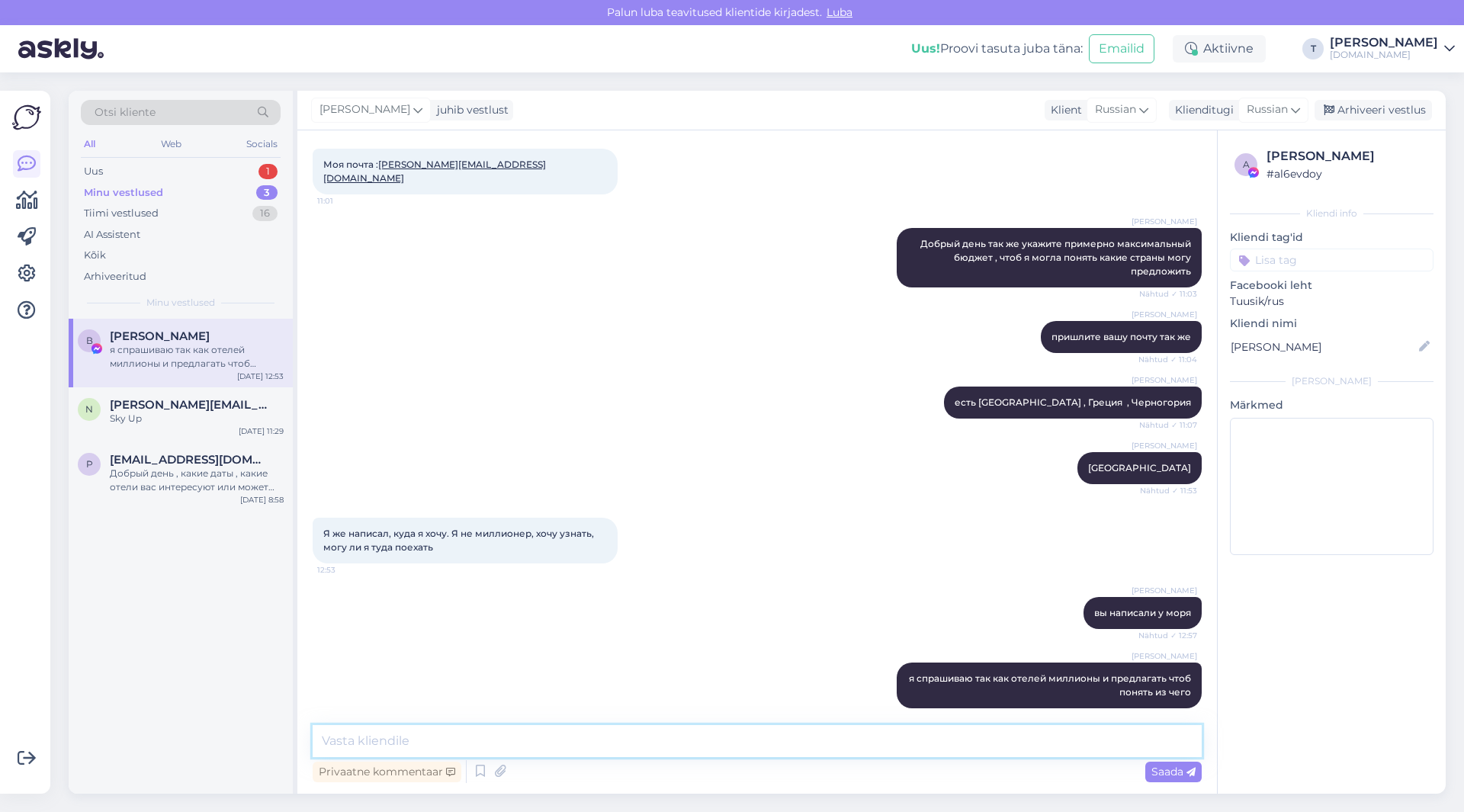
click at [727, 733] on textarea at bounding box center [757, 741] width 889 height 32
type textarea "вы не указали страну"
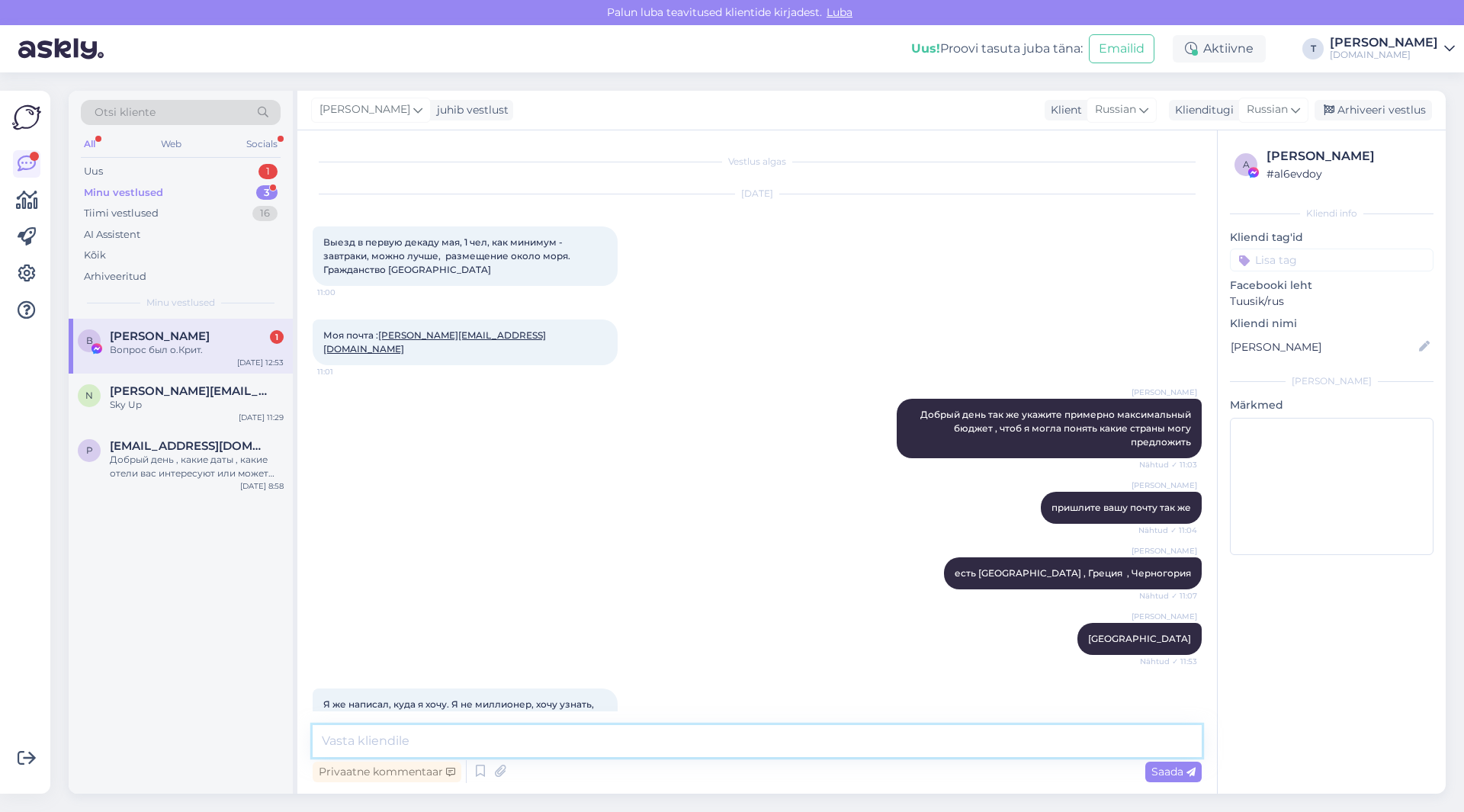
scroll to position [301, 0]
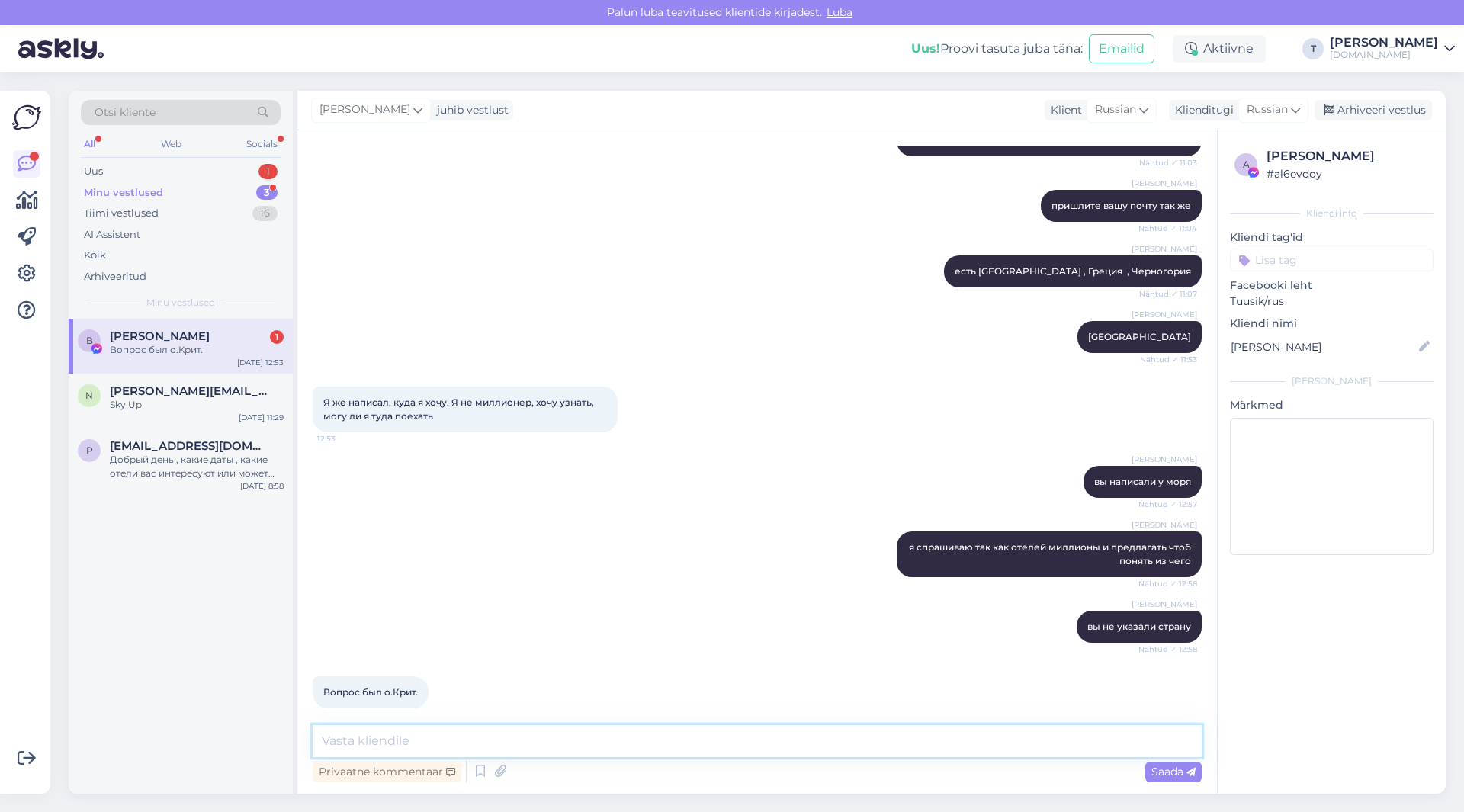
click at [627, 748] on textarea at bounding box center [757, 741] width 889 height 32
type textarea "ж"
type textarea "этого тут не было указано , иначе бы не спросила"
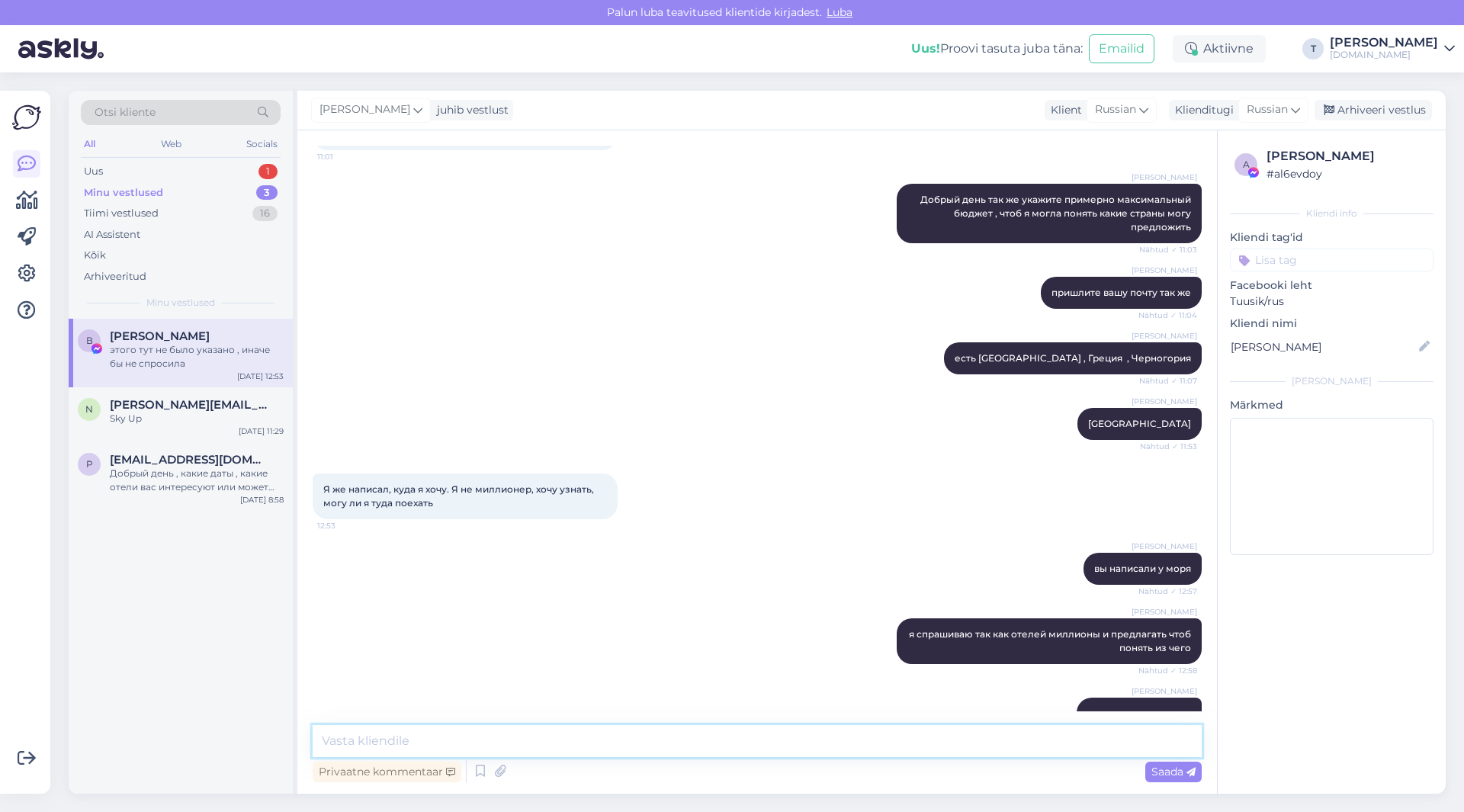
scroll to position [367, 0]
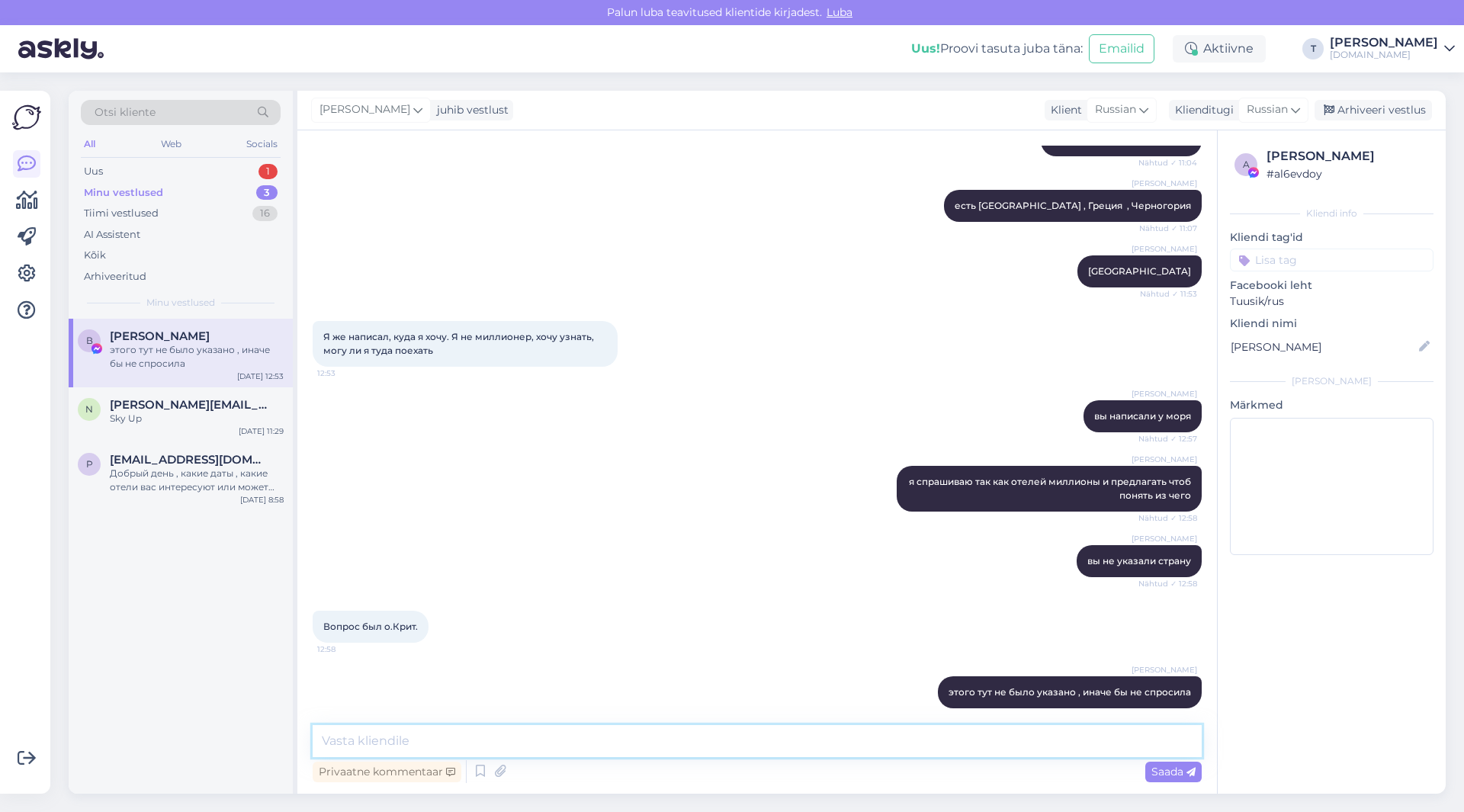
click at [700, 736] on textarea at bounding box center [757, 741] width 889 height 32
type textarea "укажите в рамках какого бюджета"
drag, startPoint x: 569, startPoint y: 745, endPoint x: 239, endPoint y: 728, distance: 330.4
click at [240, 729] on div "Otsi kliente All Web Socials Uus 1 Minu vestlused 3 Tiimi vestlused 16 AI Assis…" at bounding box center [757, 442] width 1377 height 702
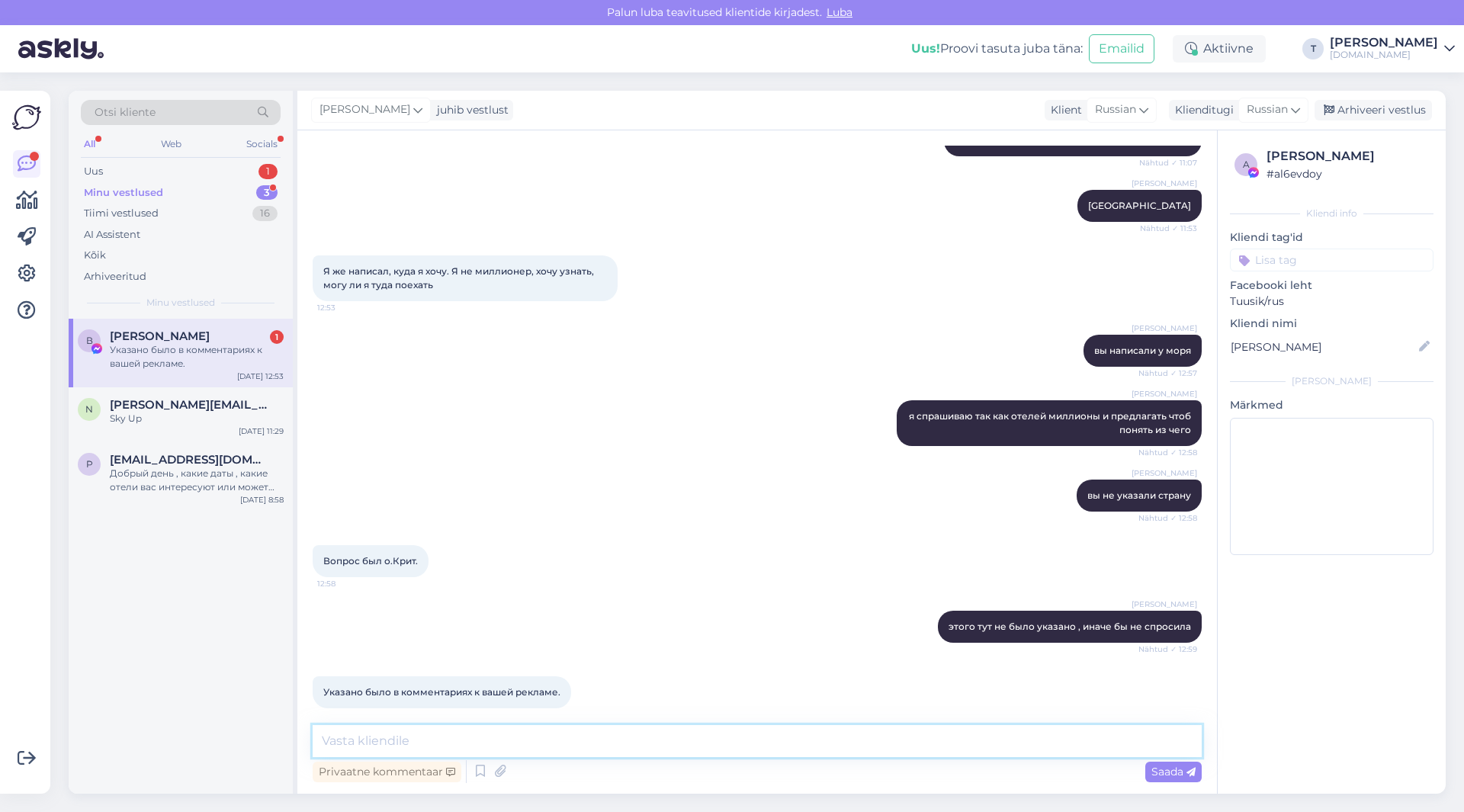
click at [519, 736] on textarea at bounding box center [757, 741] width 889 height 32
type textarea "ну в комментарии не всегда можно проследить так как пишут много кто в чат и уже…"
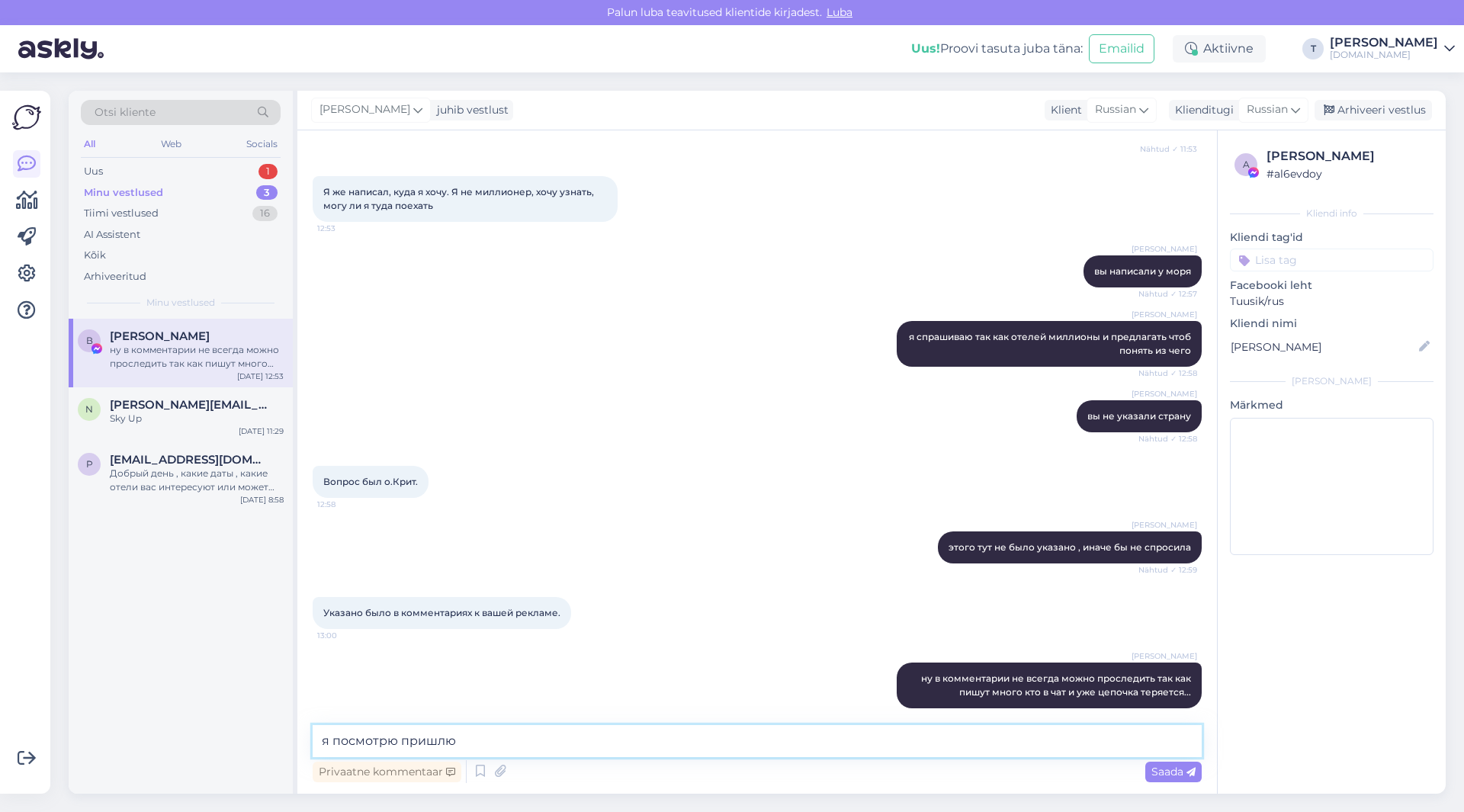
type textarea "я посмотрю пришлю"
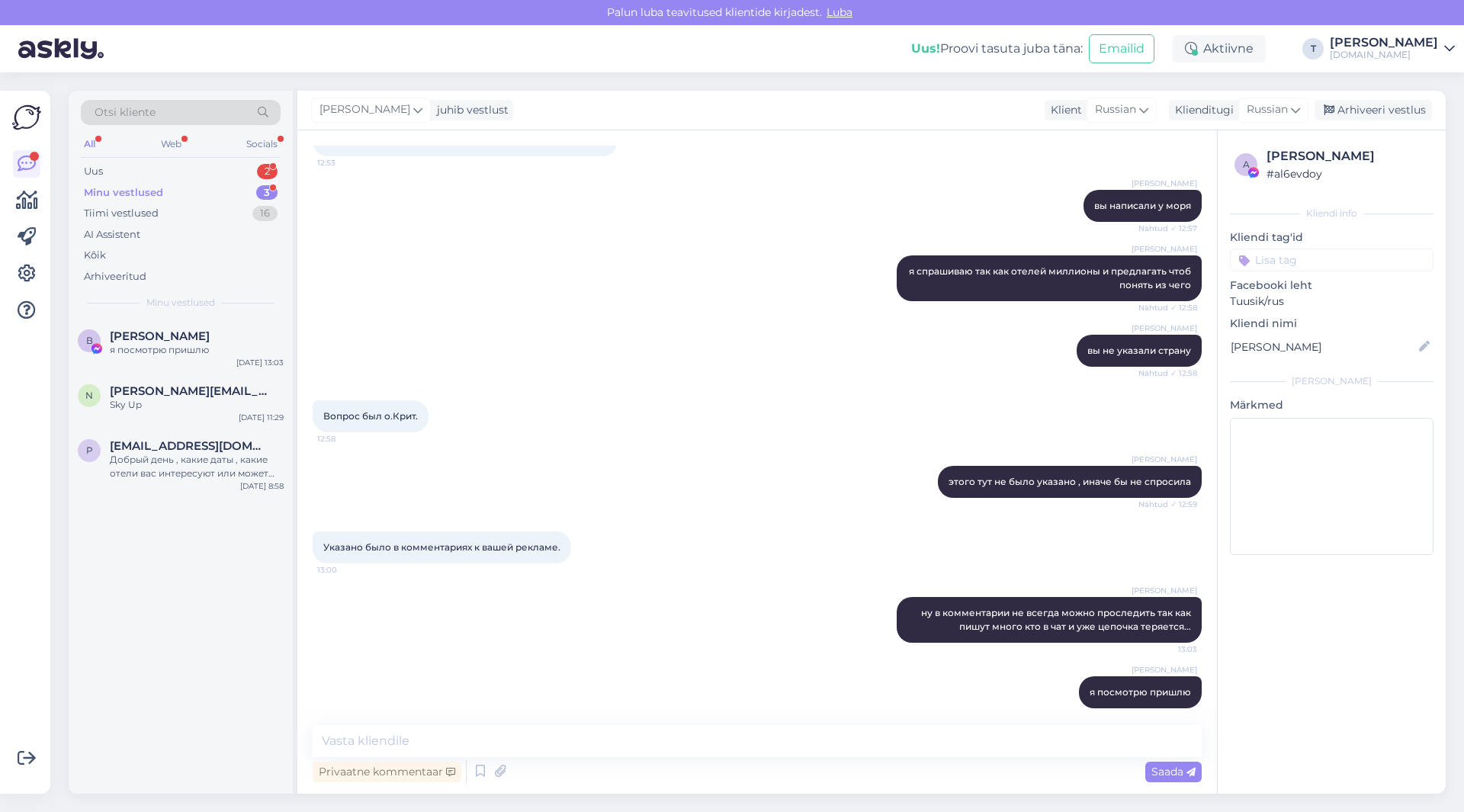
click at [215, 185] on div "Minu vestlused 3" at bounding box center [180, 193] width 200 height 21
click at [171, 343] on div "я посмотрю пришлю" at bounding box center [197, 350] width 174 height 14
click at [146, 414] on div "n [PERSON_NAME][EMAIL_ADDRESS][DOMAIN_NAME] Sky Up [DATE] 11:29" at bounding box center [181, 401] width 224 height 55
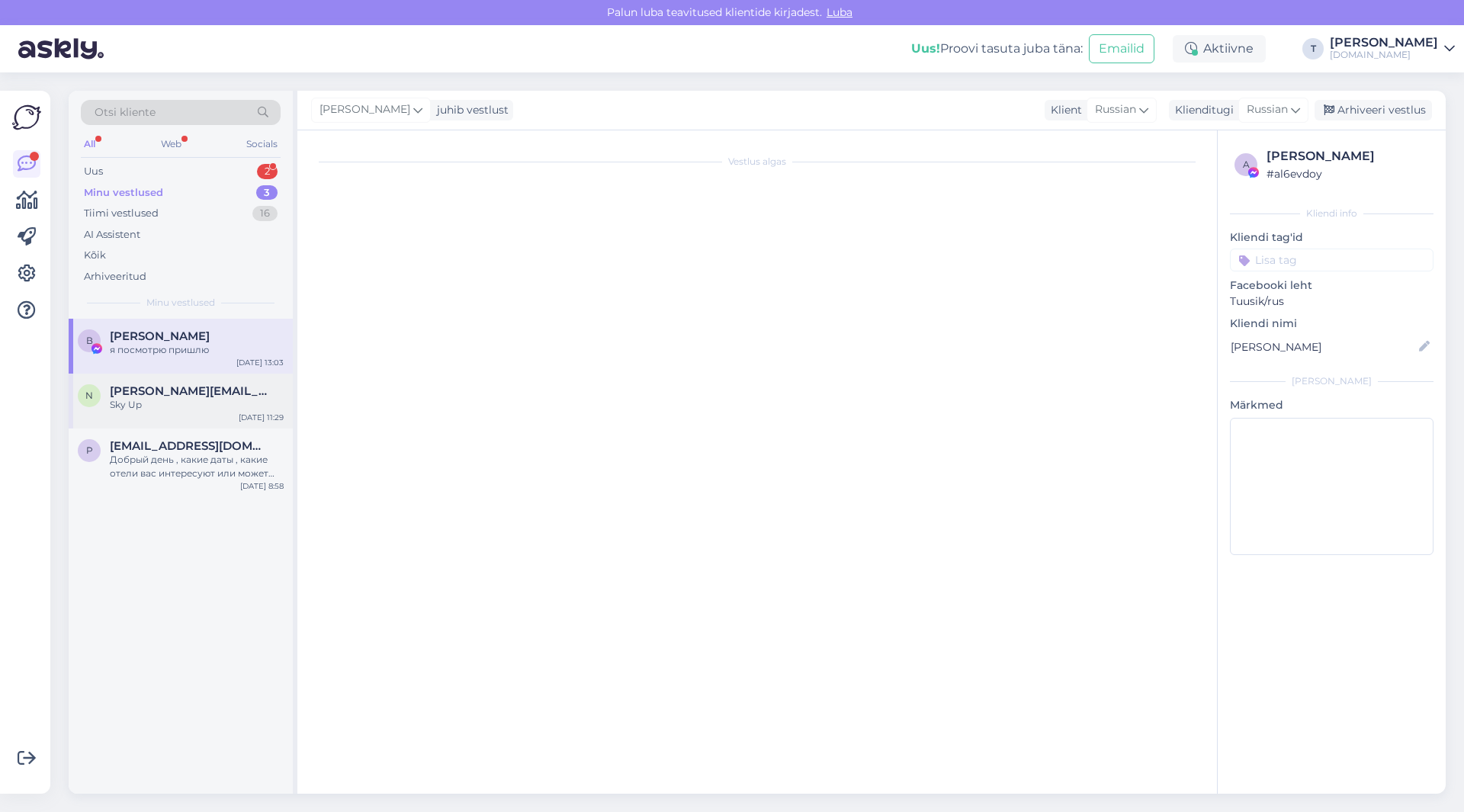
scroll to position [1646, 0]
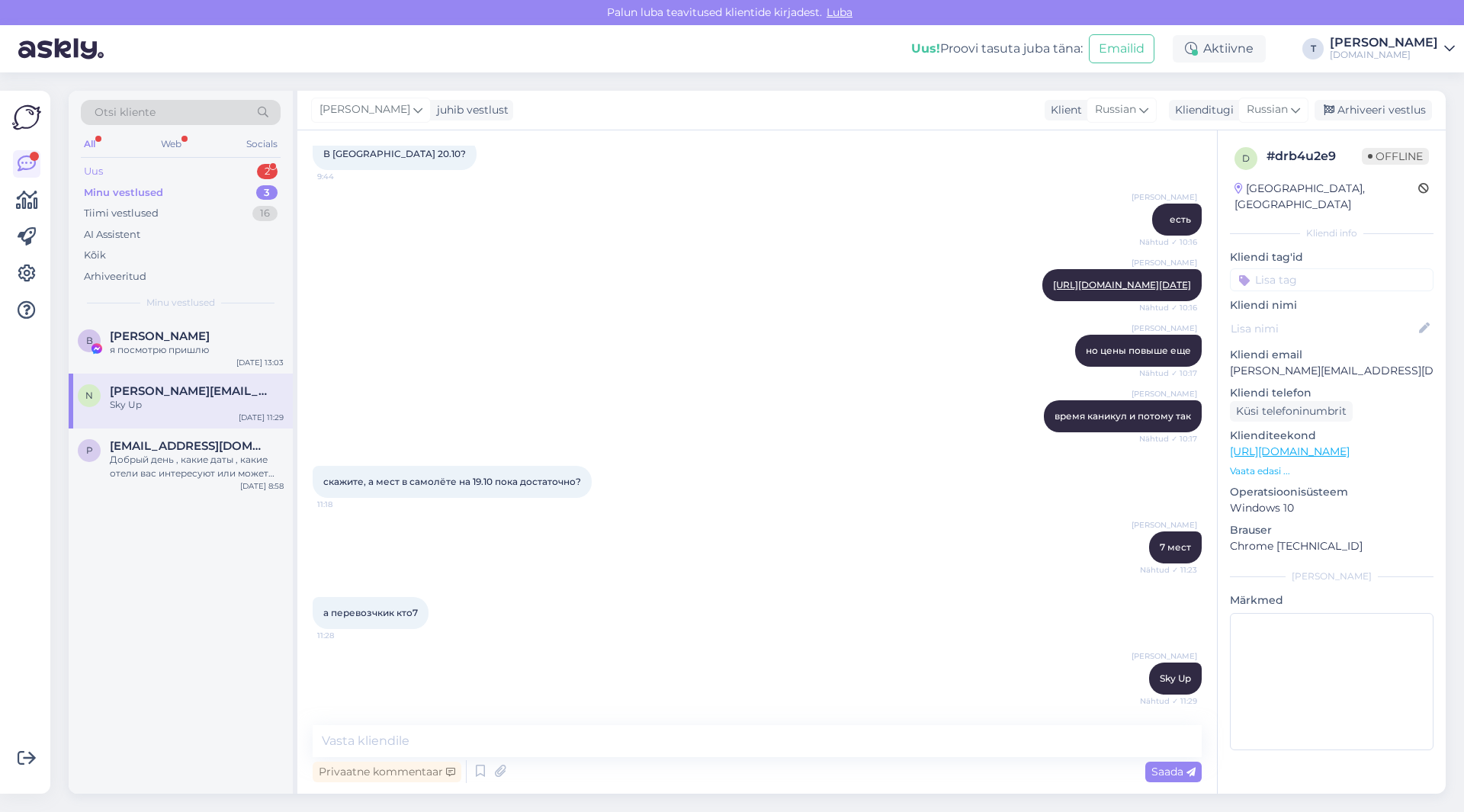
click at [179, 170] on div "Uus 2" at bounding box center [180, 171] width 200 height 21
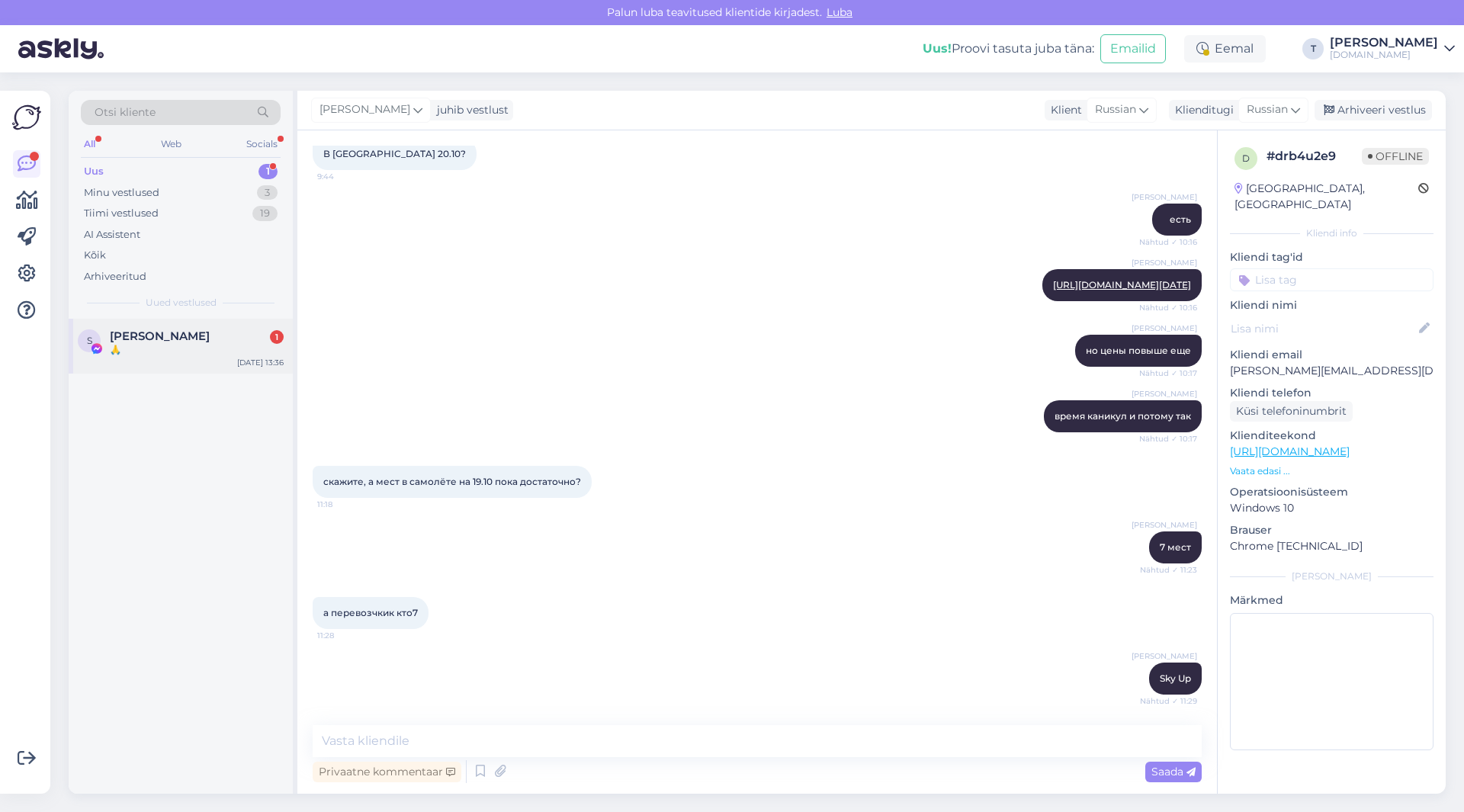
click at [165, 341] on span "[PERSON_NAME]" at bounding box center [160, 336] width 100 height 14
